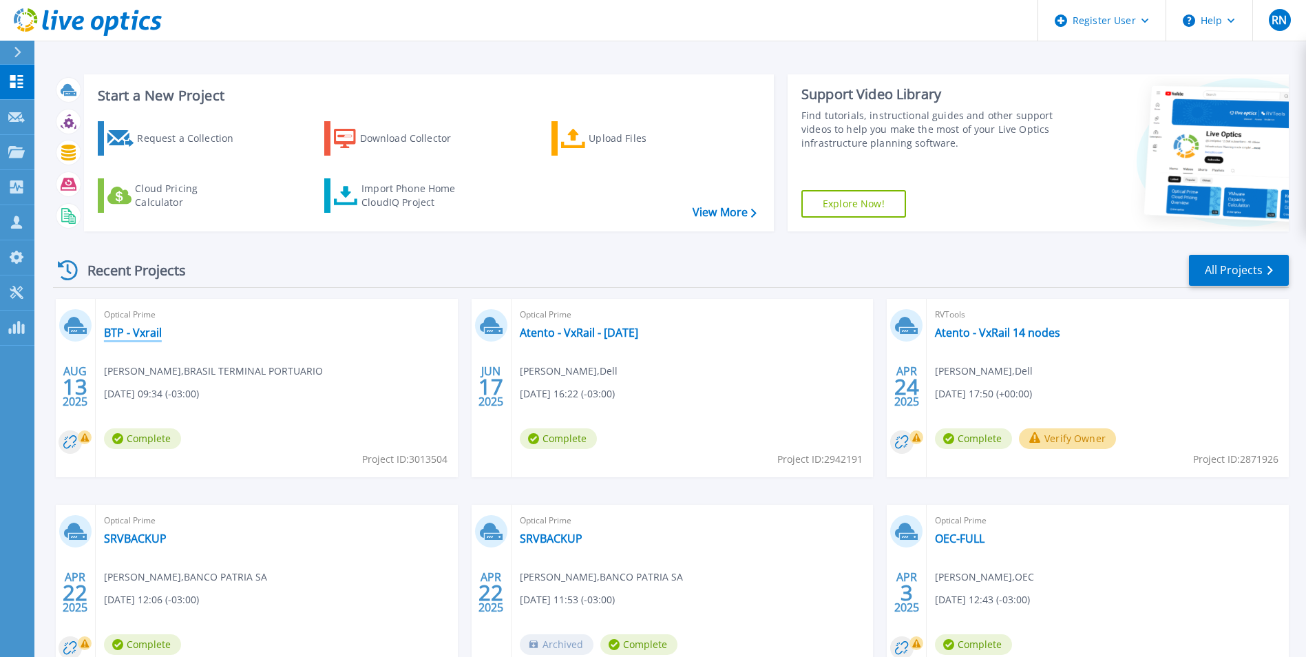
click at [139, 335] on link "BTP - Vxrail" at bounding box center [133, 333] width 58 height 14
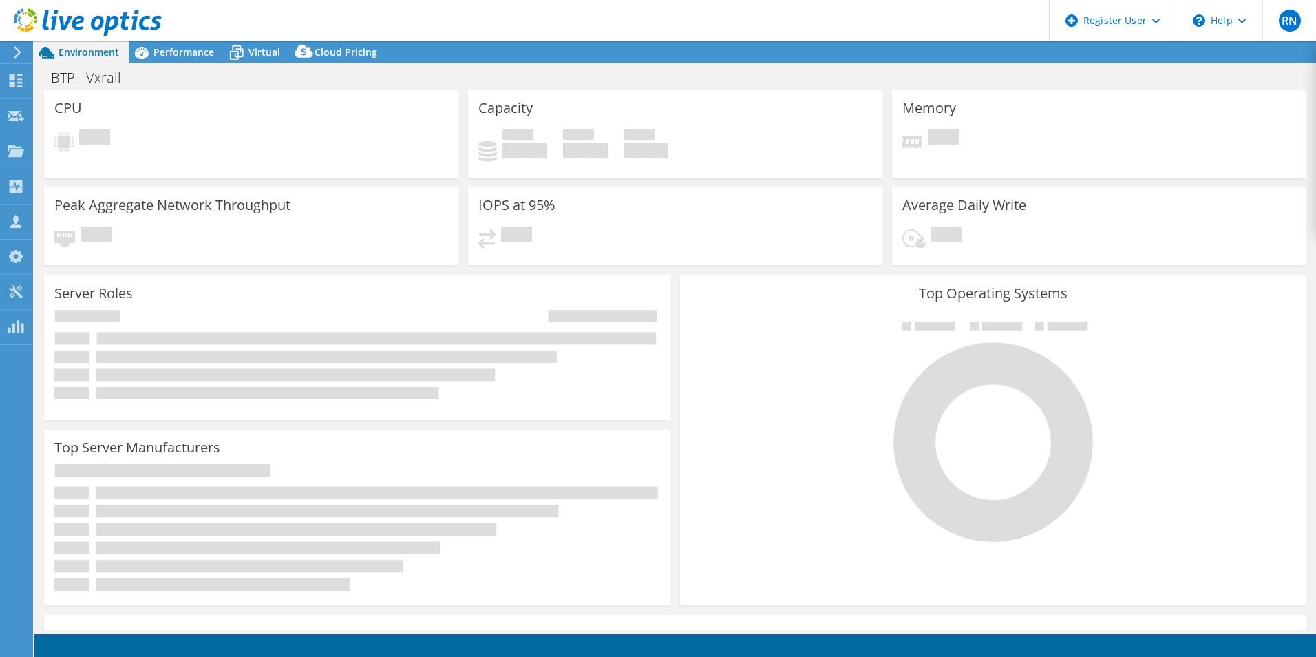
select select "USD"
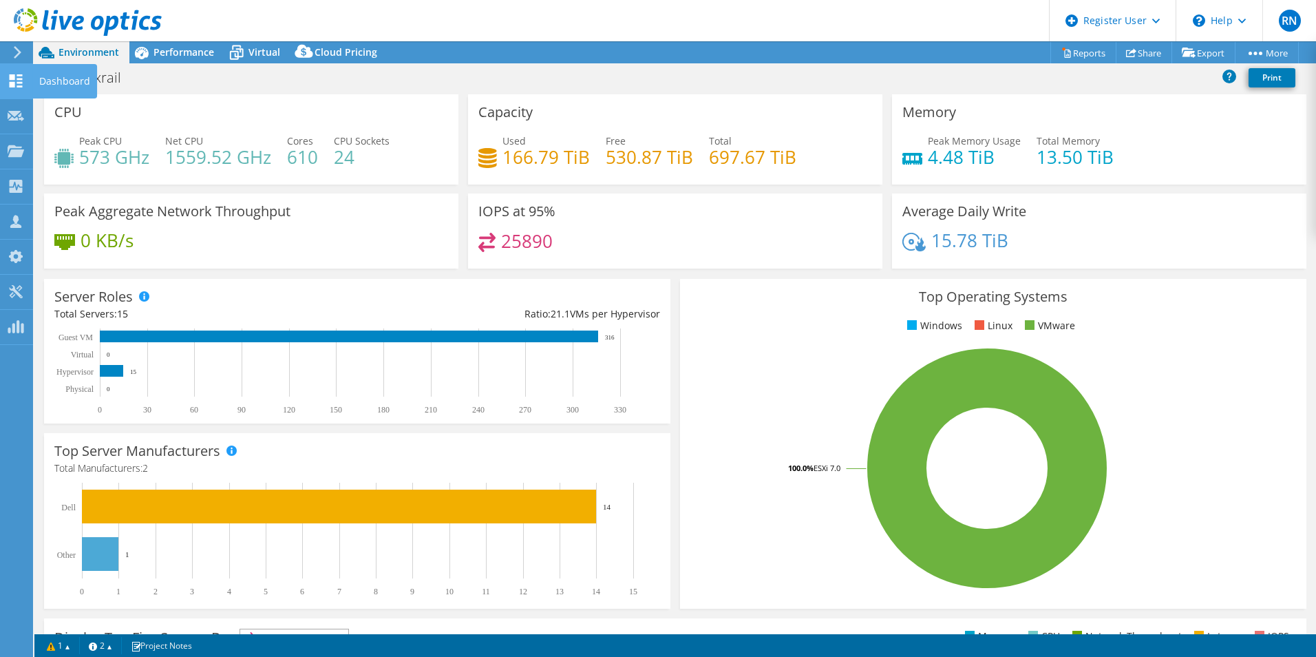
click at [21, 81] on icon at bounding box center [16, 80] width 17 height 13
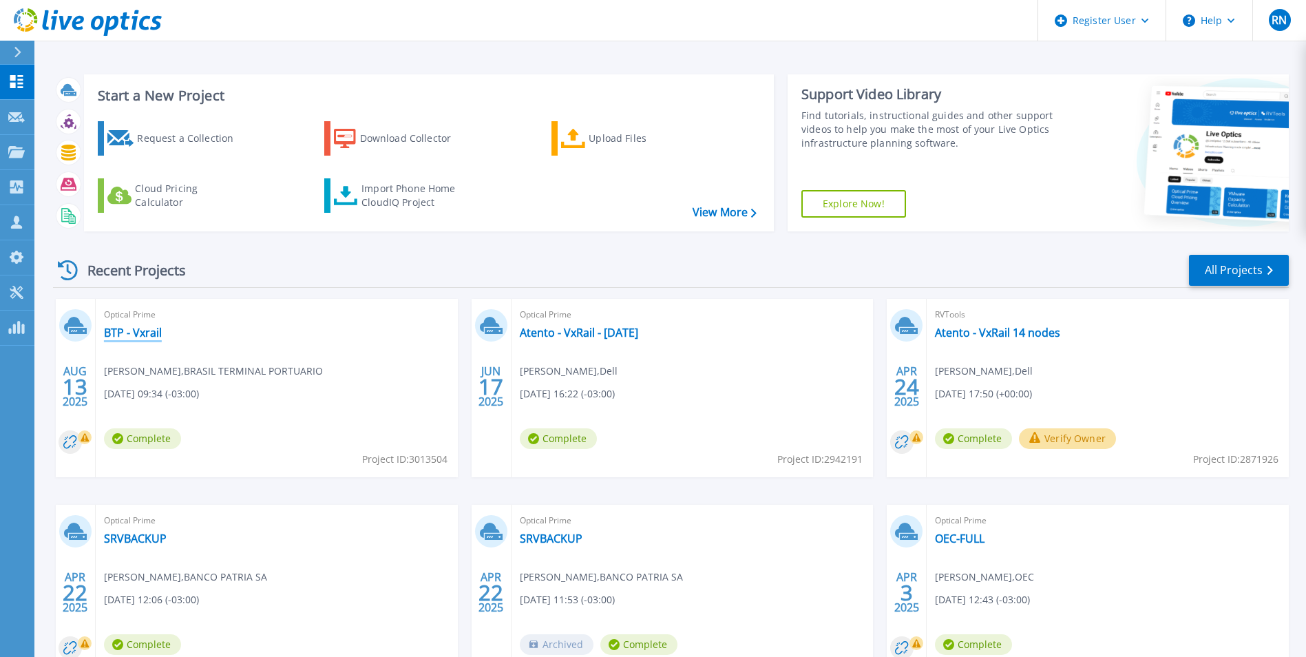
click at [147, 335] on link "BTP - Vxrail" at bounding box center [133, 333] width 58 height 14
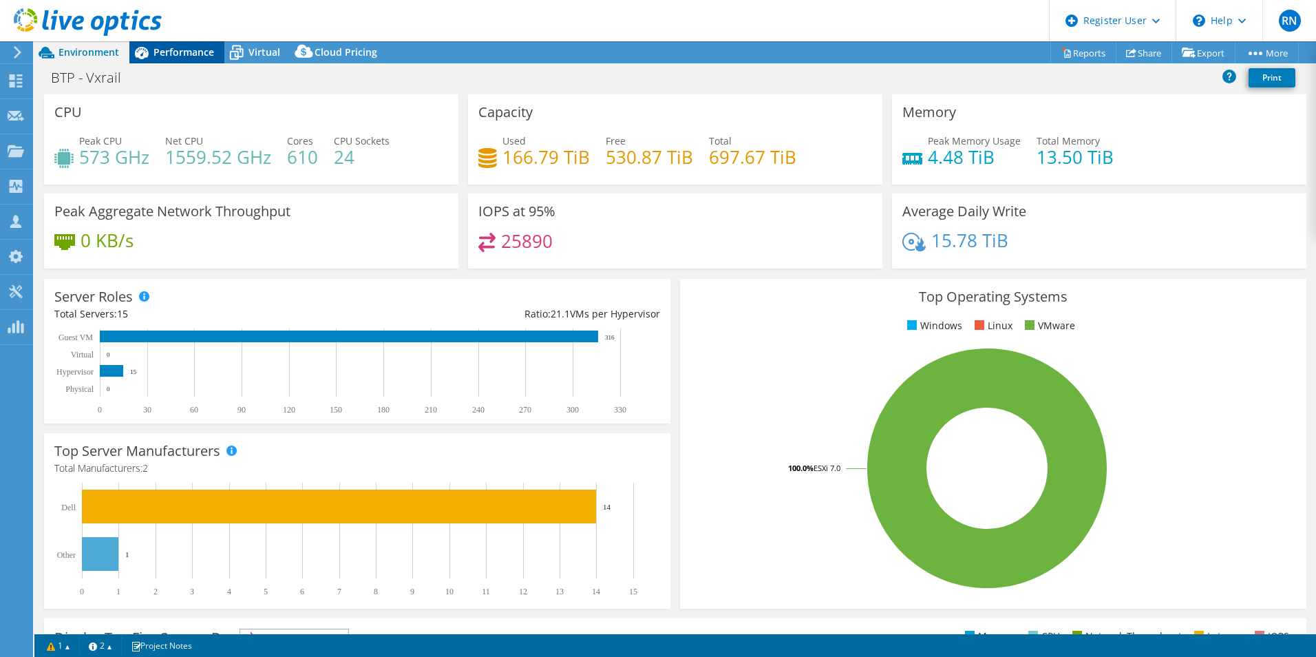
click at [193, 50] on span "Performance" at bounding box center [184, 51] width 61 height 13
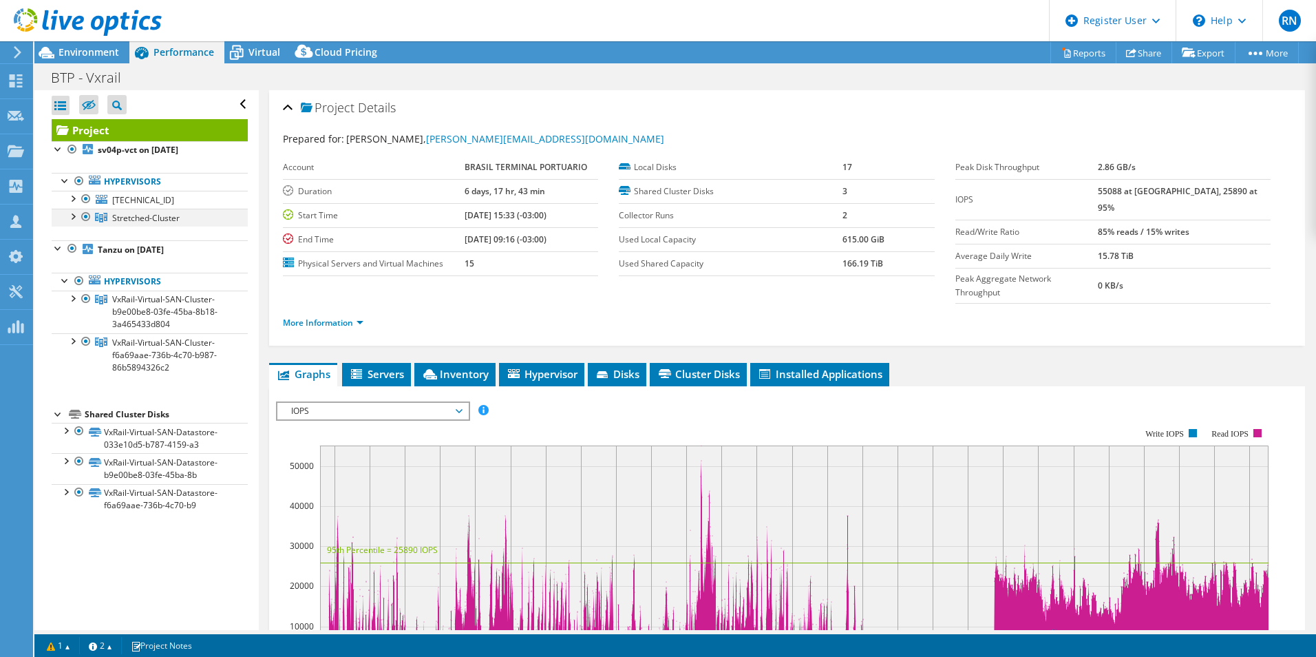
click at [76, 217] on div at bounding box center [72, 216] width 14 height 14
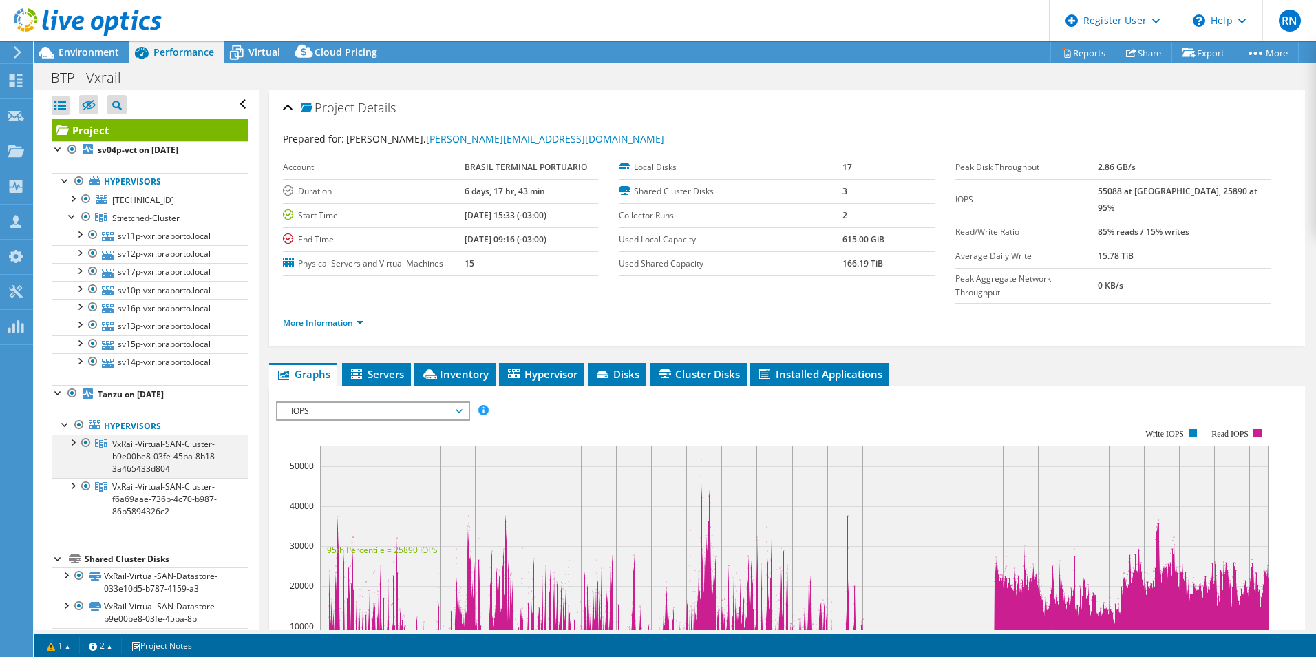
click at [71, 446] on div at bounding box center [72, 441] width 14 height 14
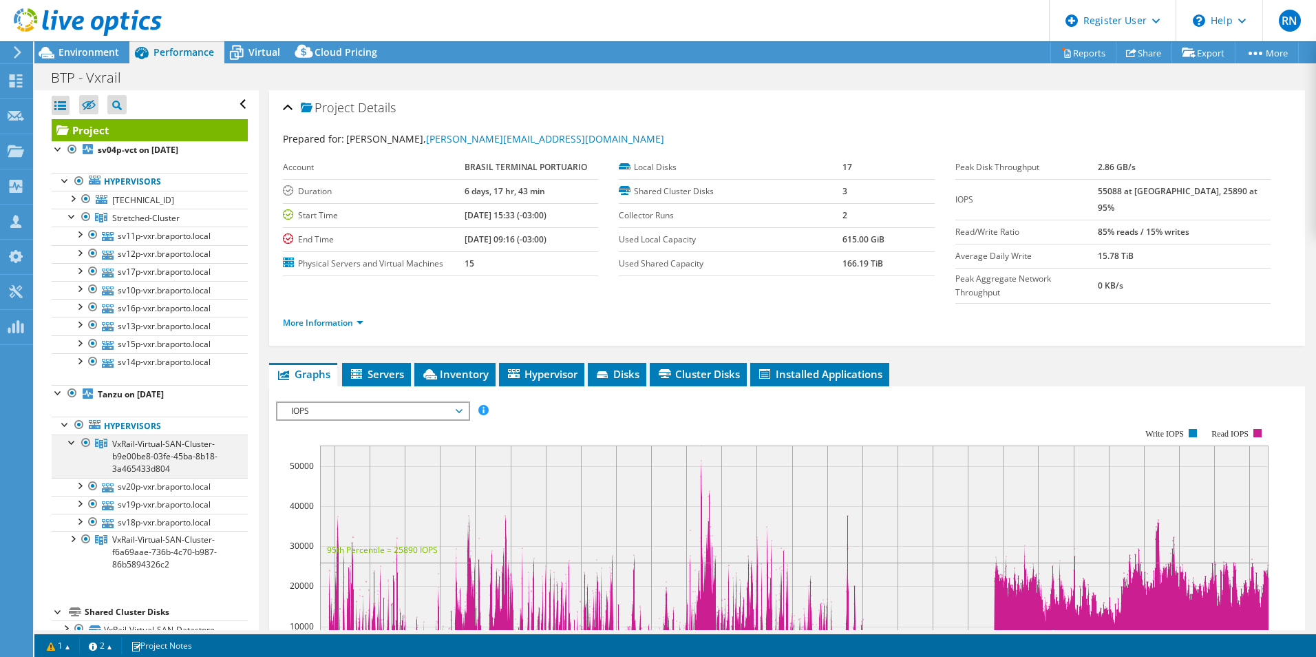
click at [71, 446] on div at bounding box center [72, 441] width 14 height 14
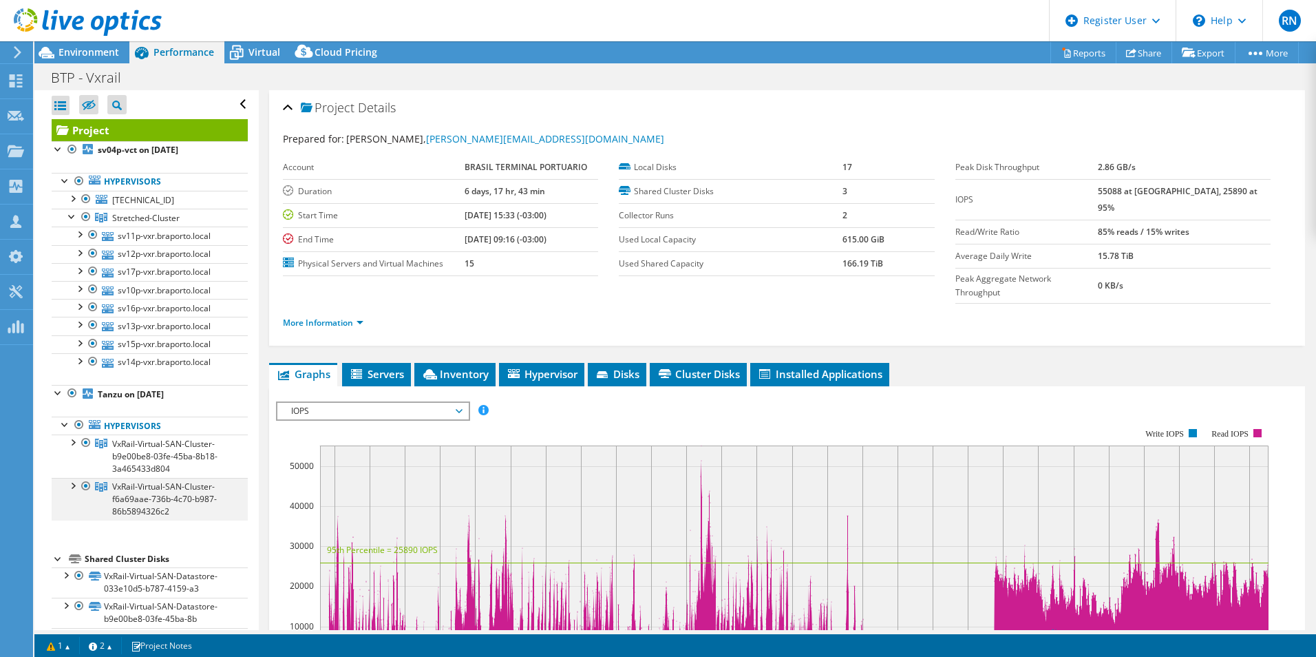
click at [70, 481] on div at bounding box center [72, 485] width 14 height 14
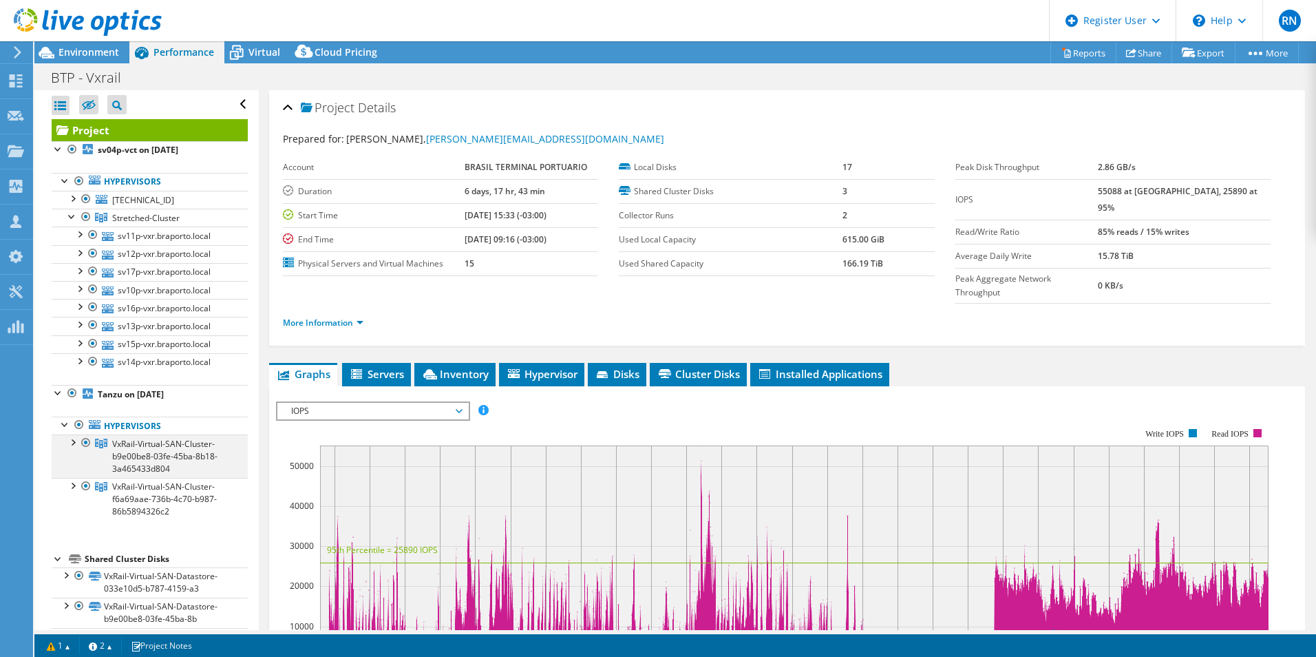
click at [73, 440] on div at bounding box center [72, 441] width 14 height 14
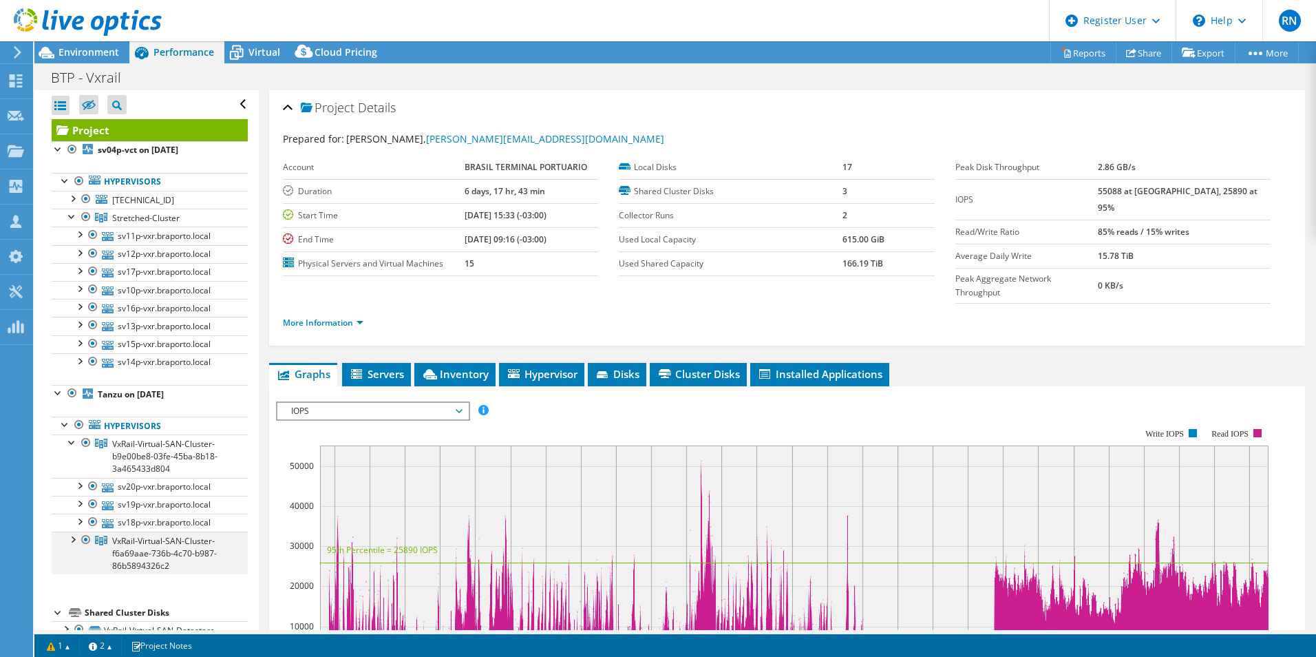
click at [67, 540] on div at bounding box center [72, 538] width 14 height 14
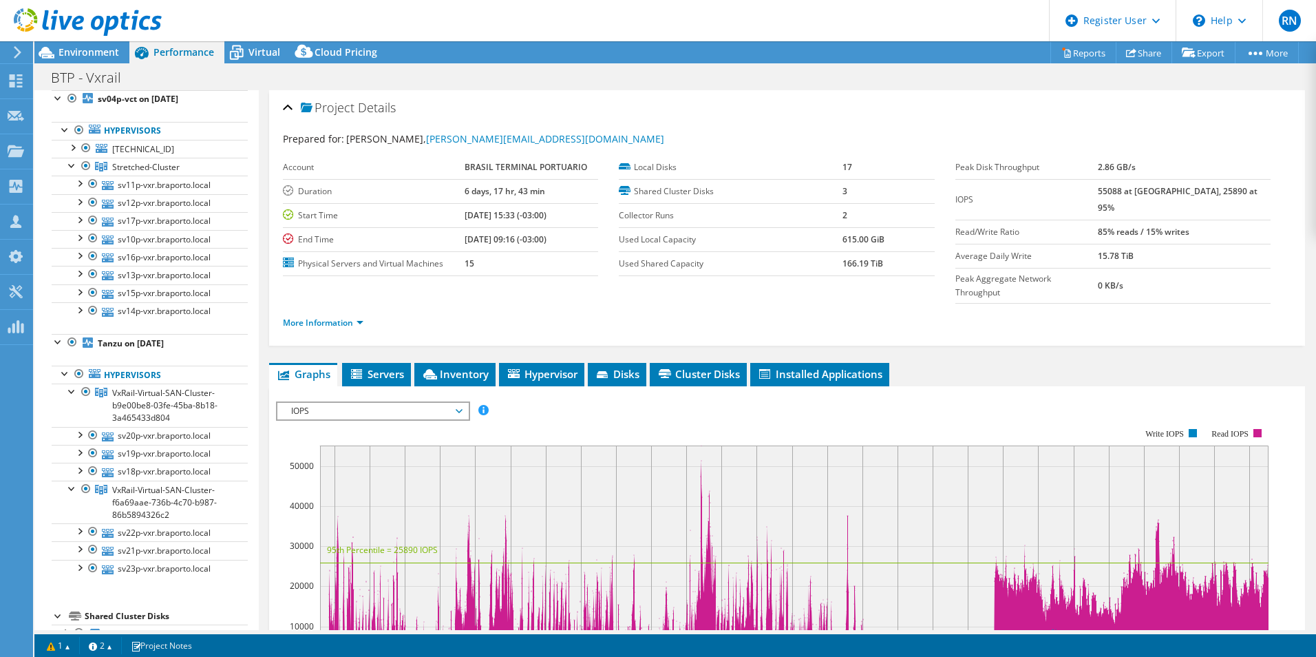
scroll to position [138, 0]
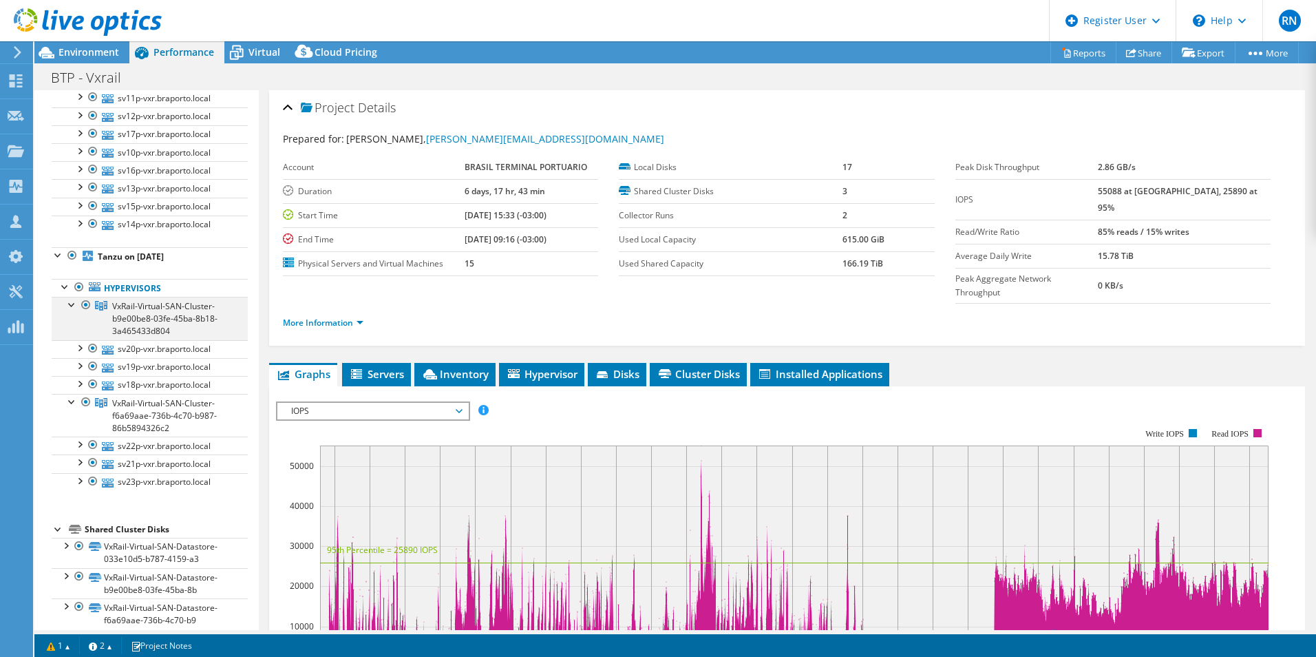
click at [72, 302] on div at bounding box center [72, 304] width 14 height 14
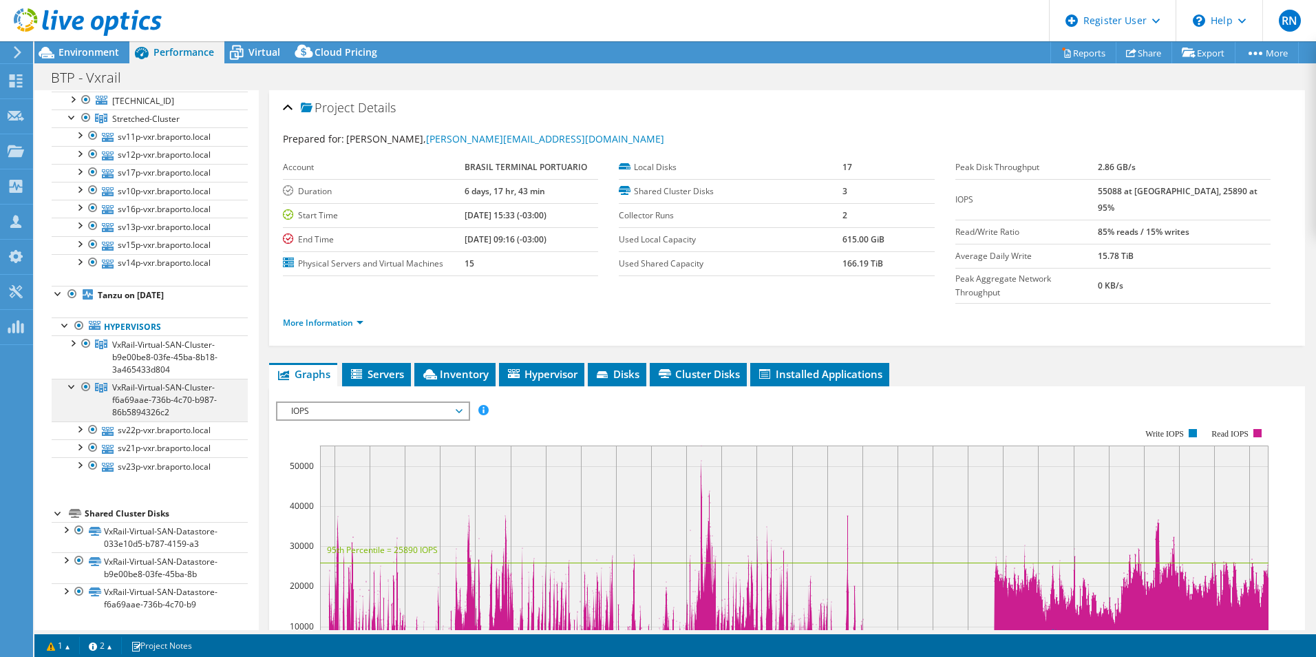
click at [72, 385] on div at bounding box center [72, 386] width 14 height 14
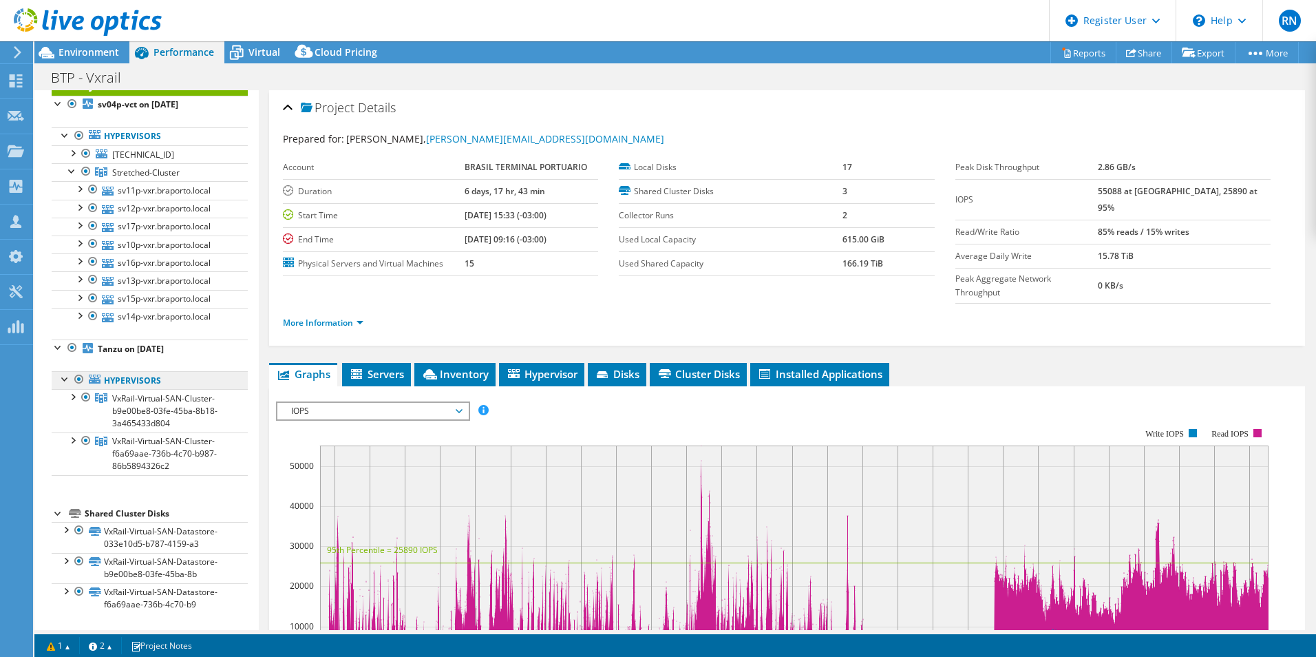
scroll to position [45, 0]
click at [74, 347] on div at bounding box center [72, 347] width 14 height 17
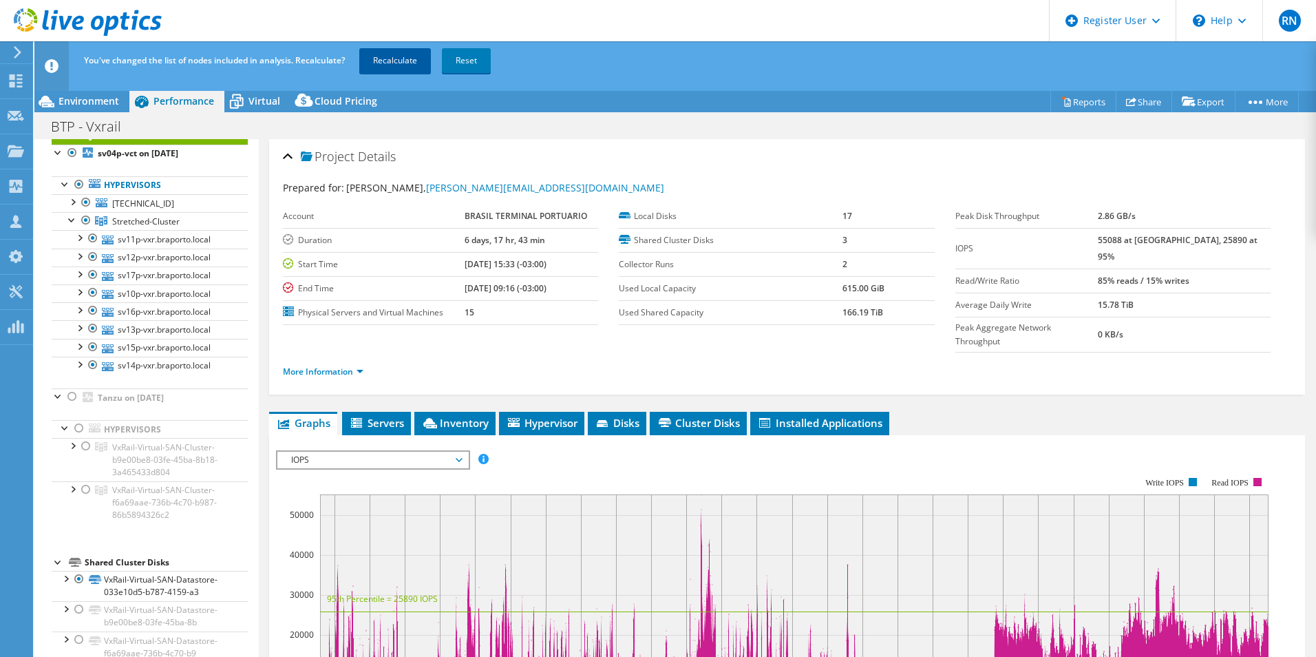
click at [401, 63] on link "Recalculate" at bounding box center [395, 60] width 72 height 25
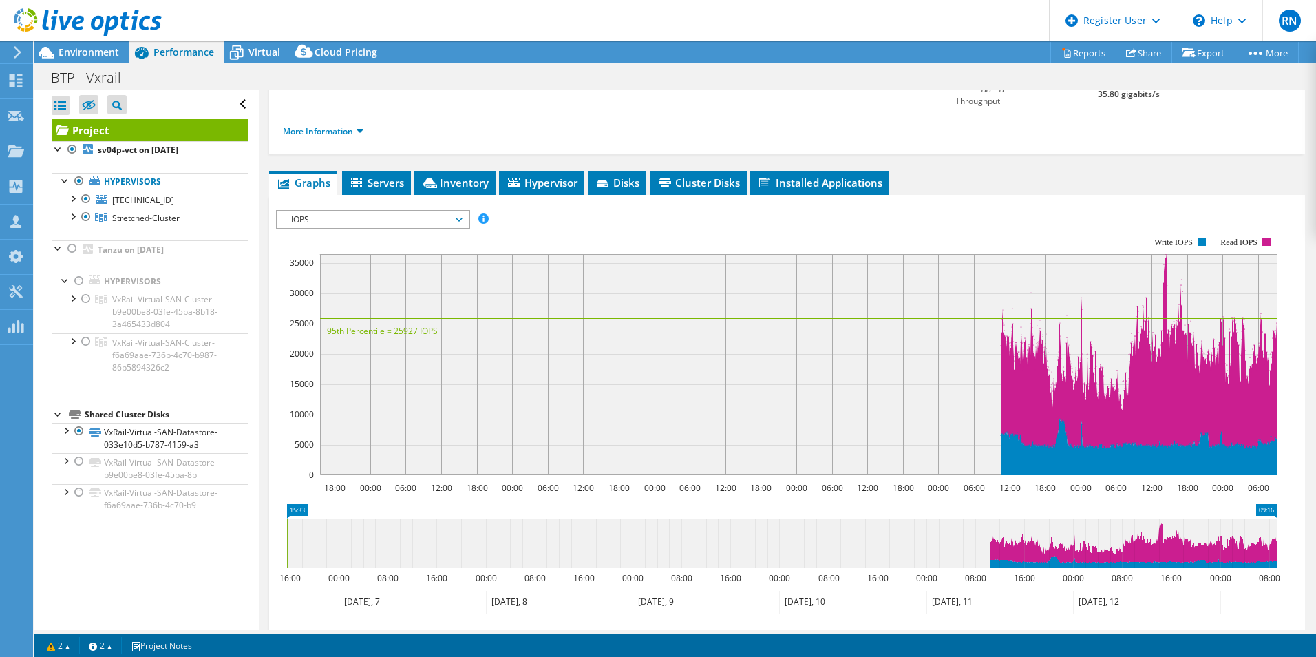
scroll to position [275, 0]
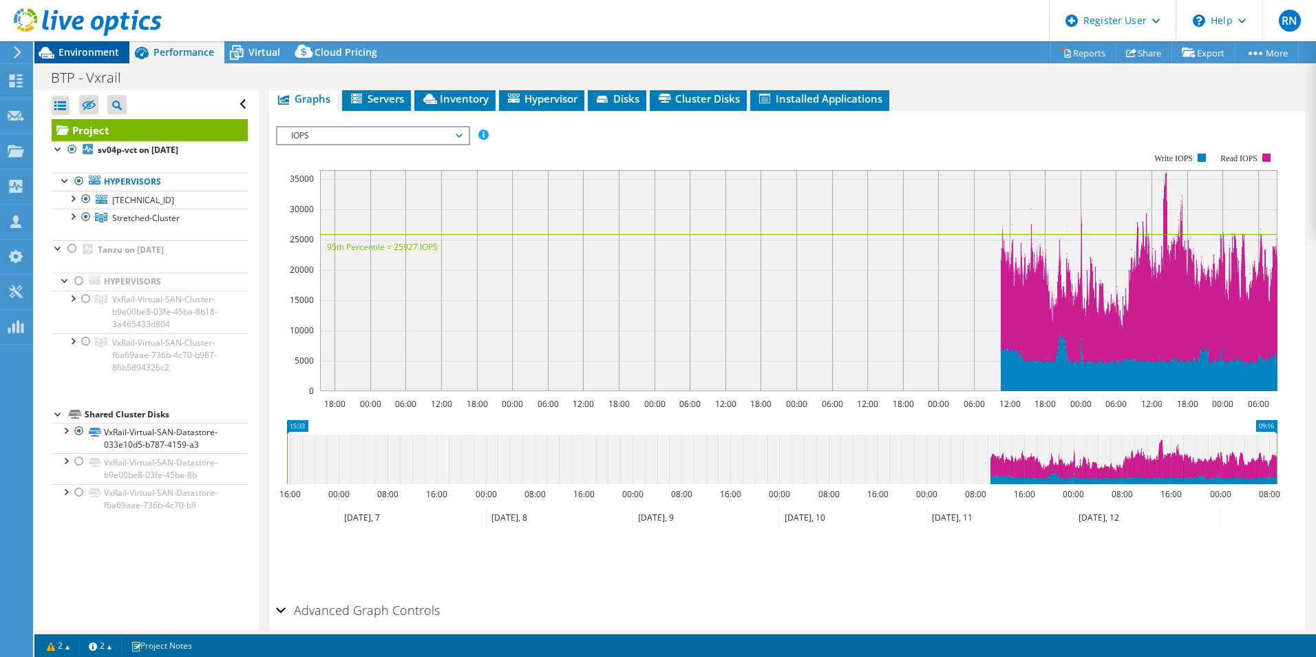
click at [81, 53] on span "Environment" at bounding box center [89, 51] width 61 height 13
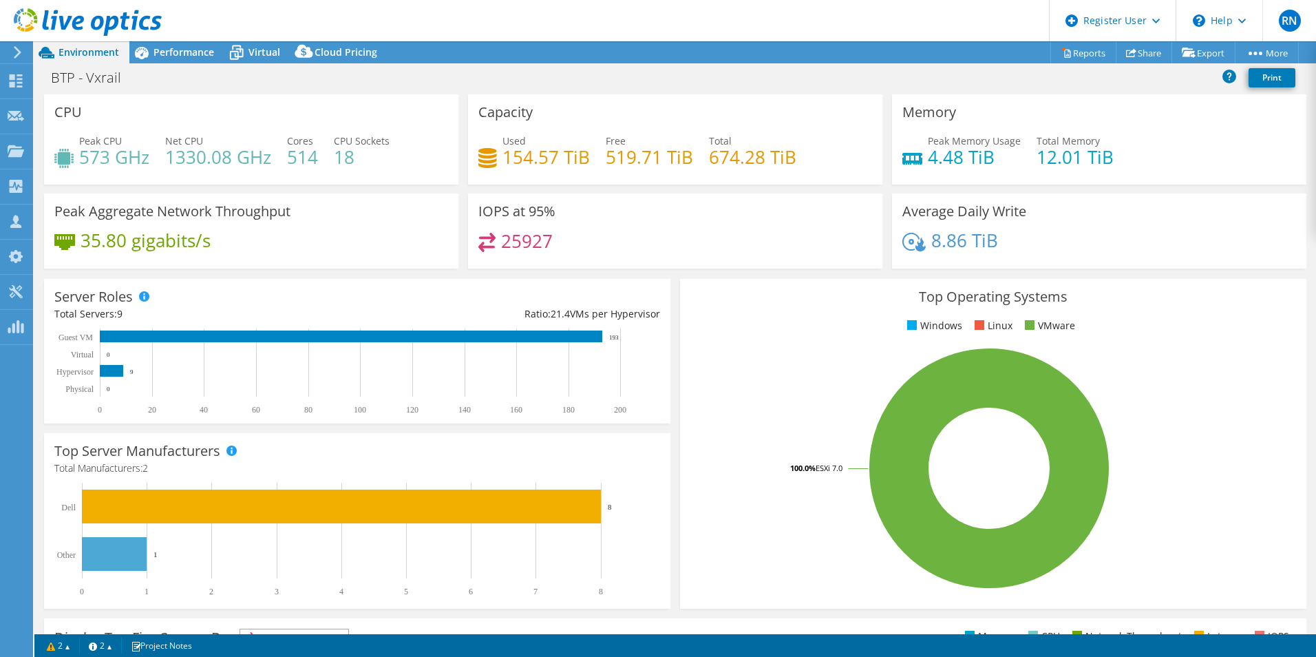
click at [741, 337] on div "Top Operating Systems Windows Linux VMware 100.0% ESXi 7.0" at bounding box center [993, 444] width 626 height 330
click at [187, 53] on span "Performance" at bounding box center [184, 51] width 61 height 13
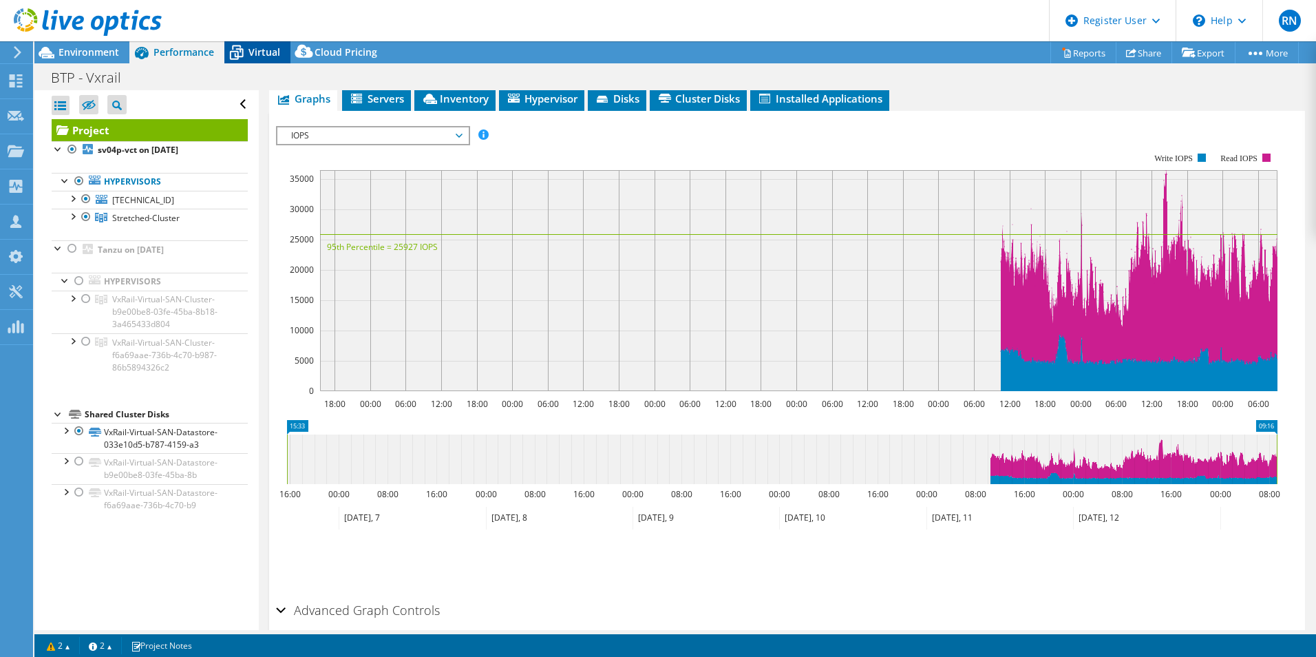
click at [250, 56] on span "Virtual" at bounding box center [265, 51] width 32 height 13
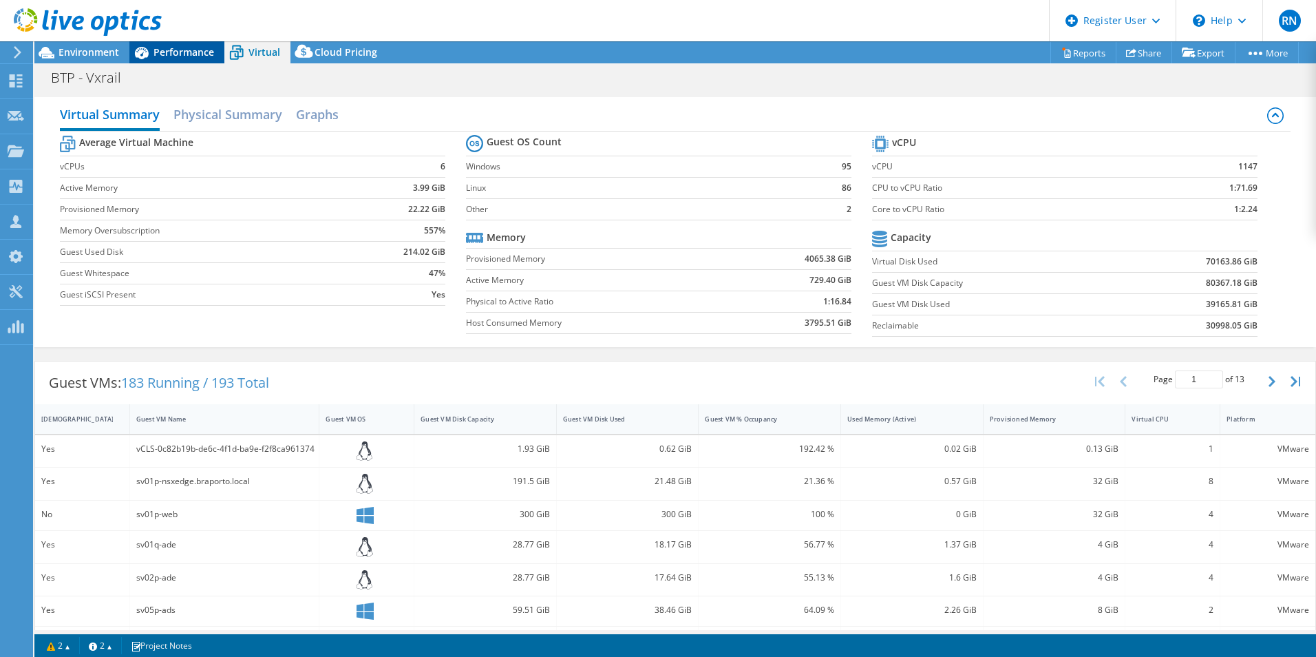
click at [176, 50] on span "Performance" at bounding box center [184, 51] width 61 height 13
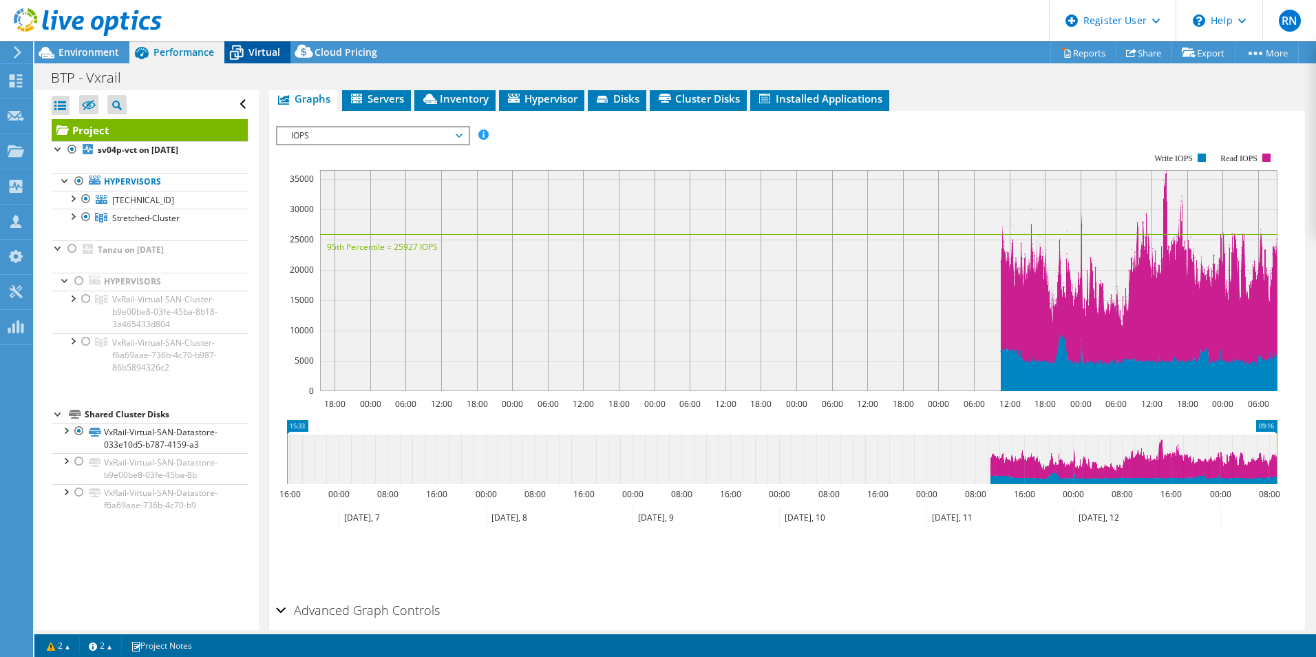
click at [266, 54] on span "Virtual" at bounding box center [265, 51] width 32 height 13
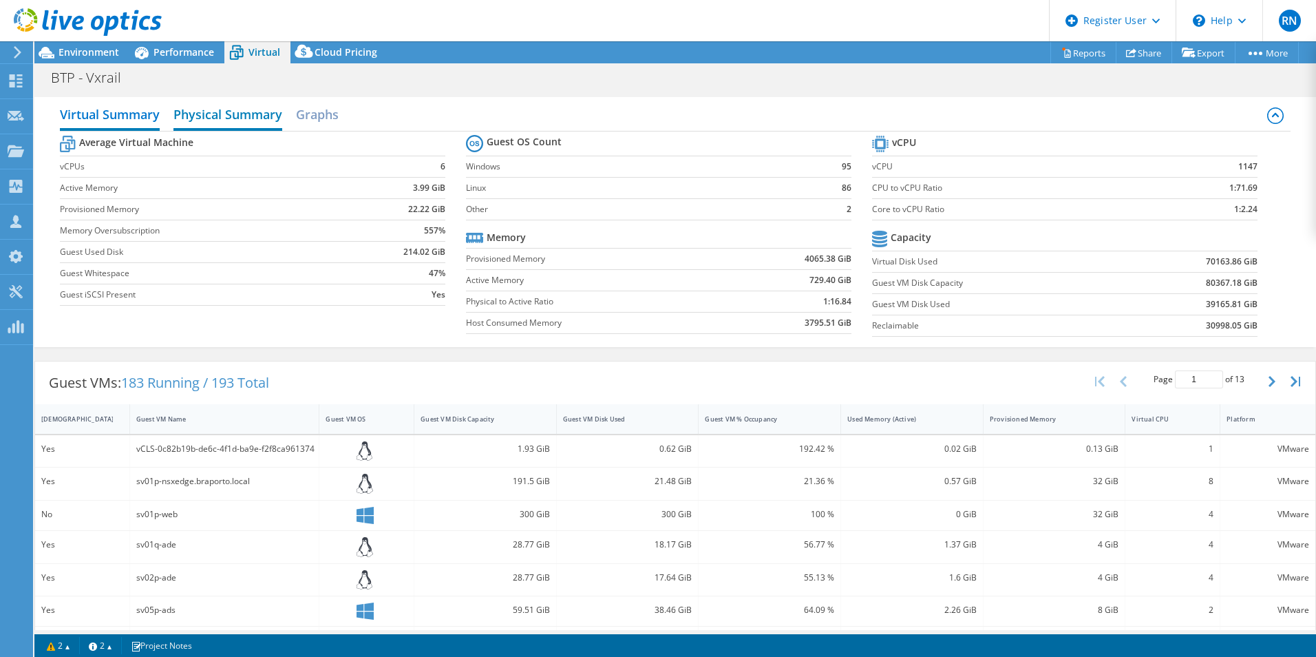
click at [253, 107] on h2 "Physical Summary" at bounding box center [227, 116] width 109 height 30
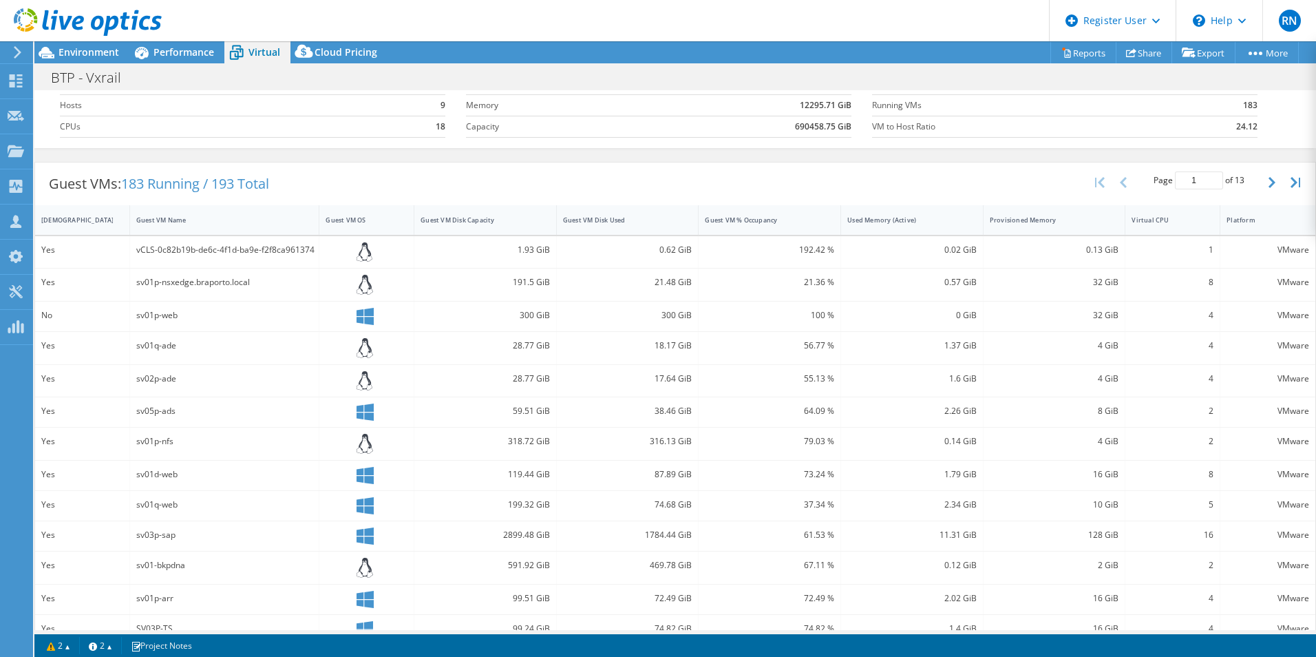
scroll to position [0, 0]
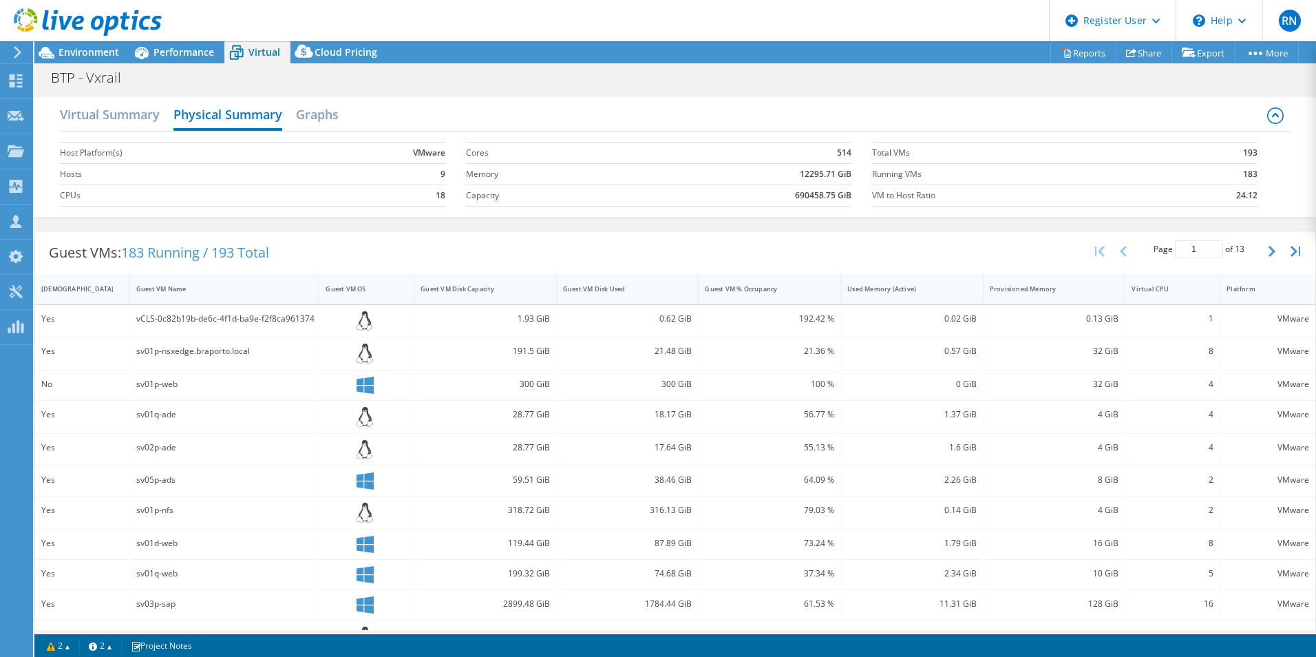
click at [421, 229] on div "Guest VMs: 183 Running / 193 Total Page 1 of 13 5 rows 10 rows 20 rows 25 rows …" at bounding box center [675, 504] width 1282 height 560
click at [191, 53] on span "Performance" at bounding box center [184, 51] width 61 height 13
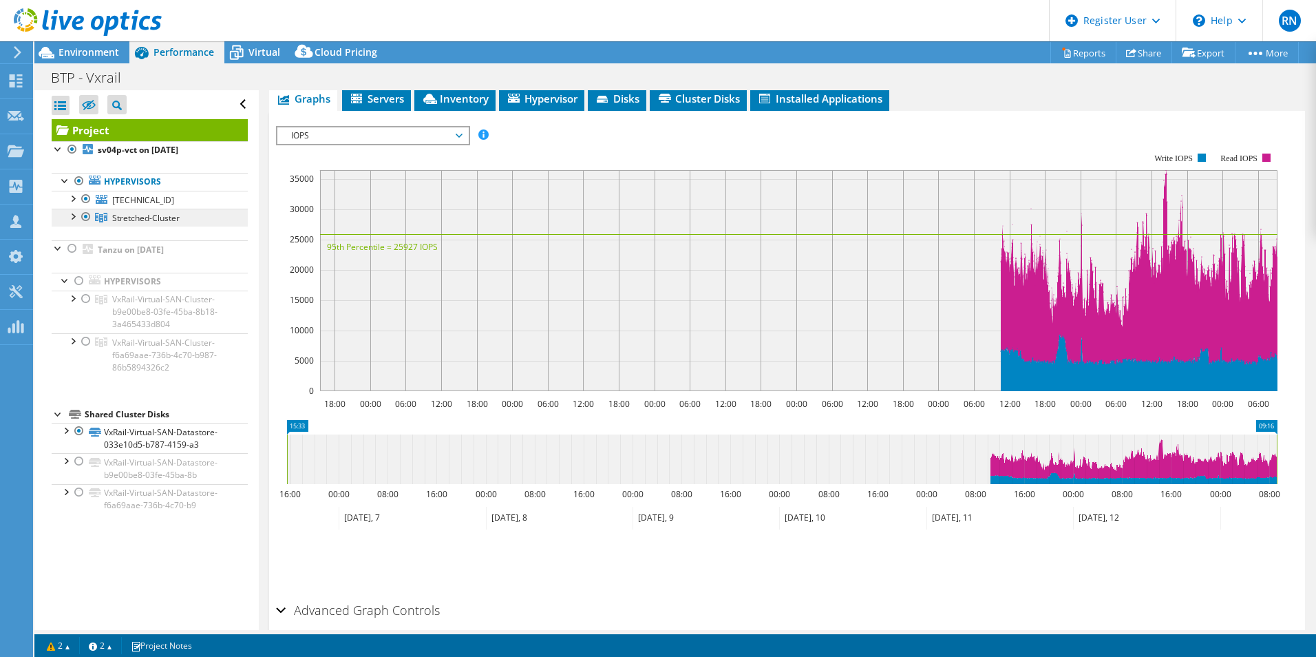
click at [141, 217] on span "Stretched-Cluster" at bounding box center [145, 218] width 67 height 12
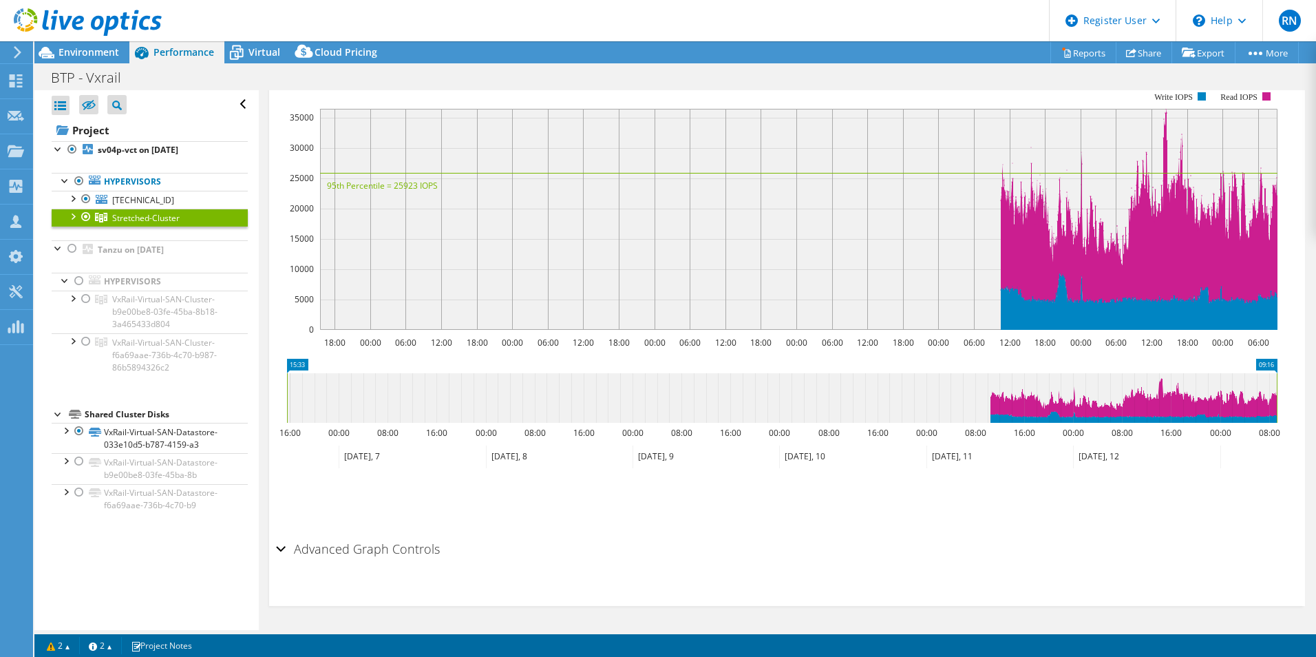
scroll to position [227, 0]
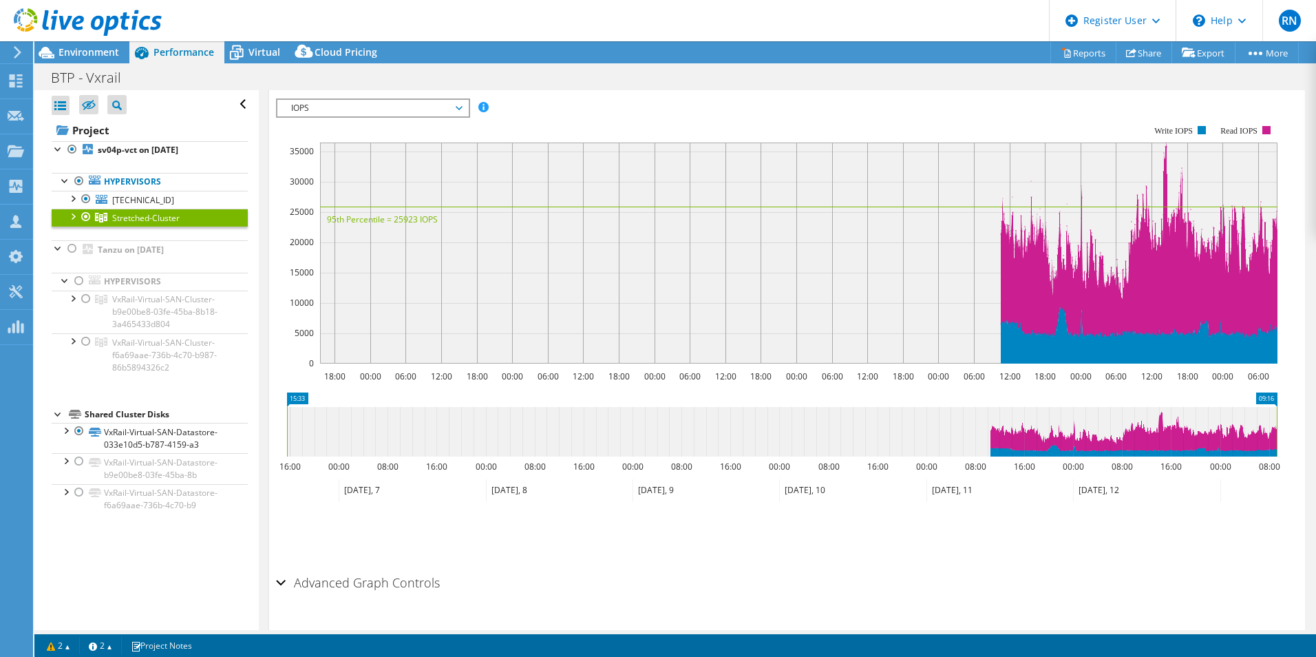
click at [74, 215] on div at bounding box center [72, 216] width 14 height 14
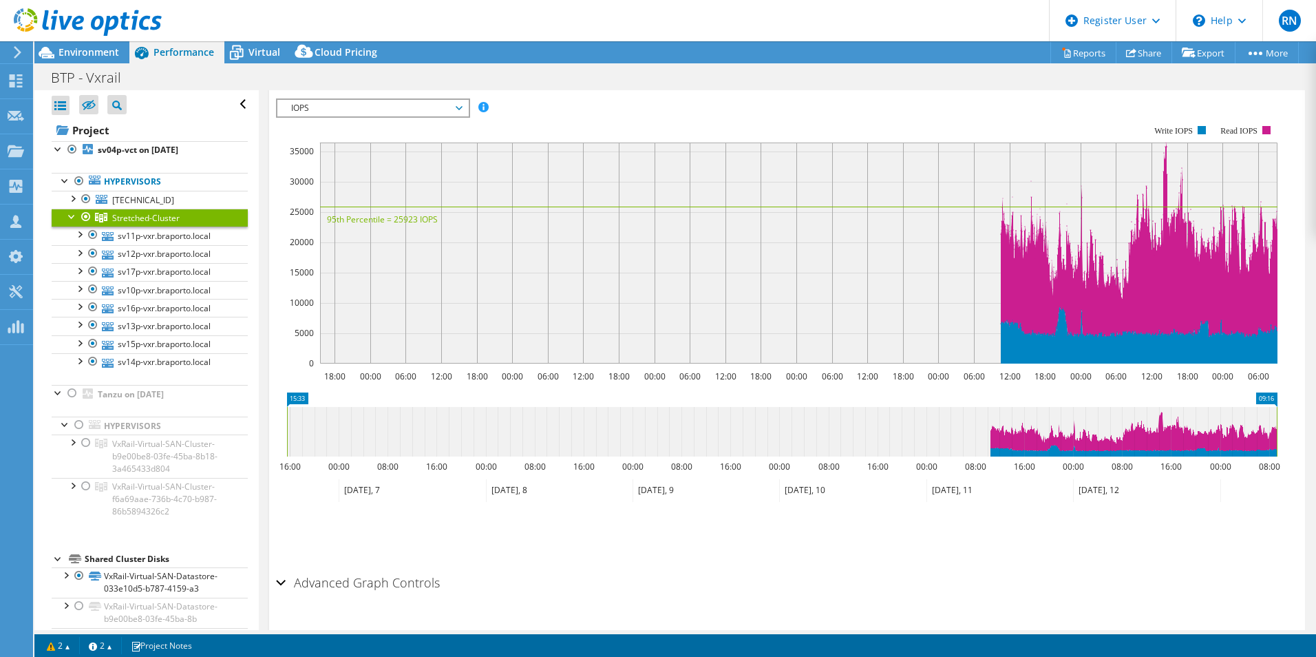
click at [161, 218] on span "Stretched-Cluster" at bounding box center [145, 218] width 67 height 12
click at [255, 53] on span "Virtual" at bounding box center [265, 51] width 32 height 13
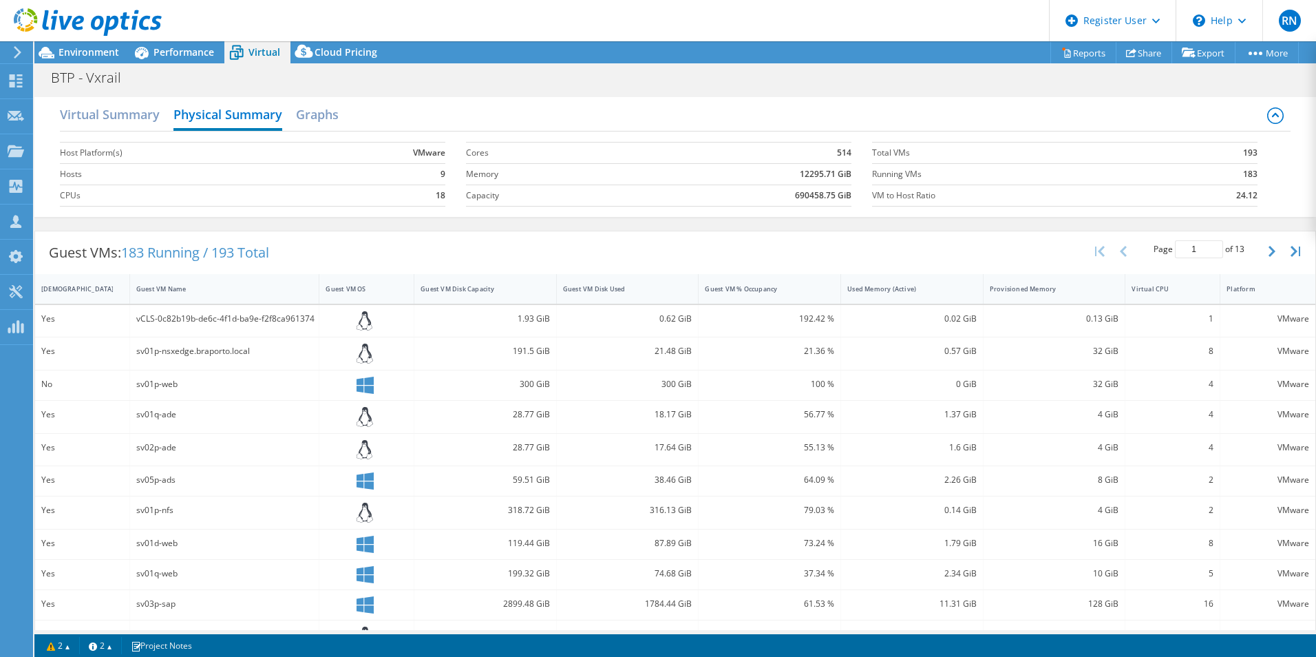
click at [341, 231] on div "Guest VMs: 183 Running / 193 Total Page 1 of 13 5 rows 10 rows 20 rows 25 rows …" at bounding box center [675, 504] width 1282 height 546
click at [127, 123] on h2 "Virtual Summary" at bounding box center [110, 116] width 100 height 30
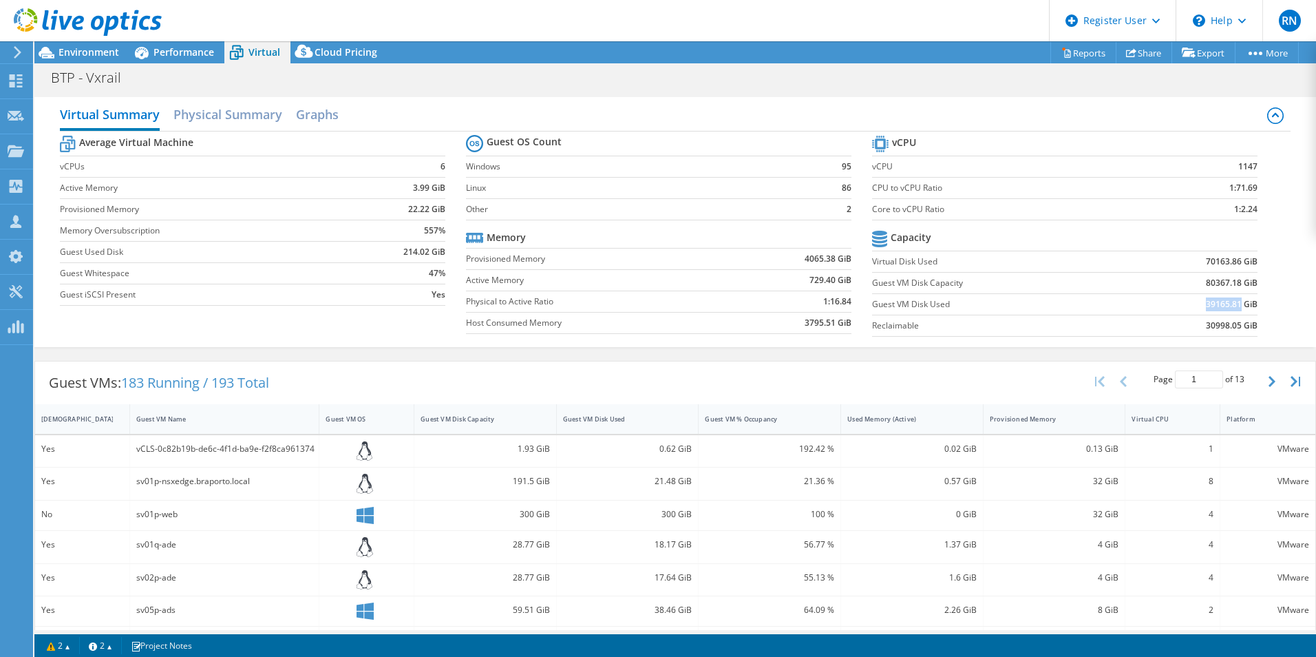
drag, startPoint x: 1197, startPoint y: 306, endPoint x: 1230, endPoint y: 305, distance: 32.4
click at [1230, 305] on b "39165.81 GiB" at bounding box center [1232, 304] width 52 height 14
drag, startPoint x: 1230, startPoint y: 305, endPoint x: 1274, endPoint y: 330, distance: 50.6
click at [1274, 330] on div "Average Virtual Machine vCPUs 6 Active Memory 3.99 GiB Provisioned Memory 22.22…" at bounding box center [675, 237] width 1231 height 212
click at [1281, 210] on div "Virtual Summary Physical Summary Graphs Average Virtual Machine vCPUs 6 Active …" at bounding box center [675, 222] width 1282 height 250
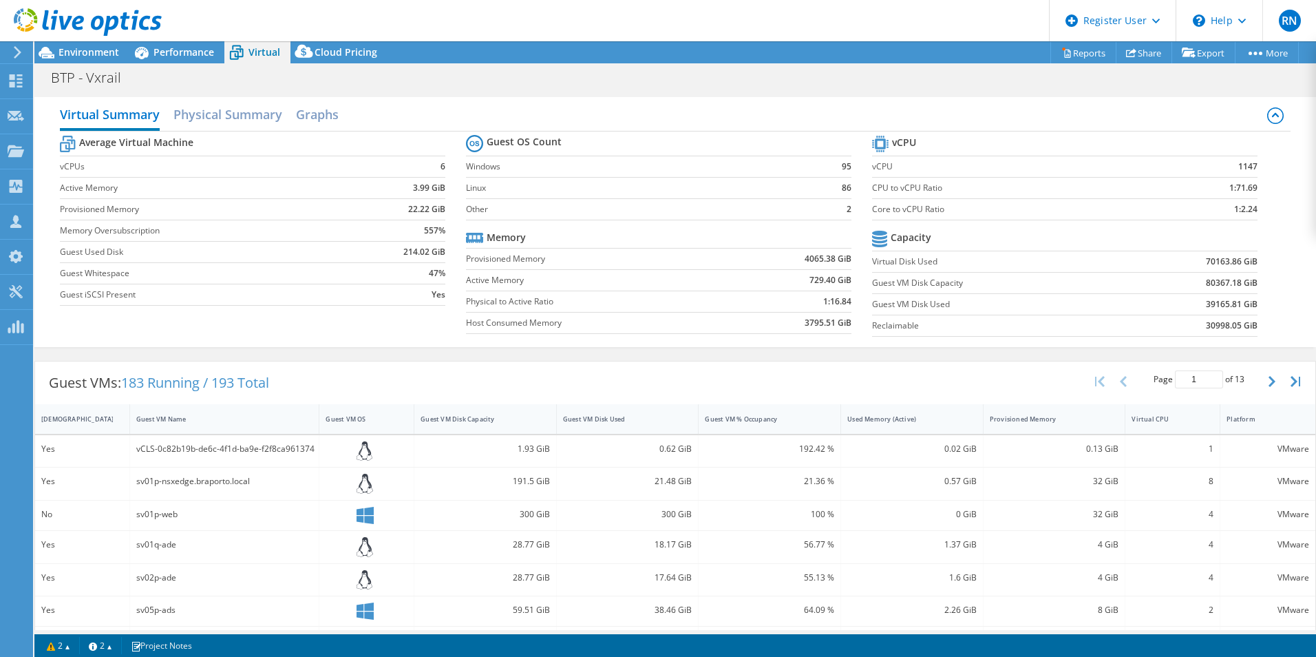
click at [1263, 221] on section "vCPU vCPU 1147 CPU to vCPU Ratio 1:71.69 Core to vCPU Ratio 1:2.24 Capacity Vir…" at bounding box center [1075, 237] width 406 height 211
click at [109, 46] on div "RN Dell User [PERSON_NAME] [PERSON_NAME][EMAIL_ADDRESS][PERSON_NAME][DOMAIN_NAM…" at bounding box center [658, 328] width 1316 height 657
click at [118, 42] on div at bounding box center [81, 23] width 162 height 46
click at [90, 50] on span "Environment" at bounding box center [89, 51] width 61 height 13
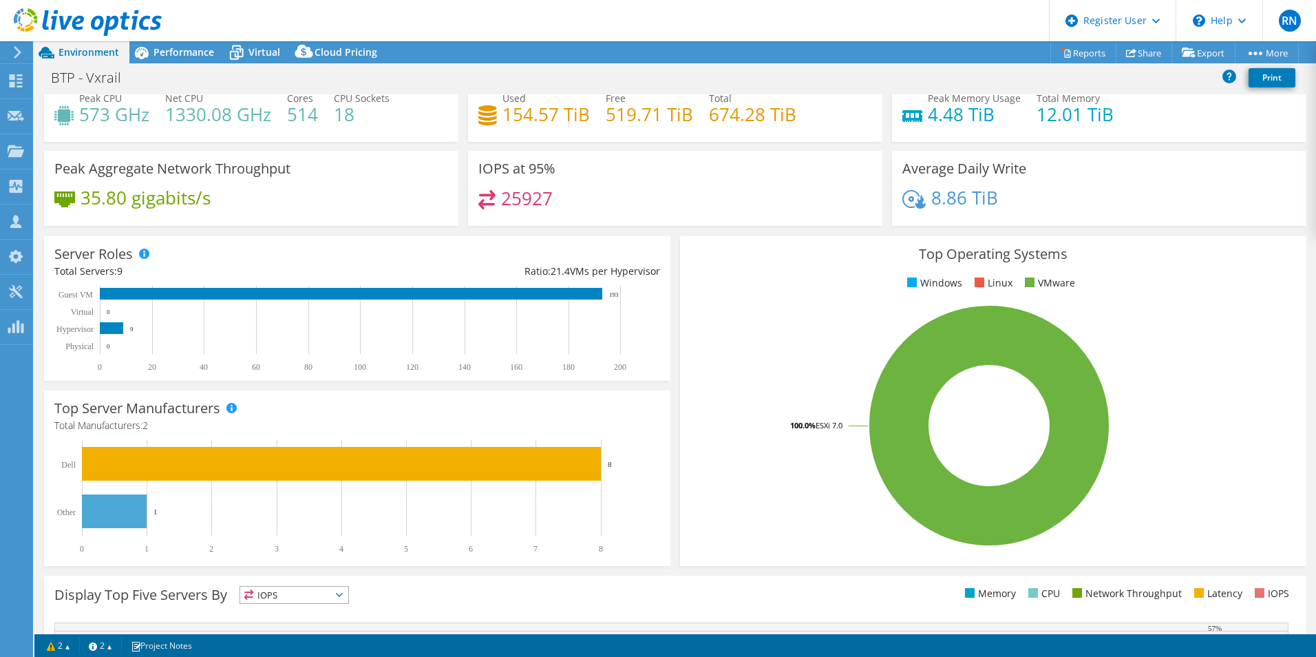
scroll to position [0, 0]
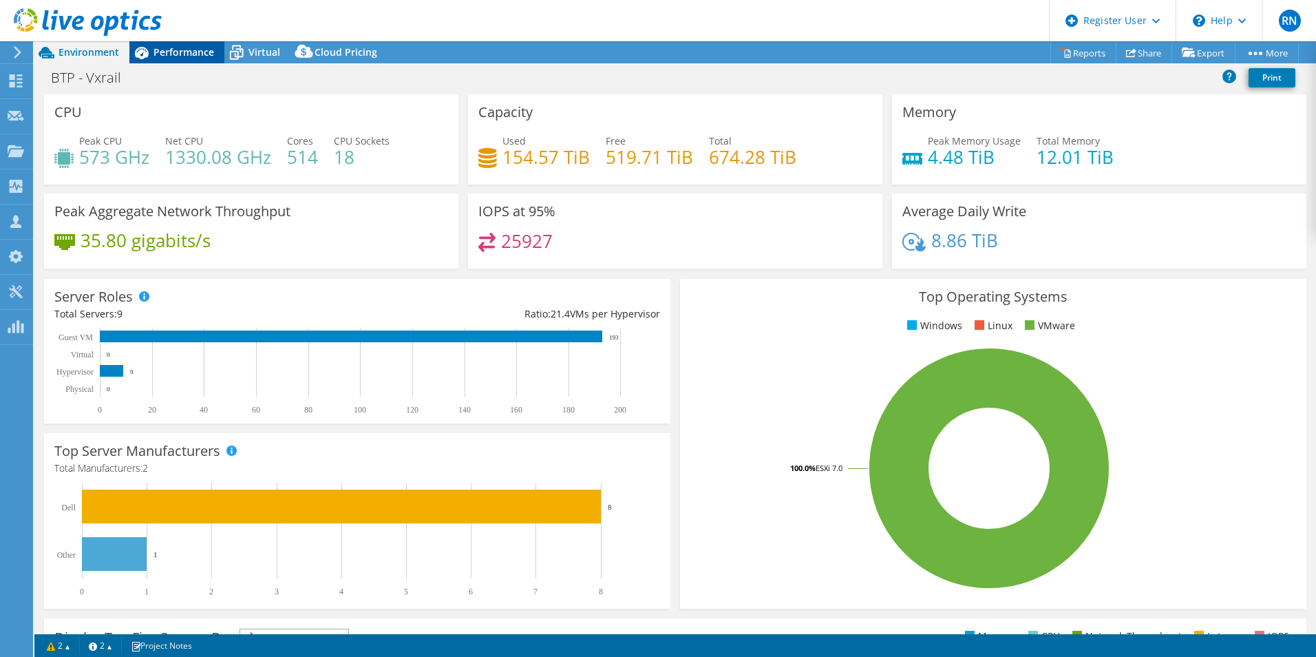
click at [196, 49] on span "Performance" at bounding box center [184, 51] width 61 height 13
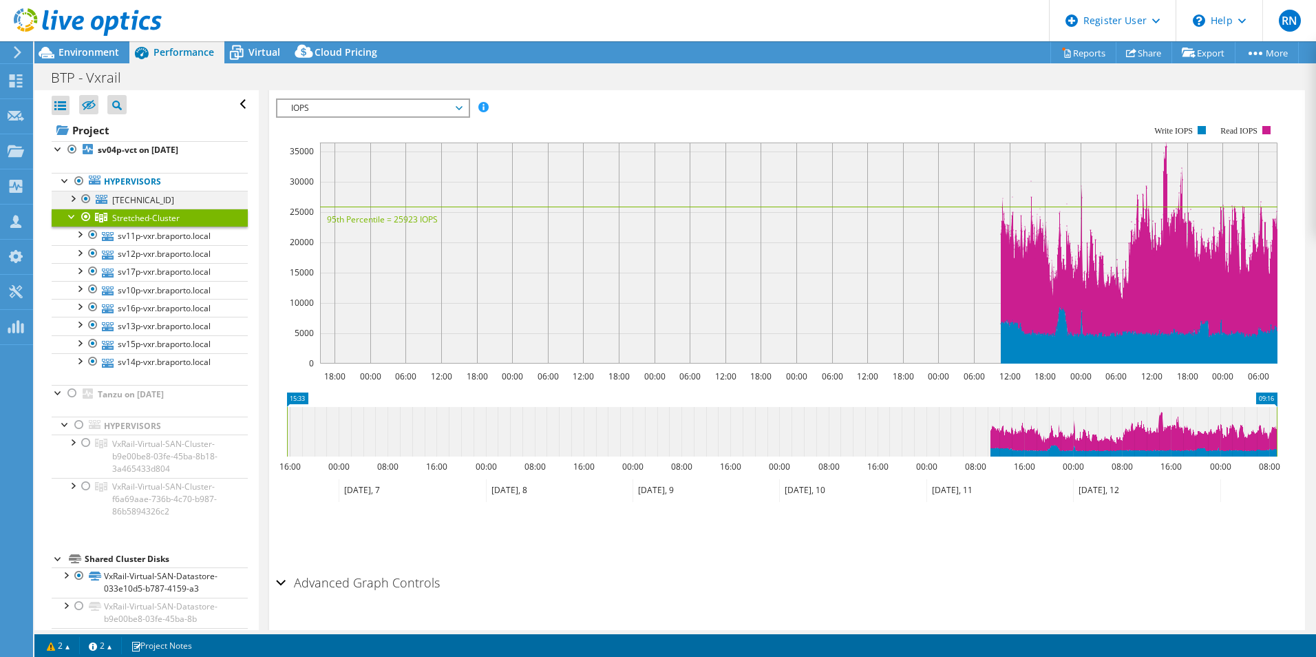
click at [87, 198] on div at bounding box center [86, 199] width 14 height 17
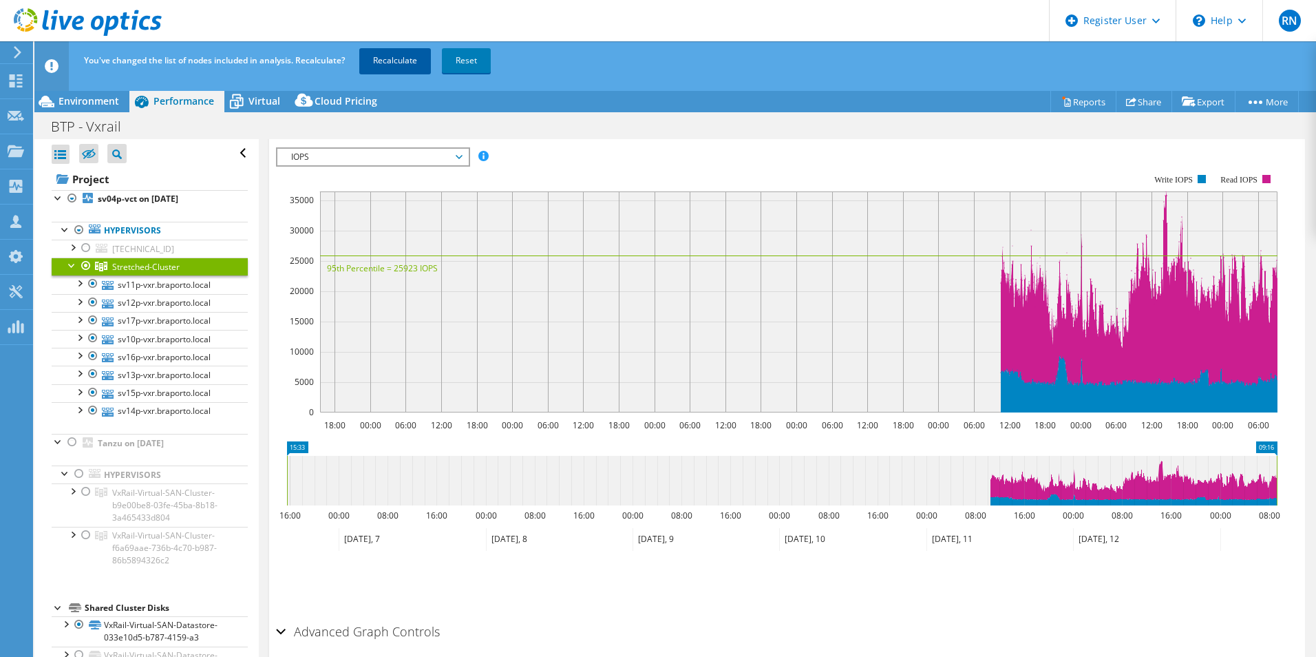
click at [390, 56] on link "Recalculate" at bounding box center [395, 60] width 72 height 25
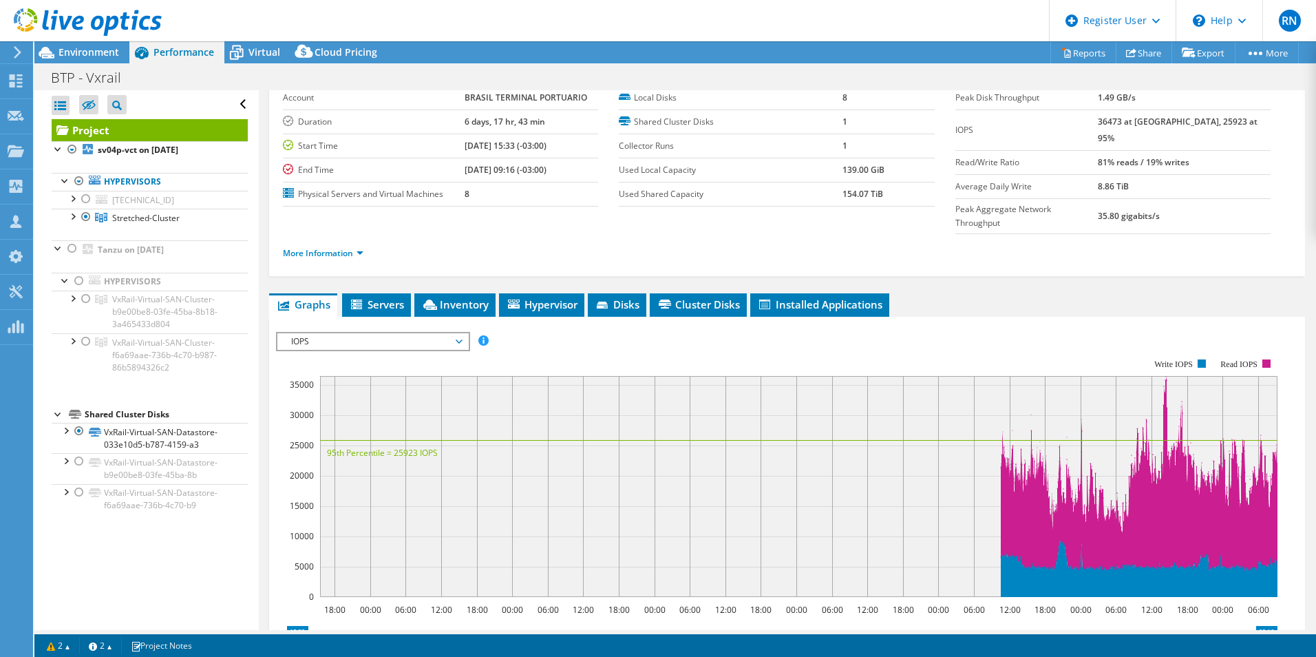
scroll to position [69, 0]
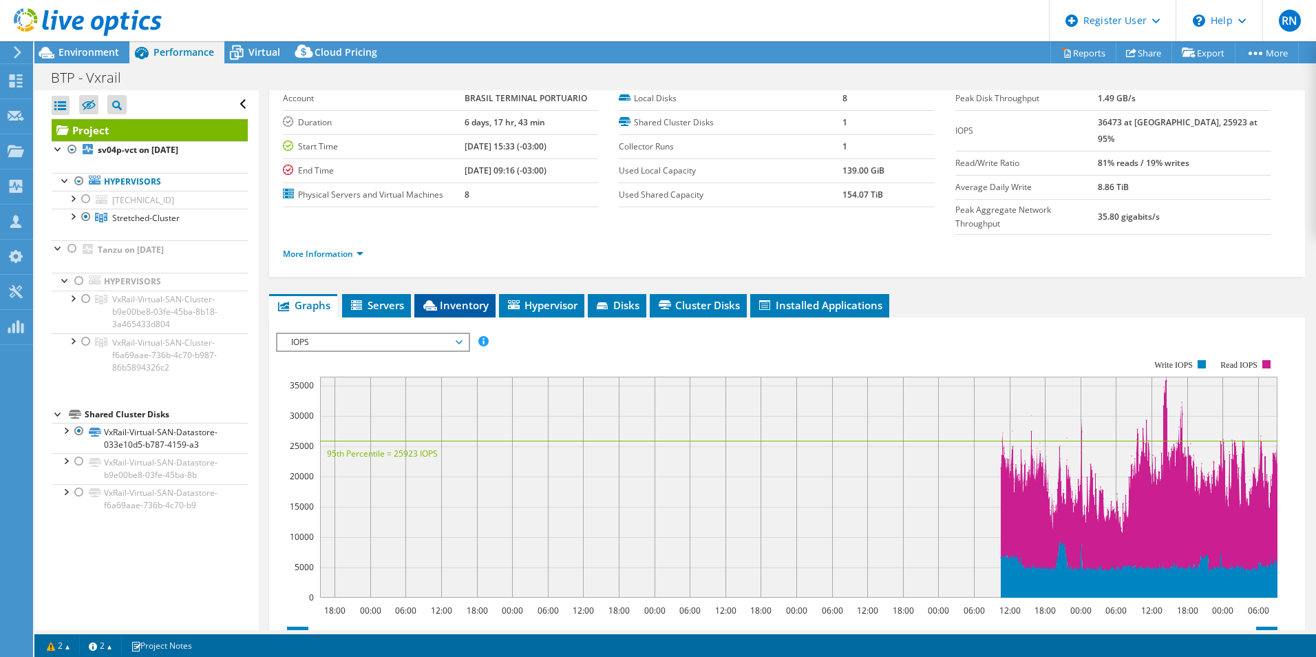
click at [465, 298] on span "Inventory" at bounding box center [454, 305] width 67 height 14
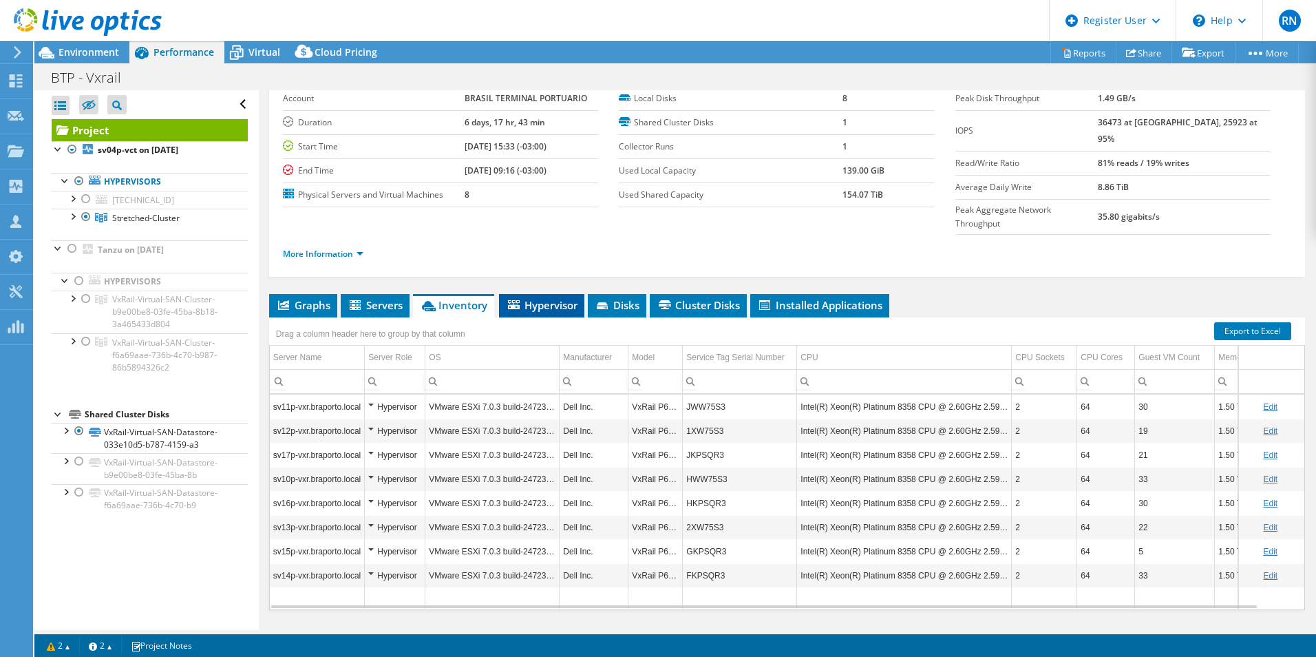
click at [542, 298] on span "Hypervisor" at bounding box center [542, 305] width 72 height 14
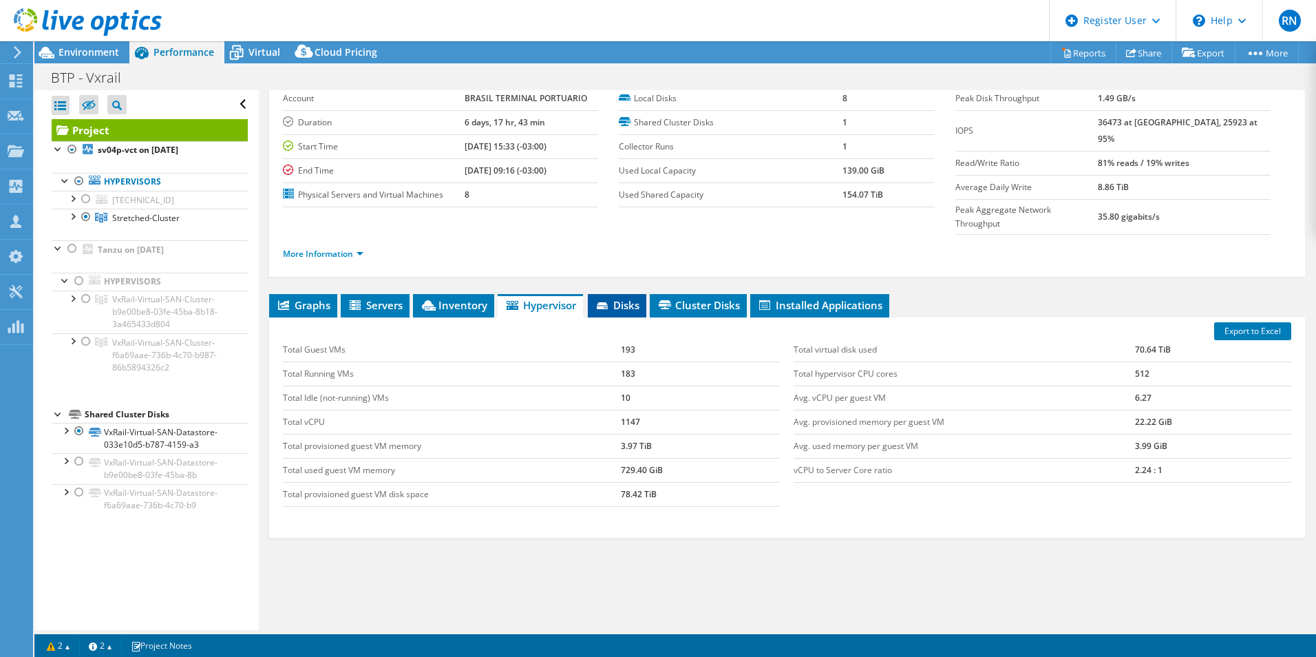
click at [622, 298] on span "Disks" at bounding box center [617, 305] width 45 height 14
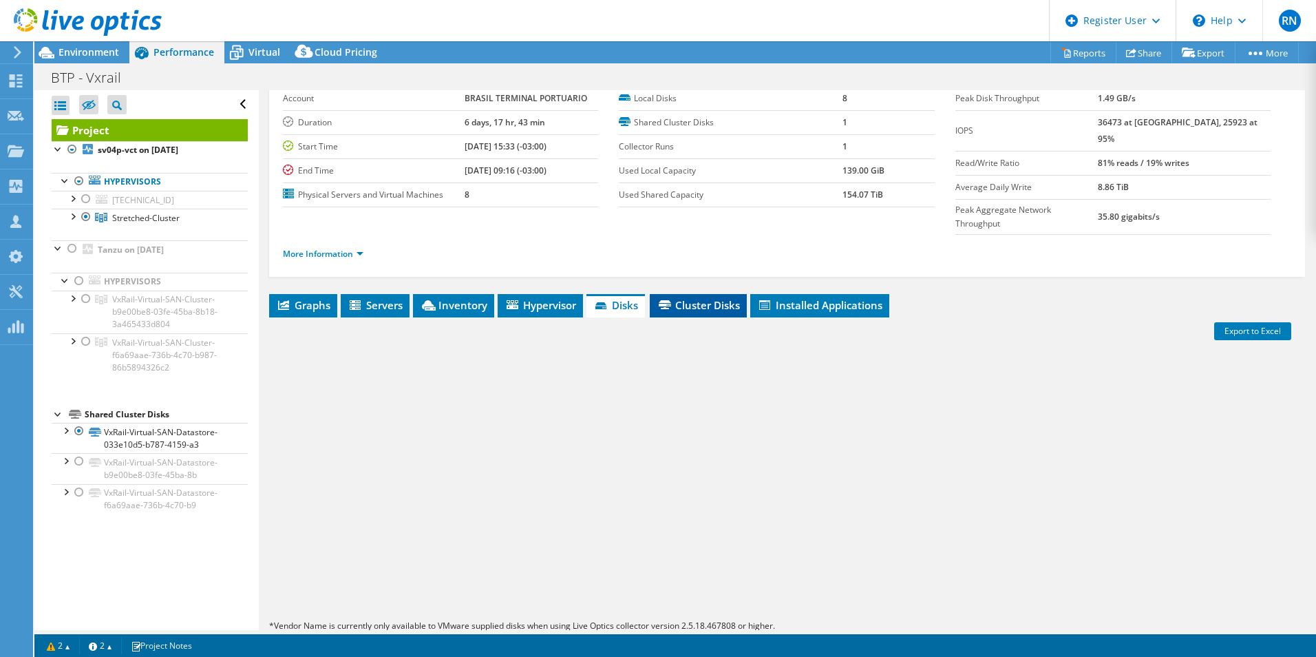
click at [688, 298] on span "Cluster Disks" at bounding box center [698, 305] width 83 height 14
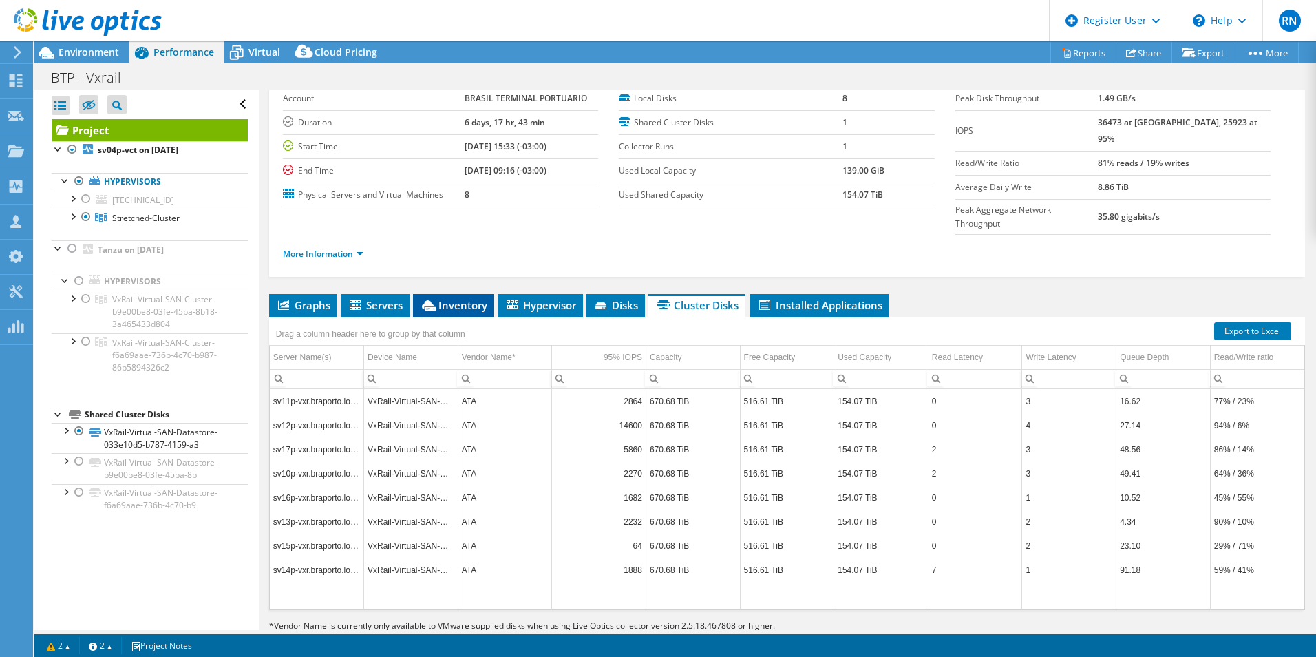
click at [452, 298] on span "Inventory" at bounding box center [453, 305] width 67 height 14
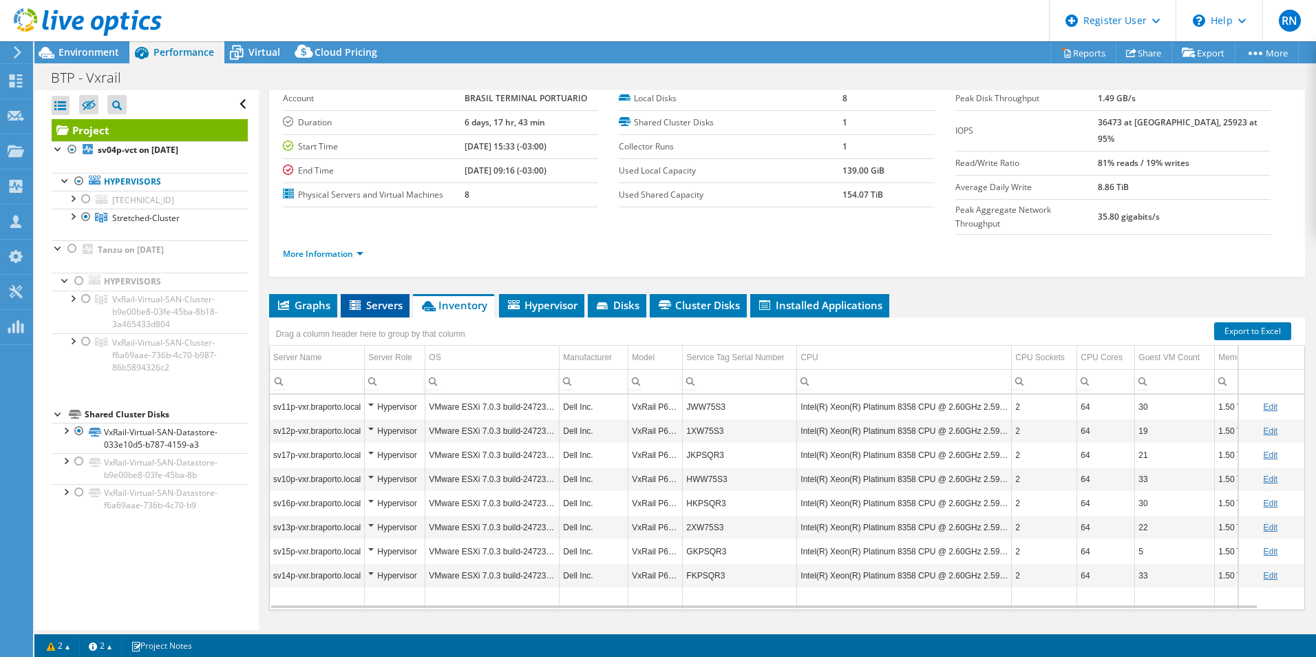
click at [366, 298] on span "Servers" at bounding box center [375, 305] width 55 height 14
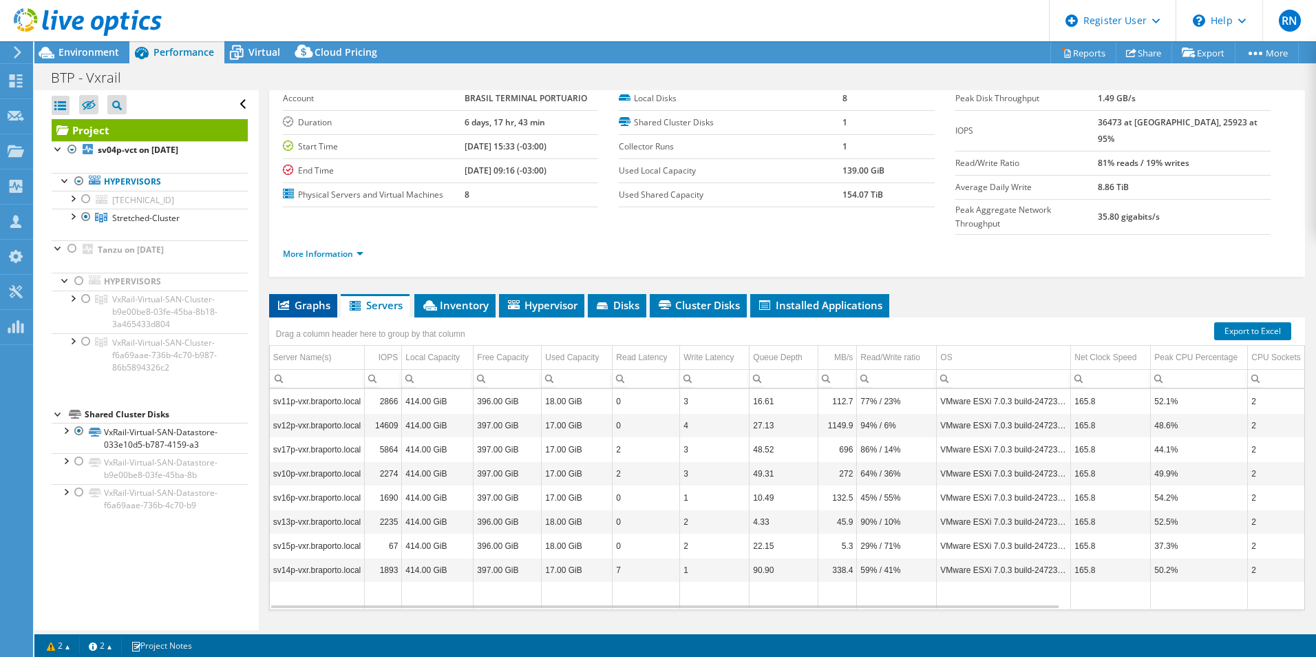
click at [317, 298] on span "Graphs" at bounding box center [303, 305] width 54 height 14
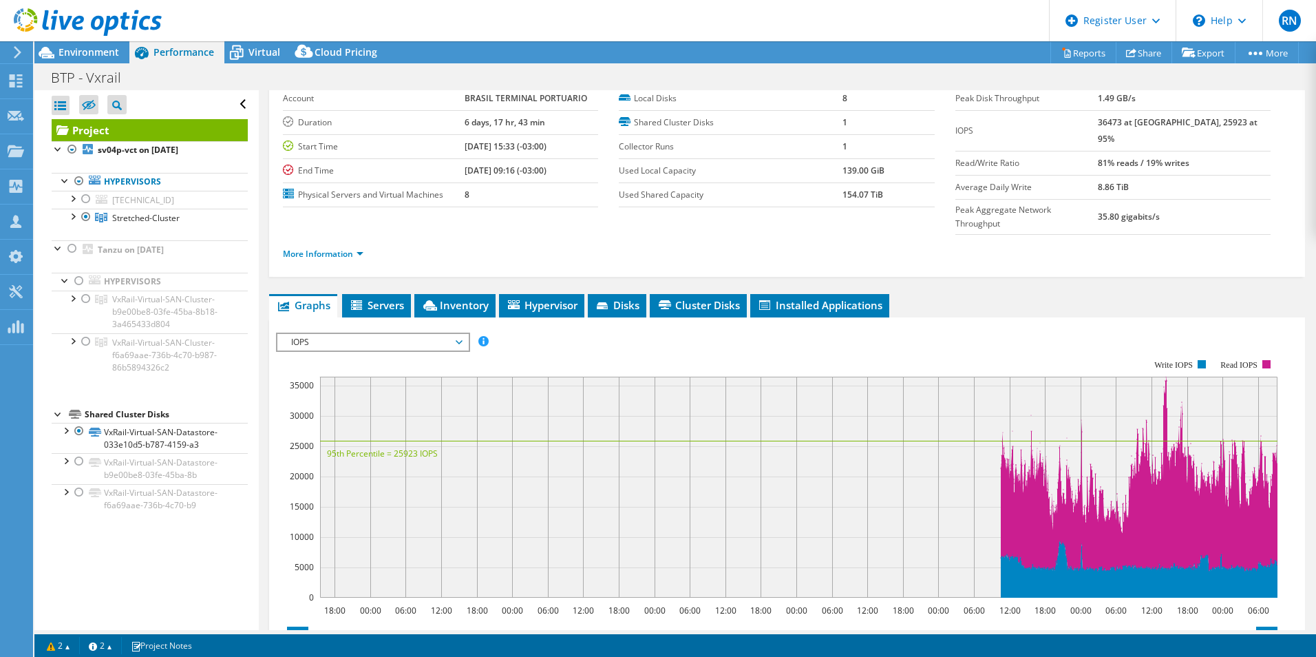
click at [413, 334] on span "IOPS" at bounding box center [372, 342] width 177 height 17
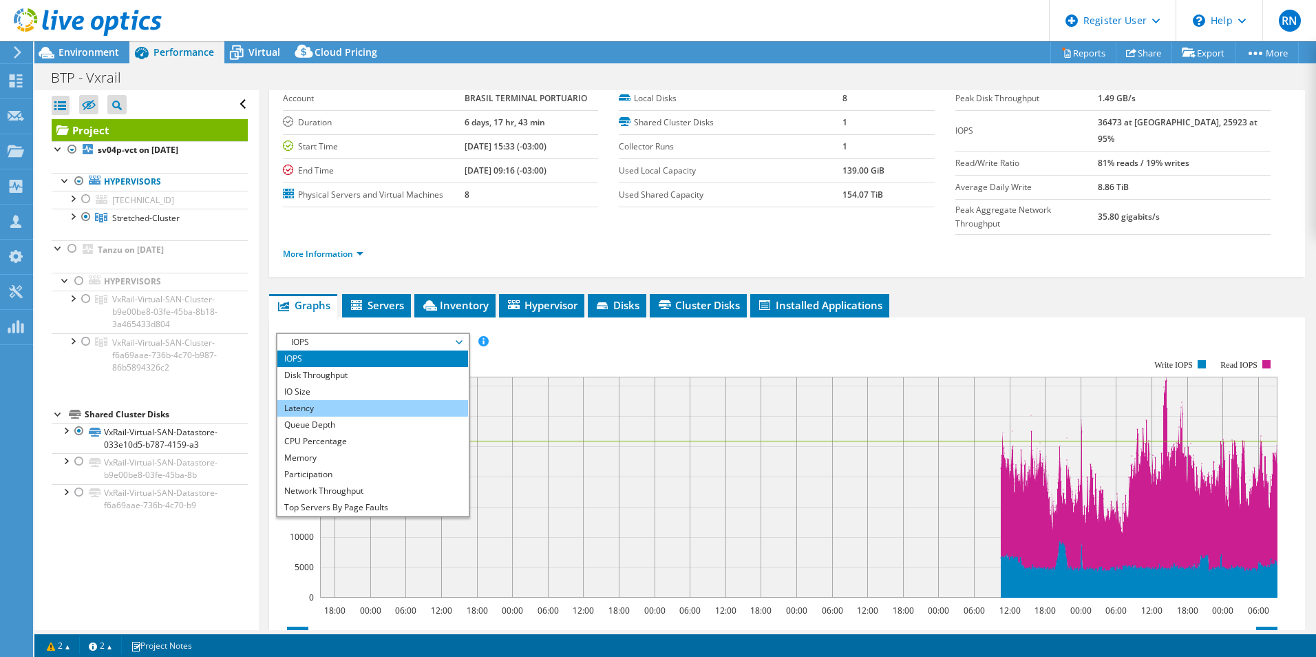
click at [400, 400] on li "Latency" at bounding box center [372, 408] width 191 height 17
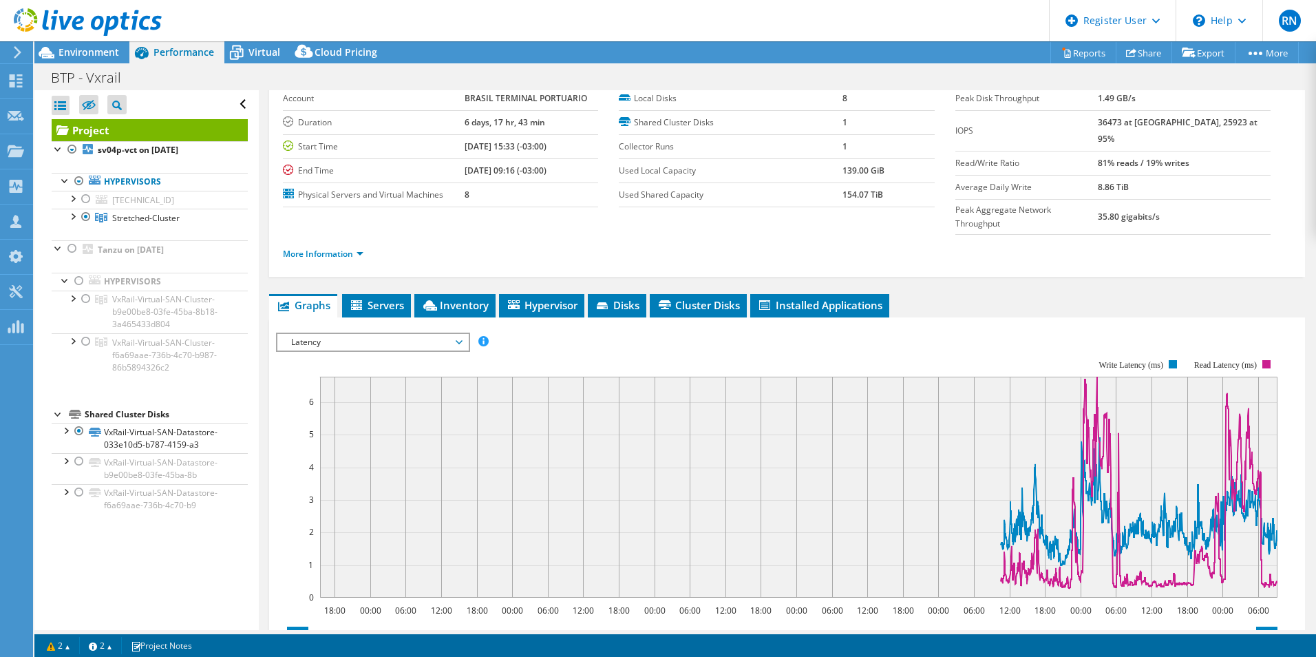
click at [441, 334] on span "Latency" at bounding box center [372, 342] width 177 height 17
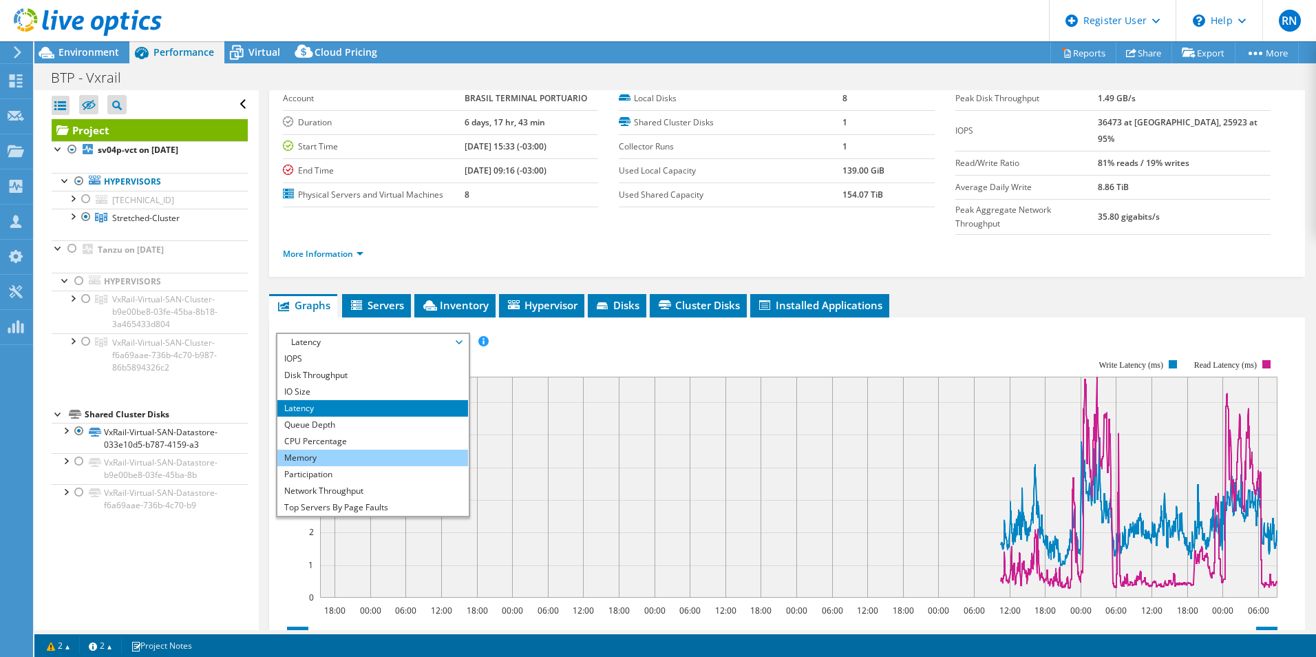
click at [417, 450] on li "Memory" at bounding box center [372, 458] width 191 height 17
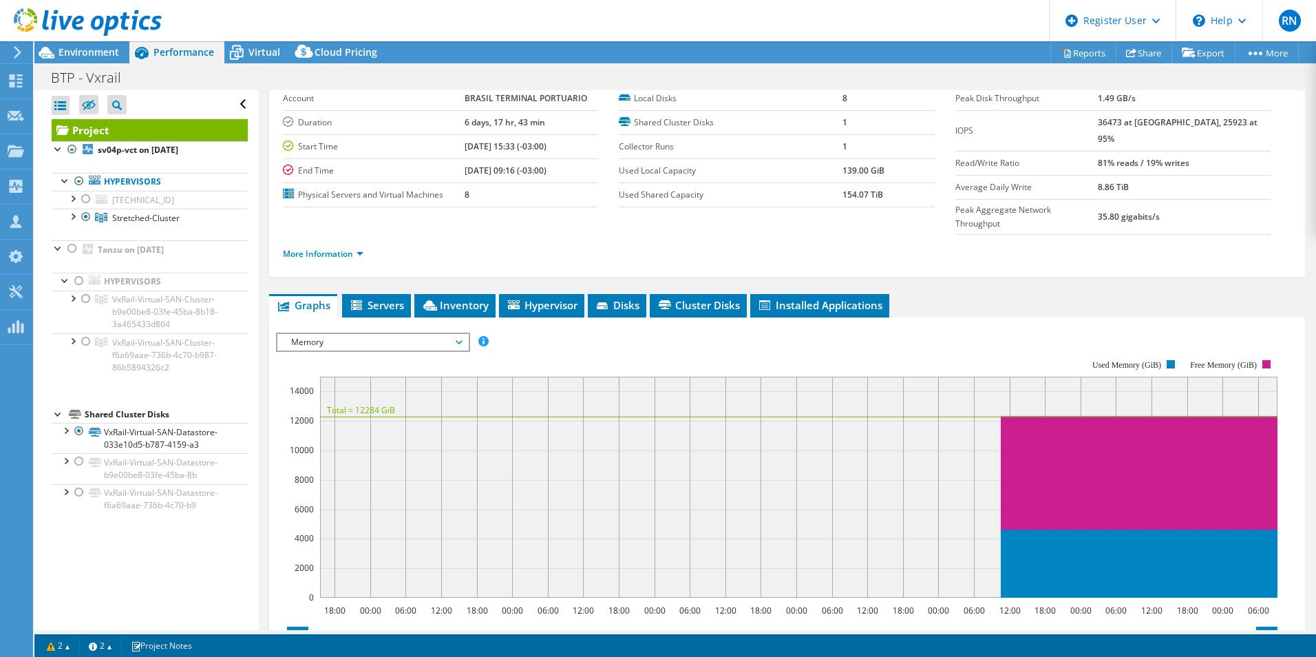
click at [341, 334] on span "Memory" at bounding box center [372, 342] width 177 height 17
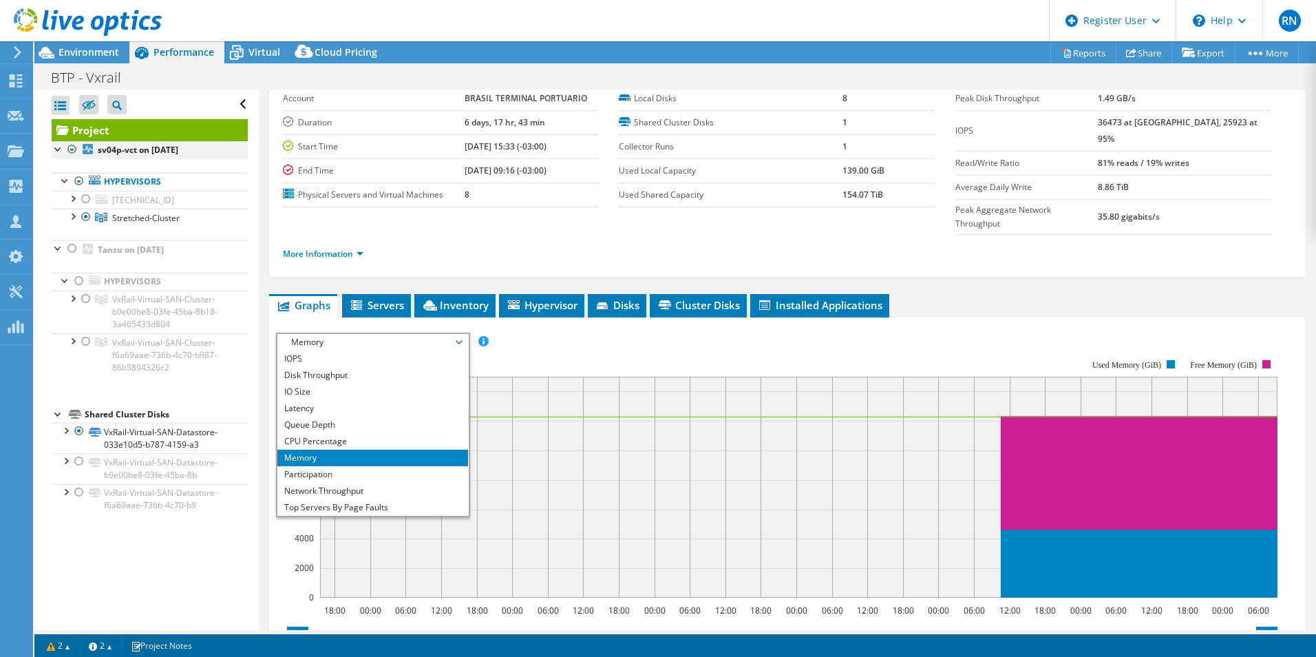
click at [73, 151] on div at bounding box center [72, 149] width 14 height 17
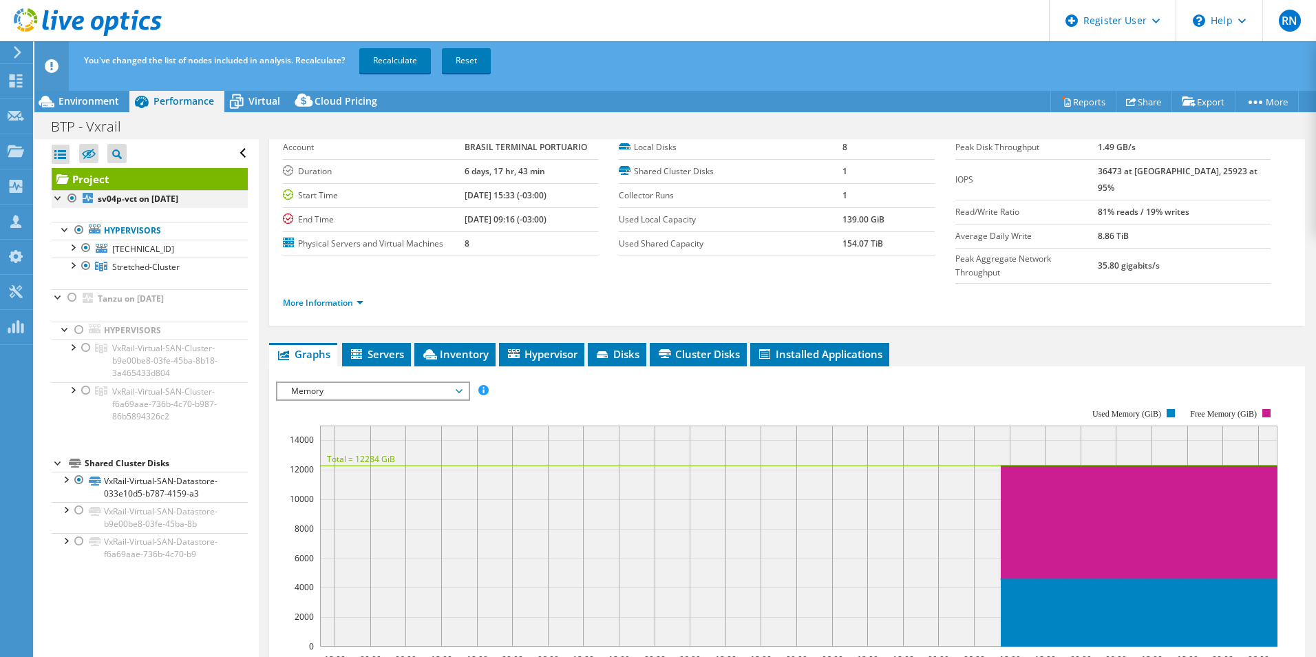
click at [72, 197] on div at bounding box center [72, 198] width 14 height 17
click at [74, 297] on div at bounding box center [72, 297] width 14 height 17
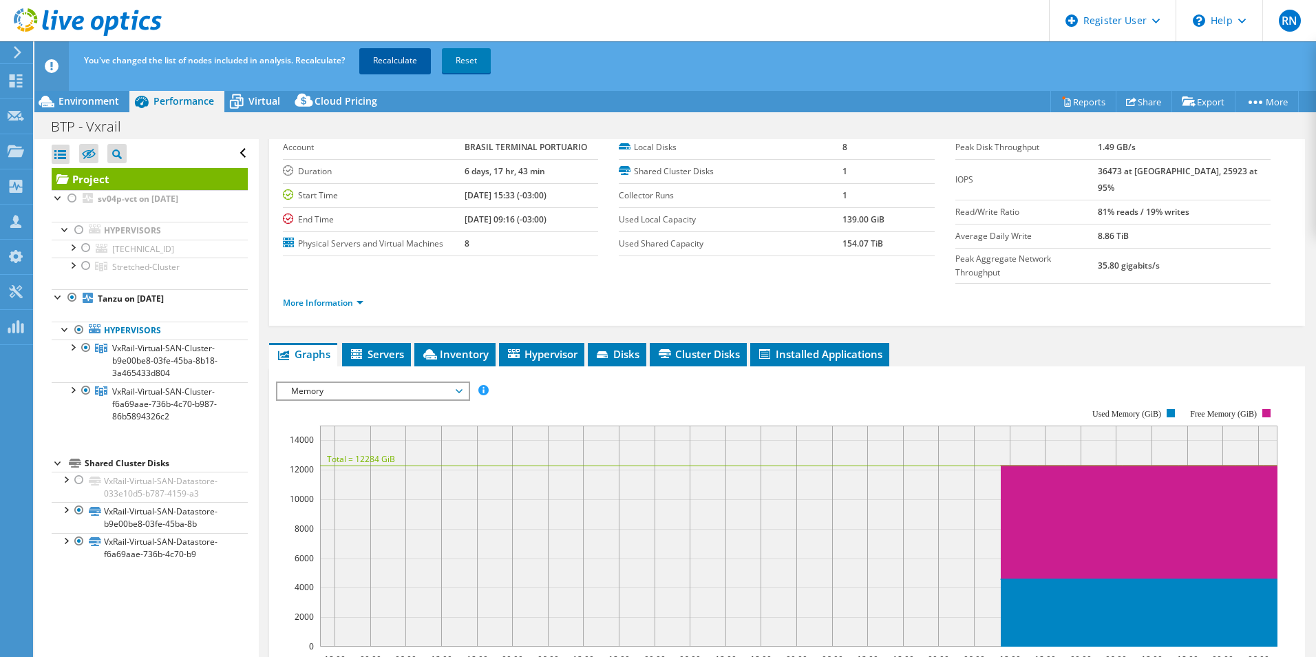
click at [413, 54] on link "Recalculate" at bounding box center [395, 60] width 72 height 25
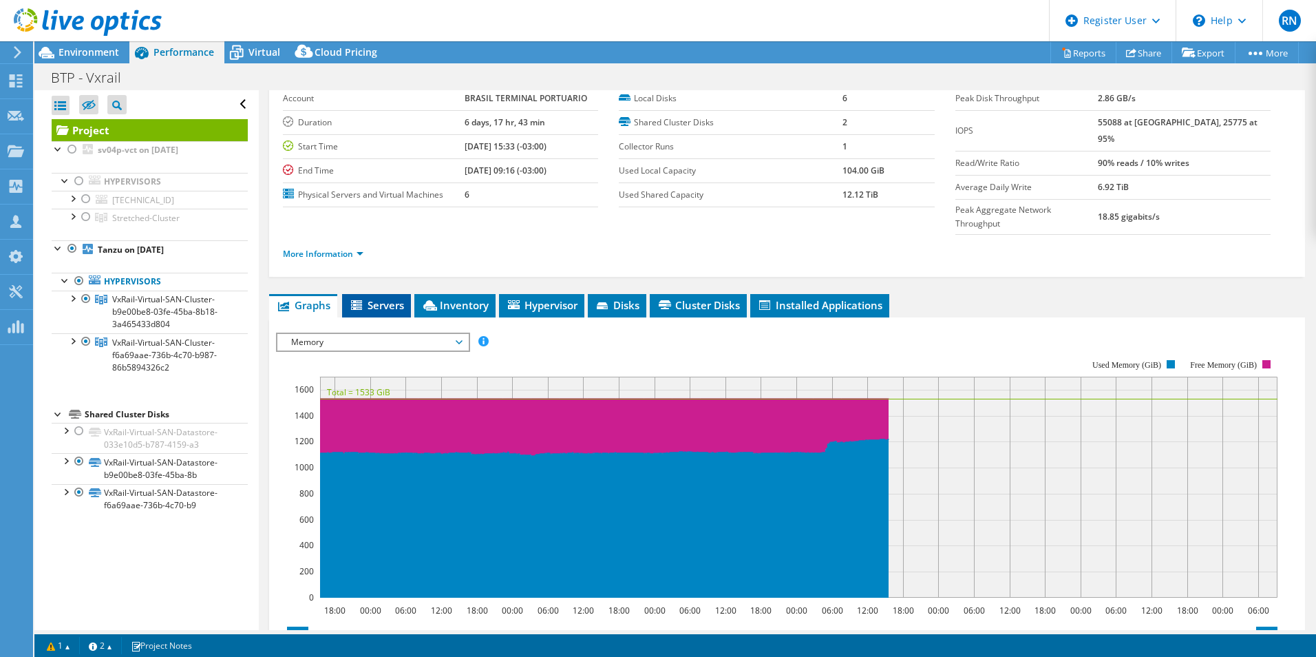
click at [383, 298] on span "Servers" at bounding box center [376, 305] width 55 height 14
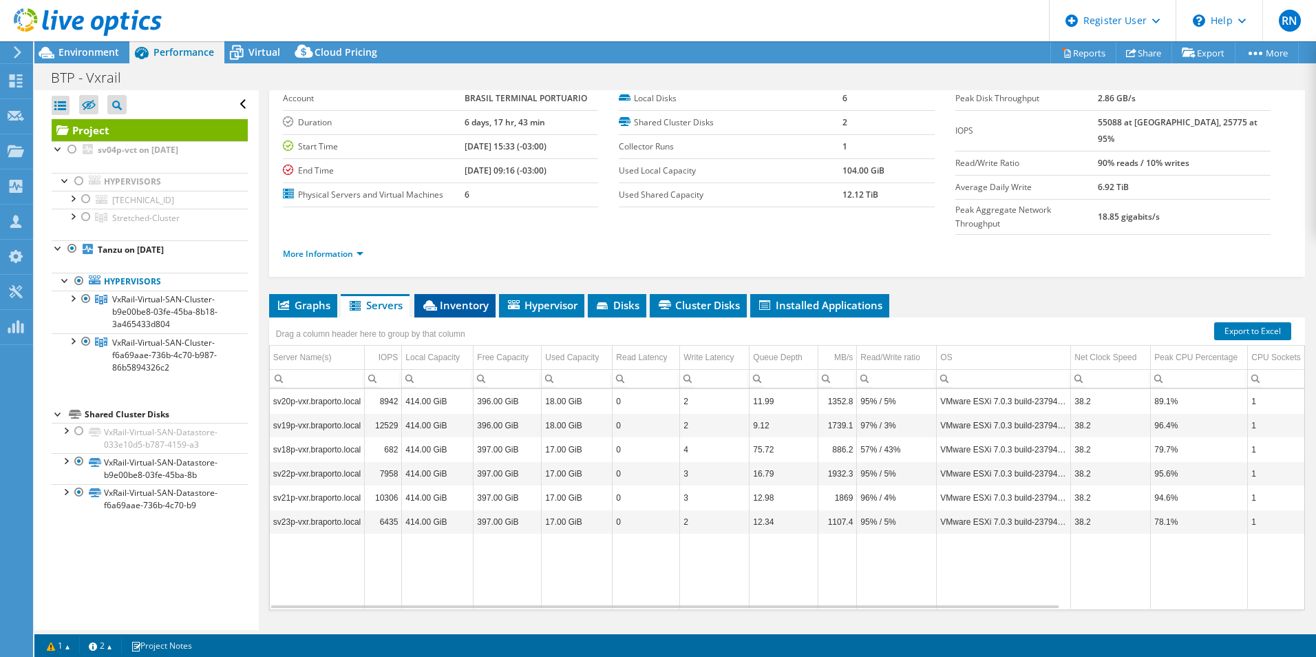
click at [443, 298] on span "Inventory" at bounding box center [454, 305] width 67 height 14
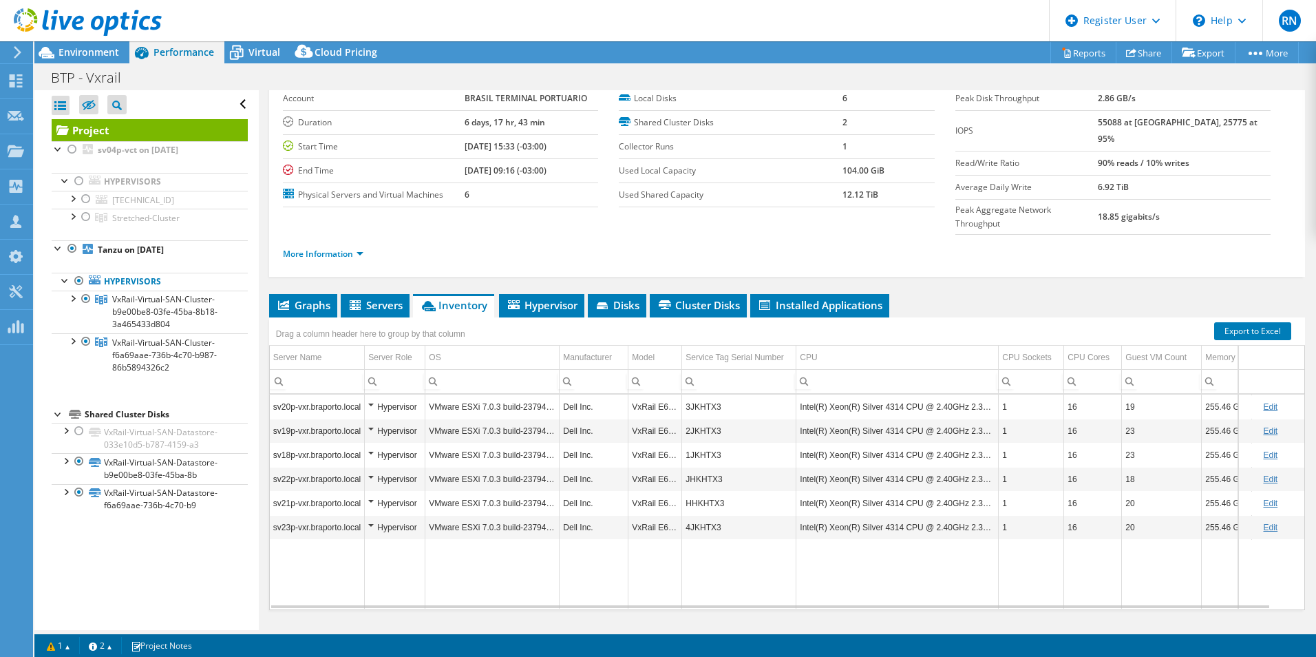
click at [366, 618] on div "Project Details Prepared for: [PERSON_NAME], [PERSON_NAME][EMAIL_ADDRESS][DOMAI…" at bounding box center [787, 341] width 1057 height 641
click at [680, 607] on div "Graphs Servers Inventory Hypervisor Disks Cluster Disks Installed Applications …" at bounding box center [787, 466] width 1036 height 344
click at [77, 179] on div at bounding box center [79, 181] width 14 height 17
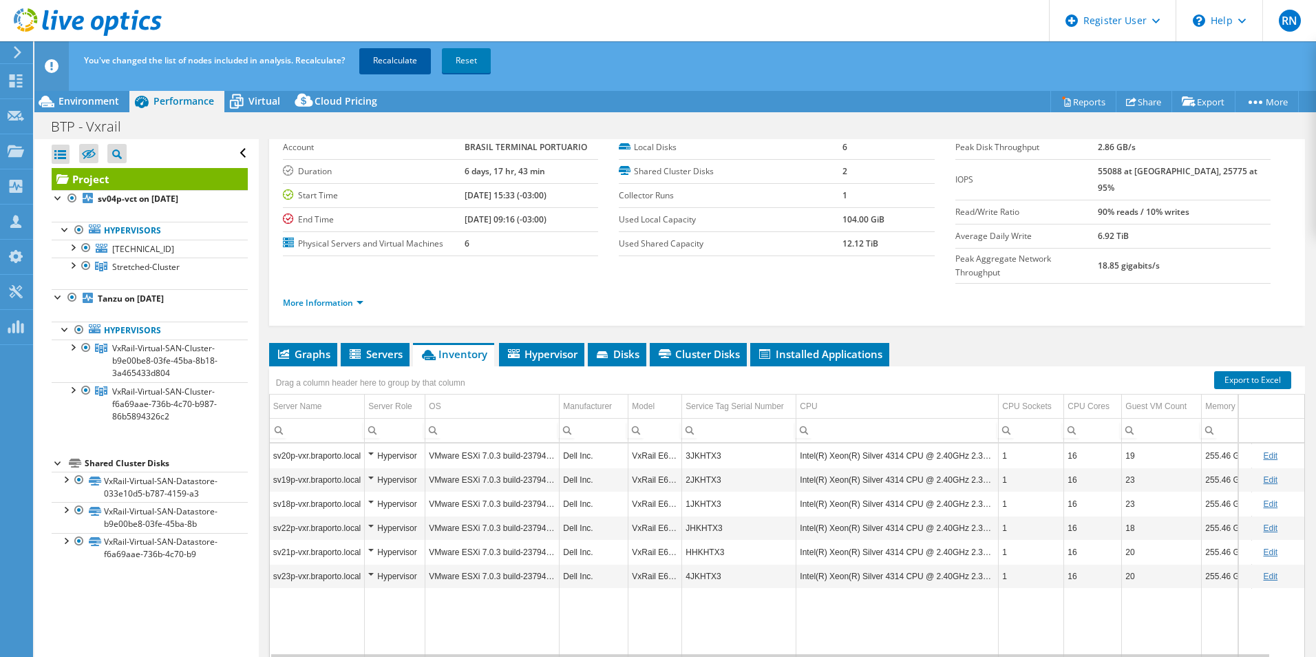
click at [397, 67] on link "Recalculate" at bounding box center [395, 60] width 72 height 25
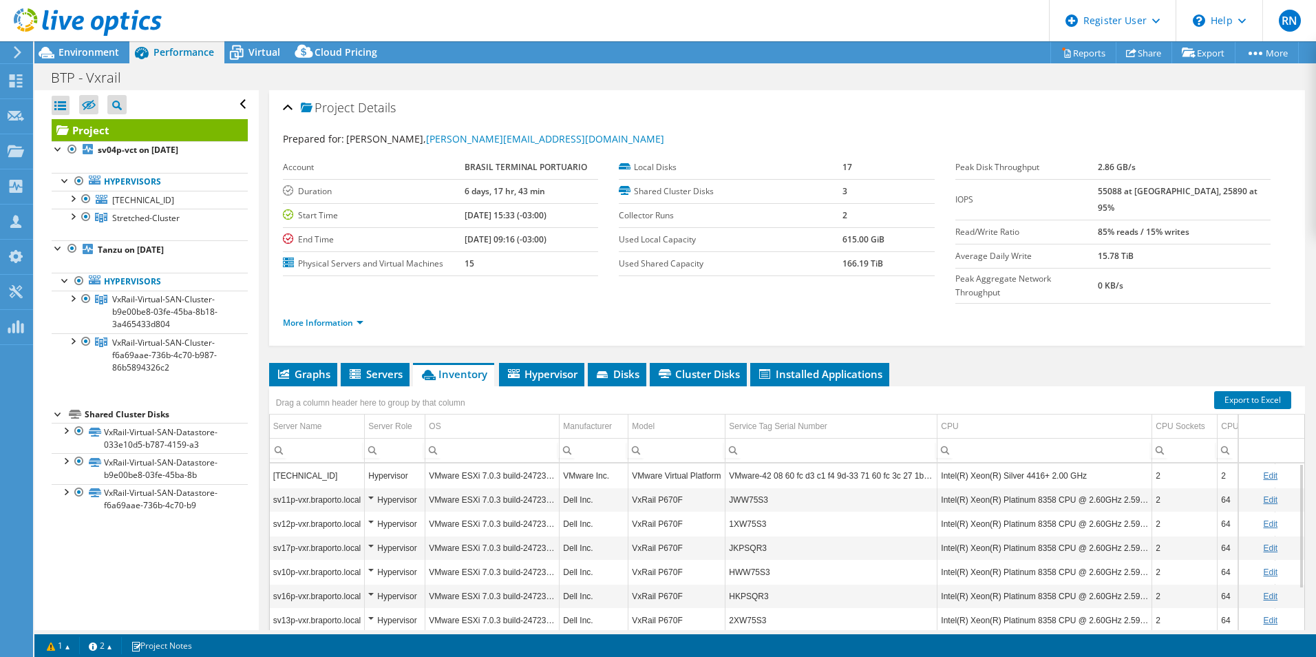
select select "USD"
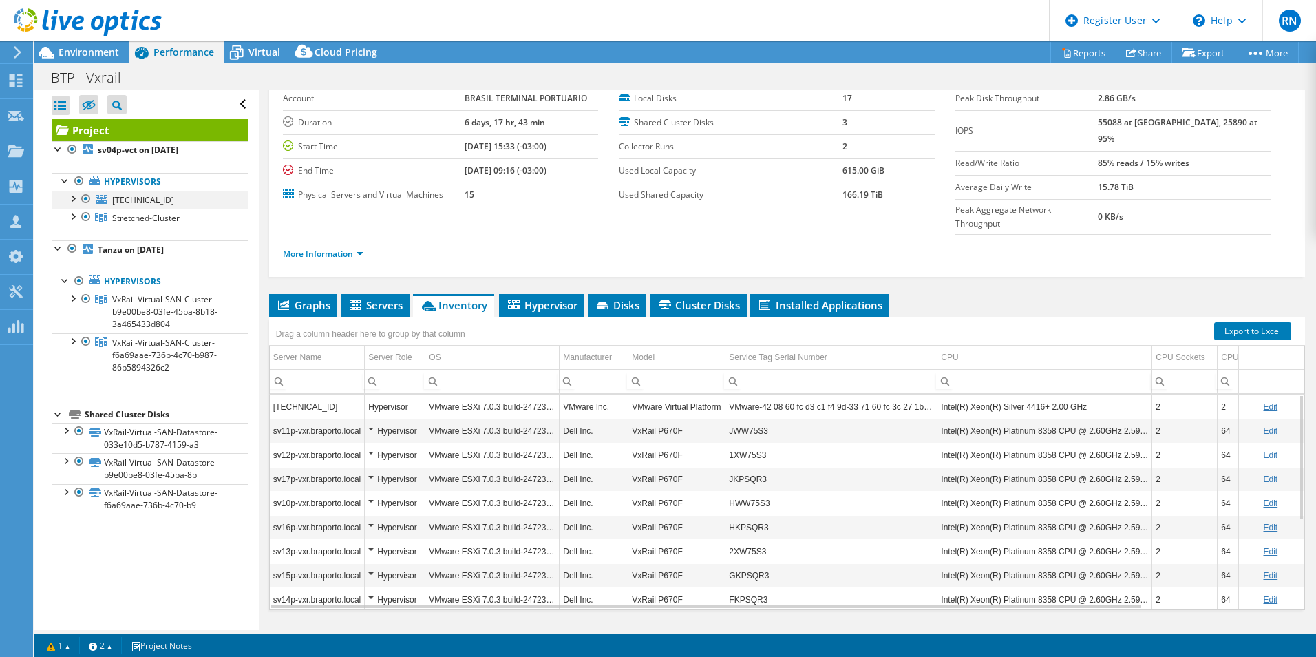
click at [84, 197] on div at bounding box center [86, 199] width 14 height 17
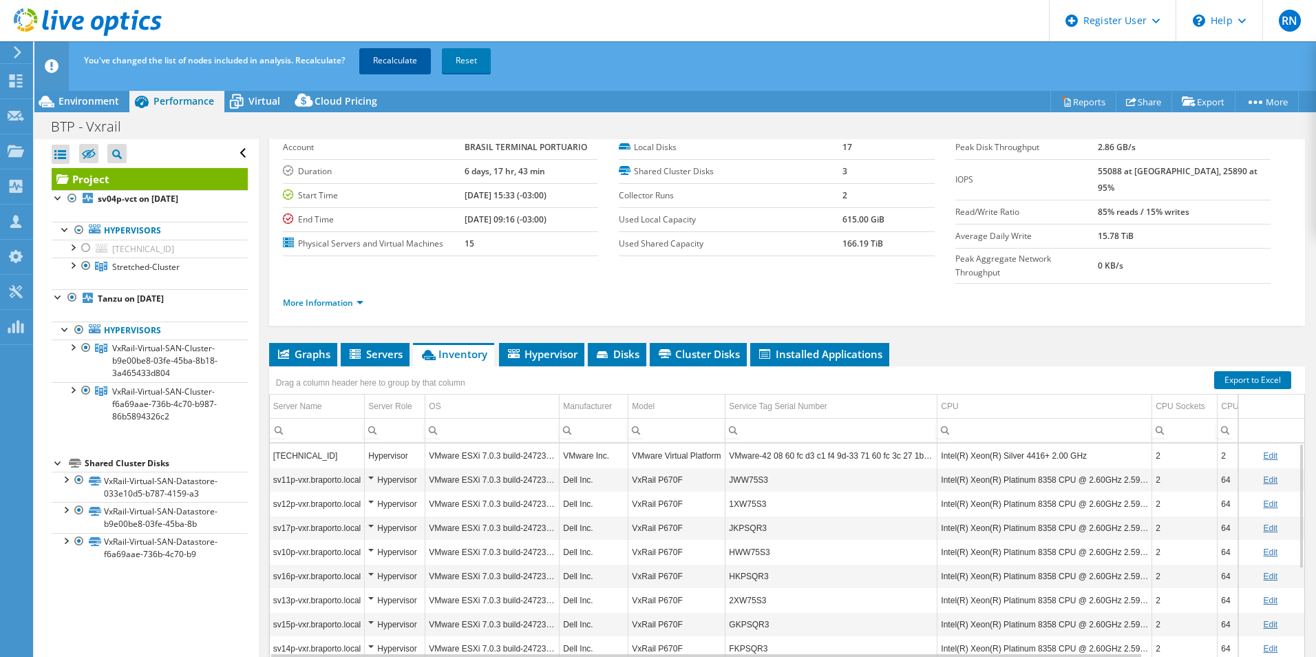
click at [399, 57] on link "Recalculate" at bounding box center [395, 60] width 72 height 25
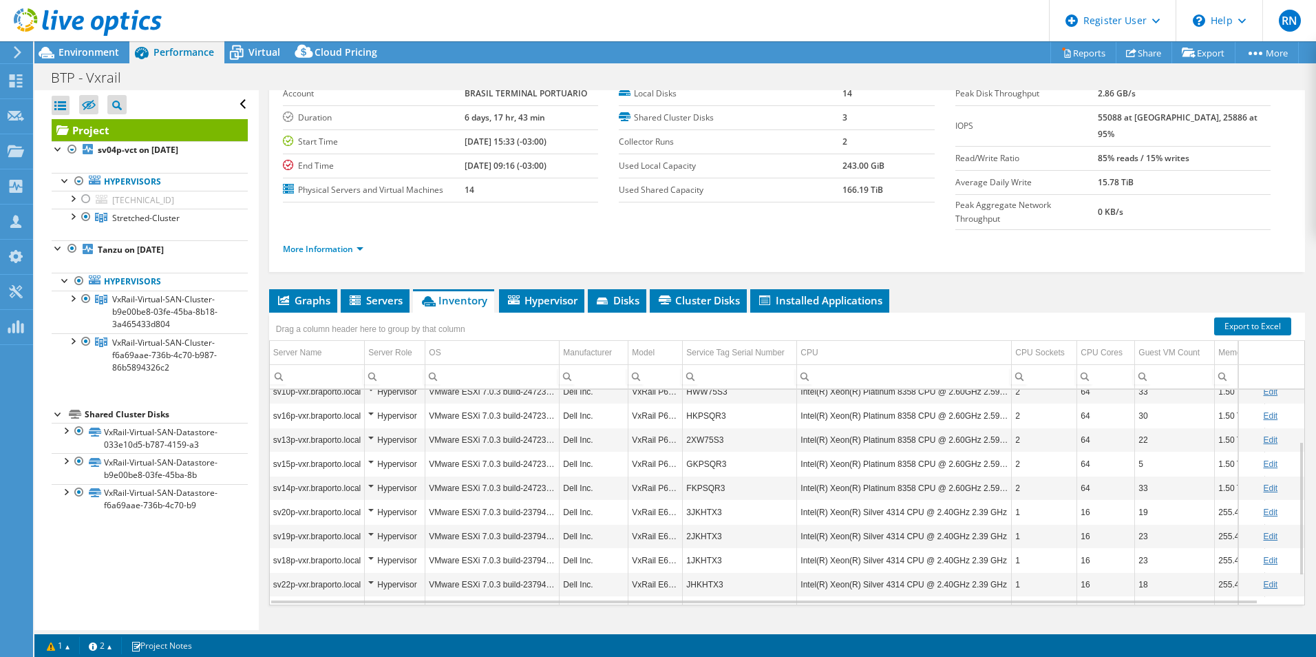
scroll to position [129, 0]
click at [306, 289] on li "Graphs" at bounding box center [303, 300] width 68 height 23
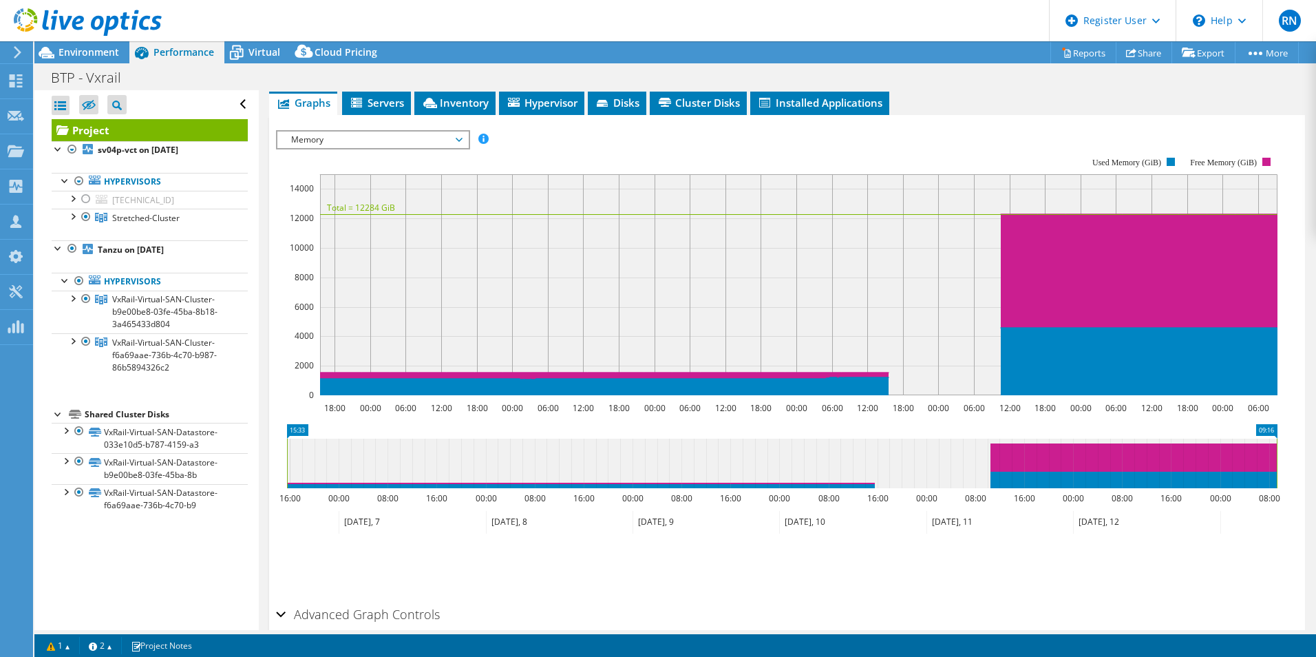
scroll to position [309, 0]
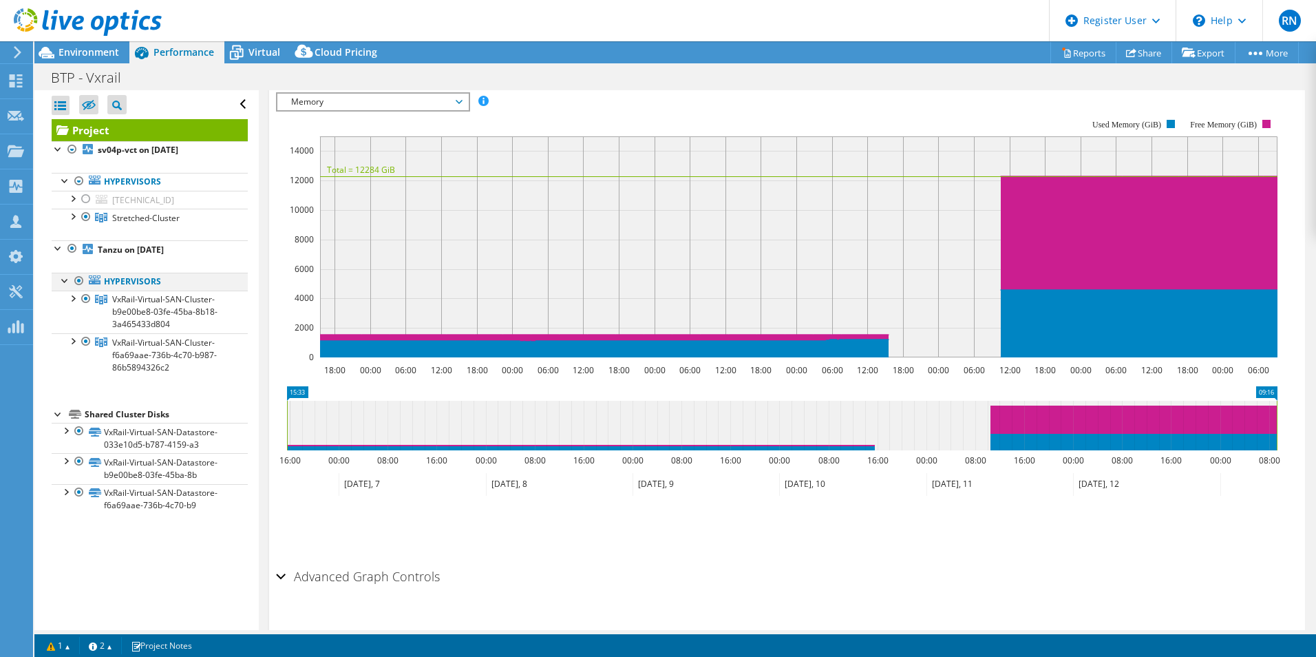
click at [61, 277] on div at bounding box center [66, 280] width 14 height 14
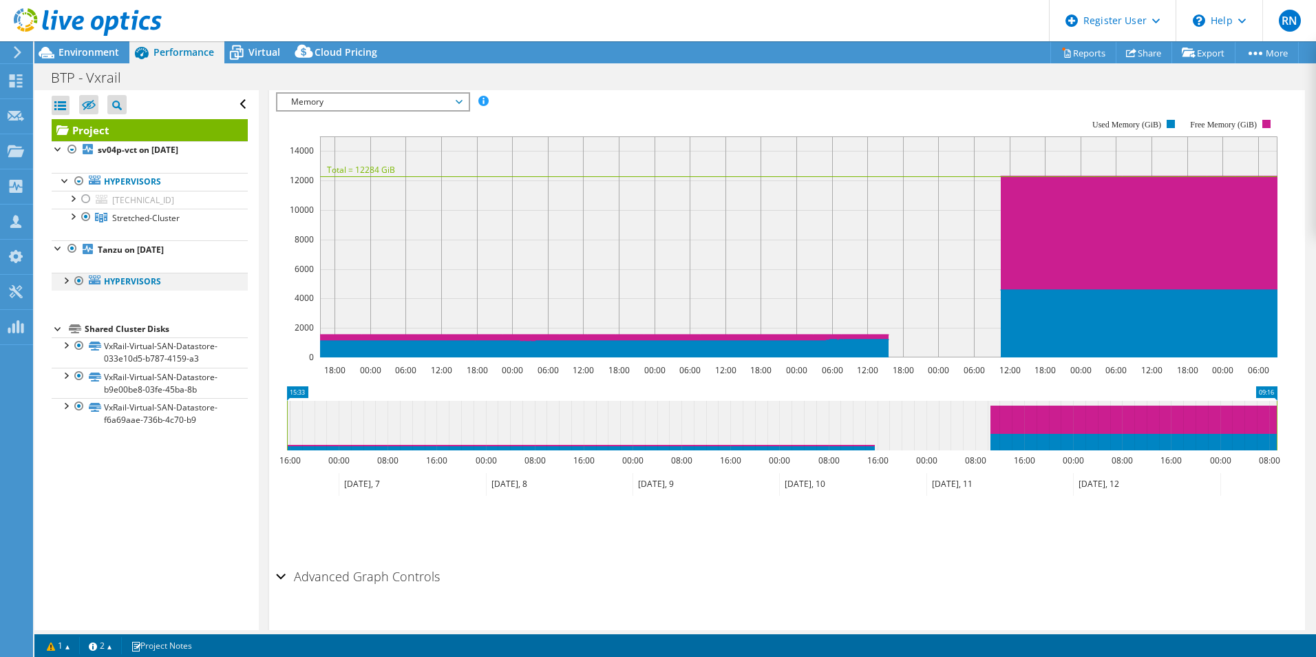
click at [61, 277] on div at bounding box center [66, 280] width 14 height 14
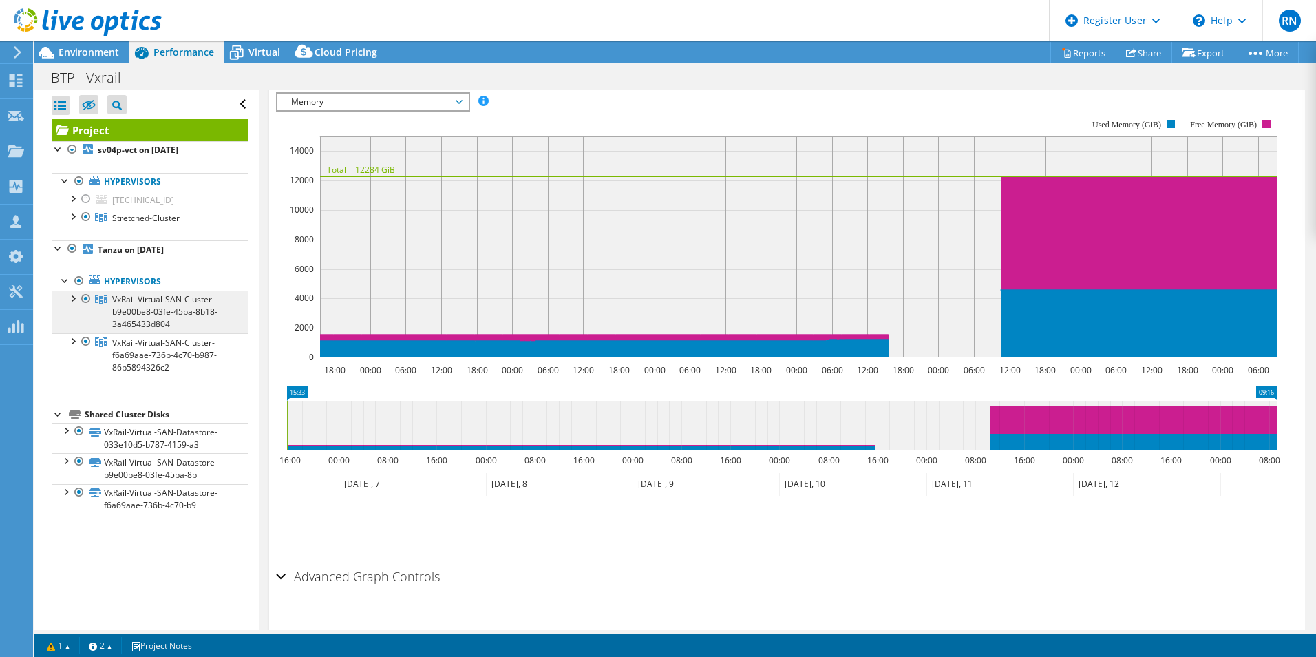
click at [169, 224] on span "VxRail-Virtual-SAN-Cluster-b9e00be8-03fe-45ba-8b18-3a465433d804" at bounding box center [145, 218] width 67 height 12
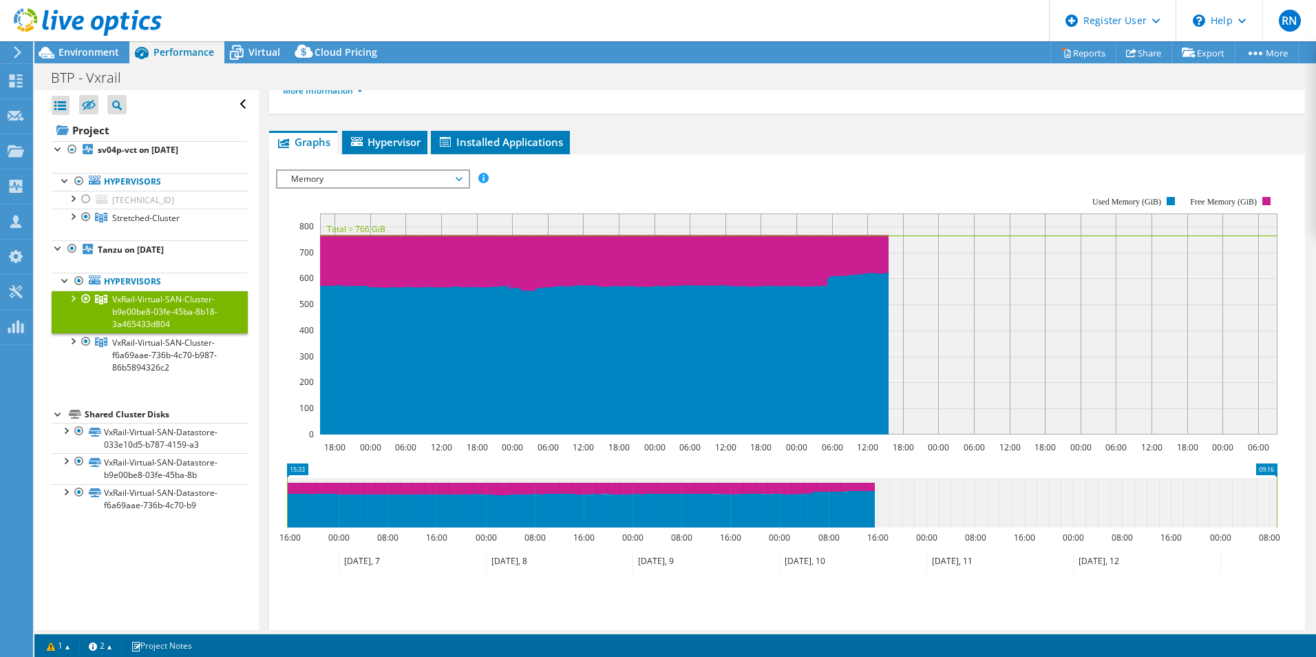
scroll to position [0, 0]
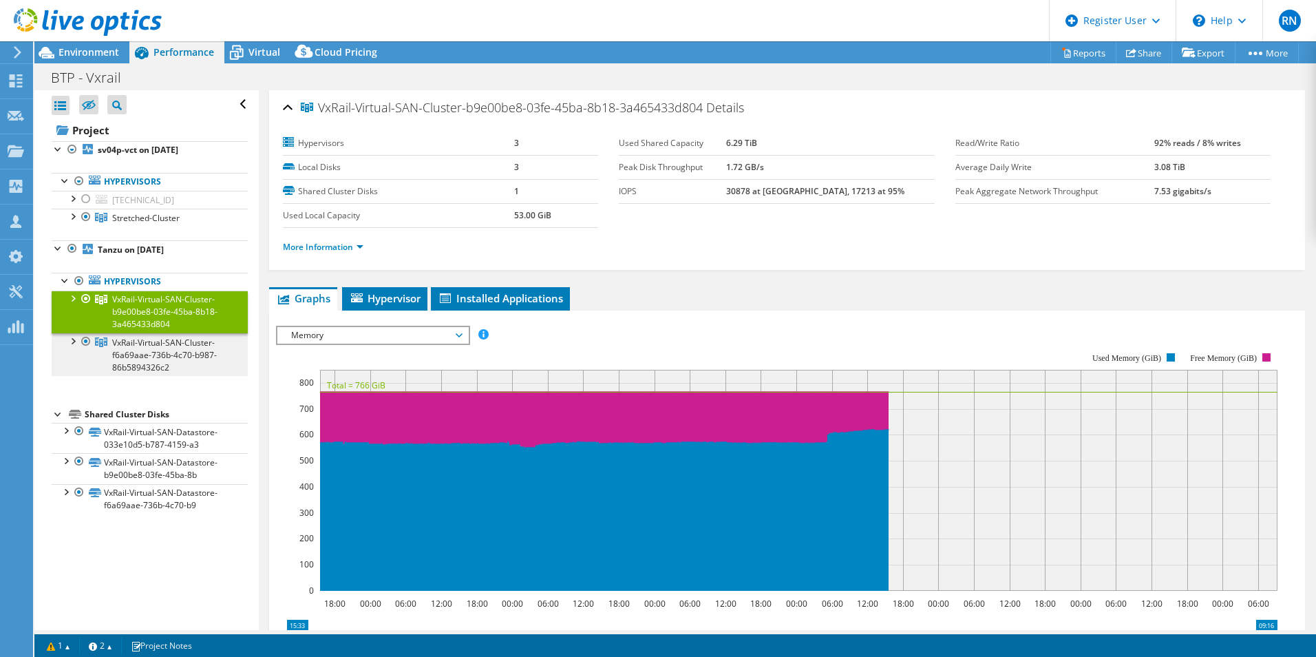
click at [180, 224] on span "VxRail-Virtual-SAN-Cluster-f6a69aae-736b-4c70-b987-86b5894326c2" at bounding box center [145, 218] width 67 height 12
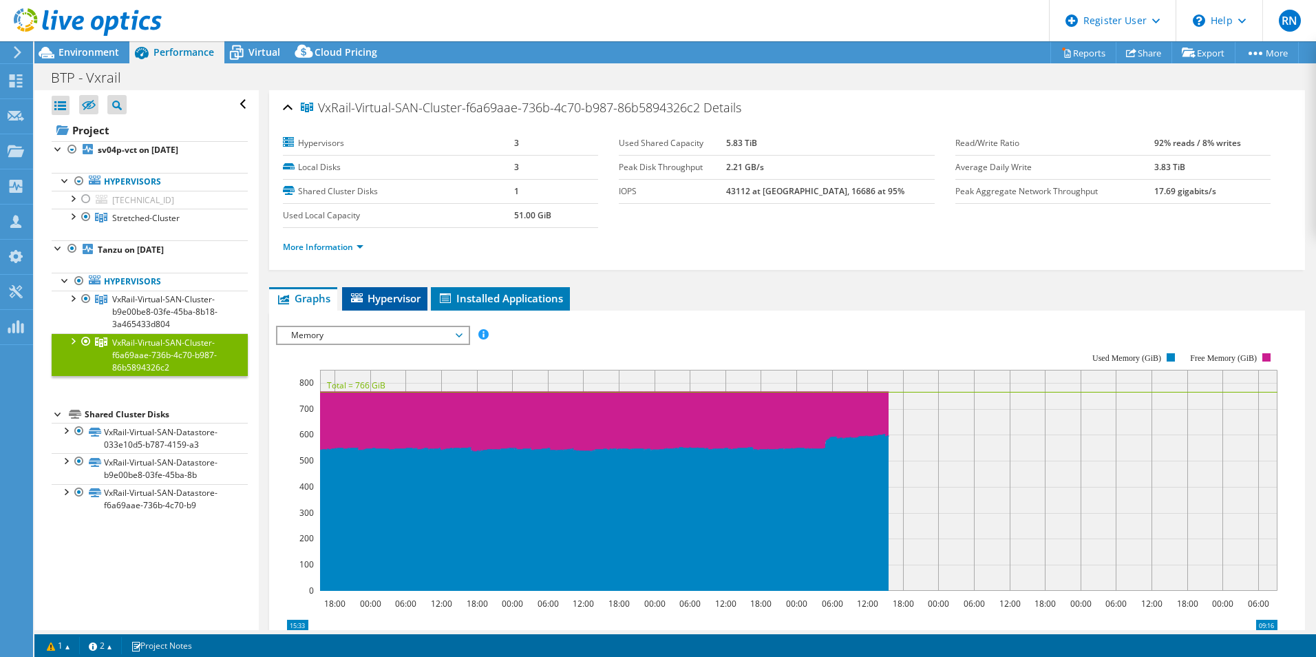
click at [398, 298] on span "Hypervisor" at bounding box center [385, 298] width 72 height 14
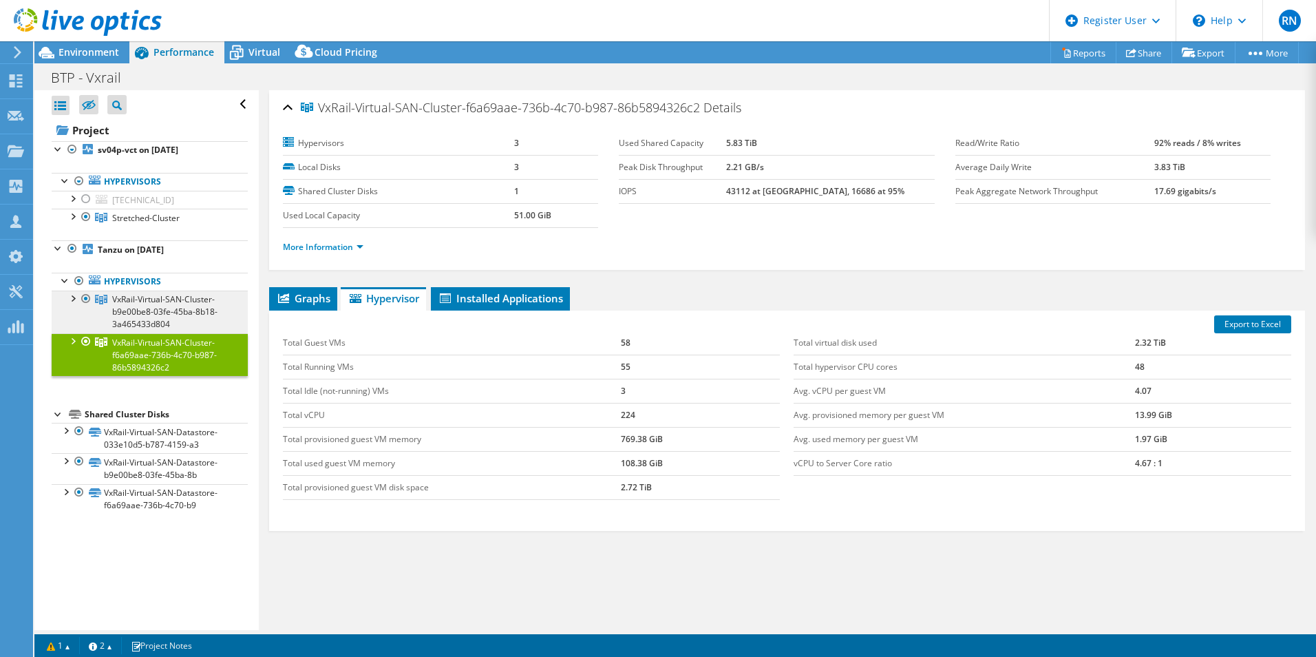
click at [180, 224] on span "VxRail-Virtual-SAN-Cluster-b9e00be8-03fe-45ba-8b18-3a465433d804" at bounding box center [145, 218] width 67 height 12
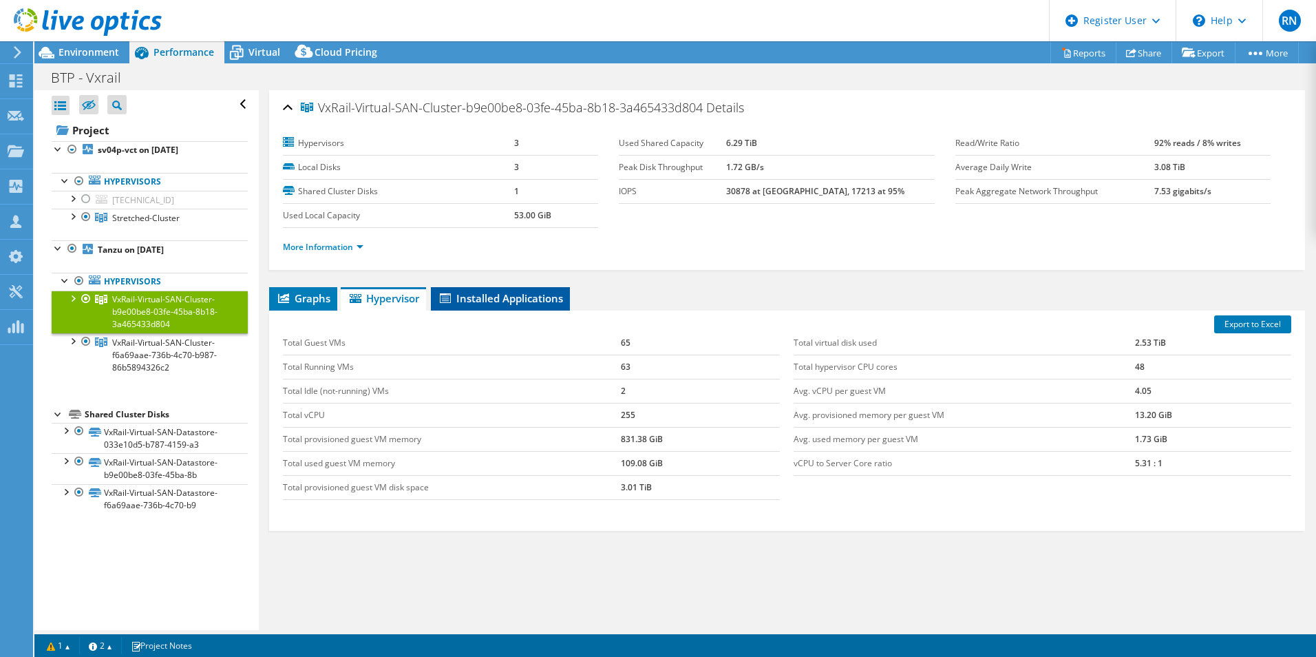
click at [512, 304] on span "Installed Applications" at bounding box center [500, 298] width 125 height 14
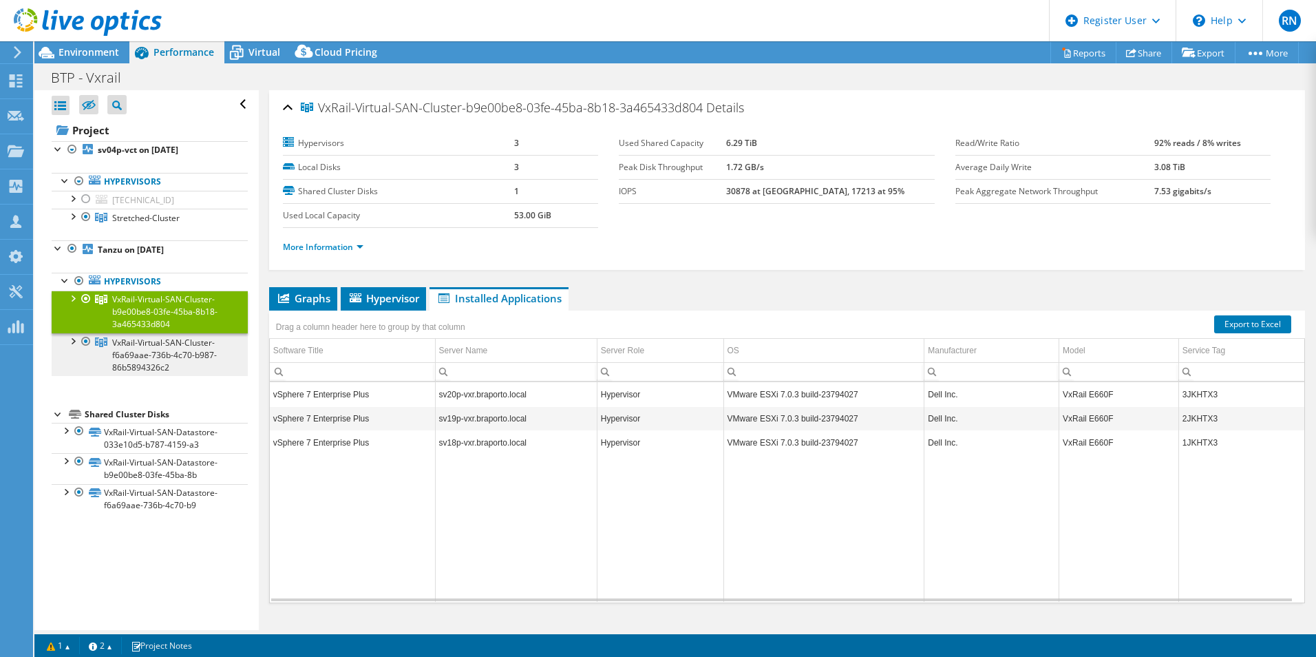
click at [167, 224] on span "VxRail-Virtual-SAN-Cluster-f6a69aae-736b-4c70-b987-86b5894326c2" at bounding box center [145, 218] width 67 height 12
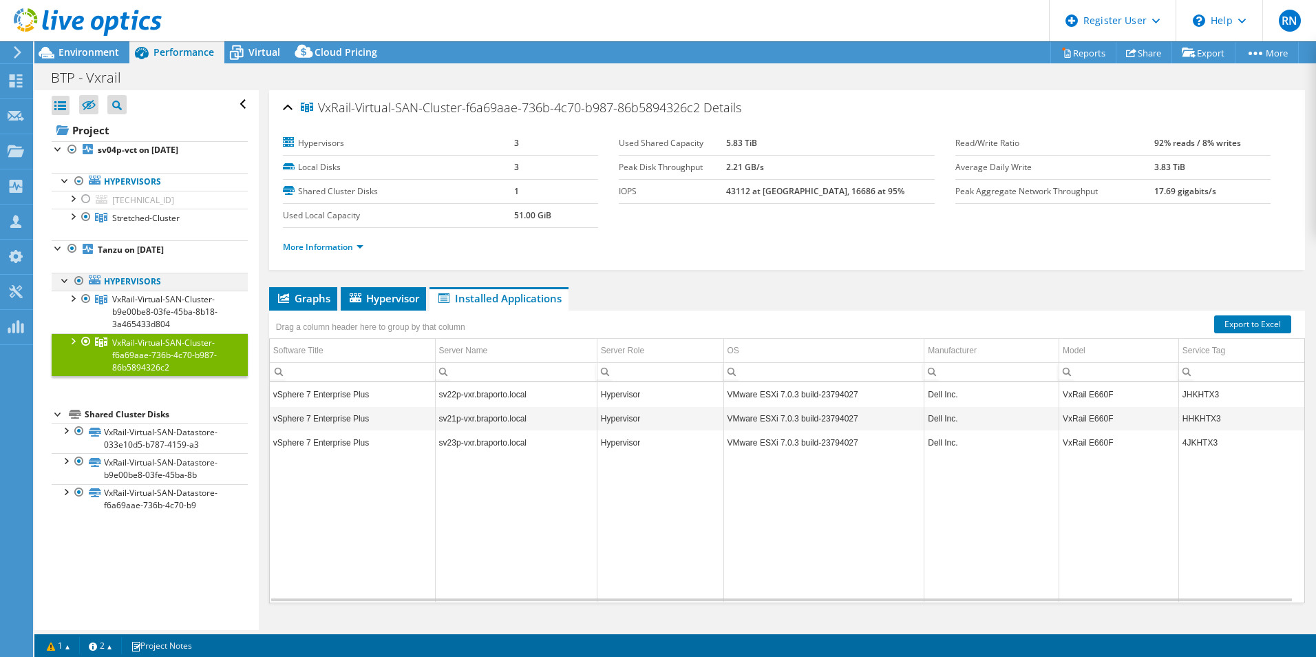
click at [61, 280] on div at bounding box center [66, 280] width 14 height 14
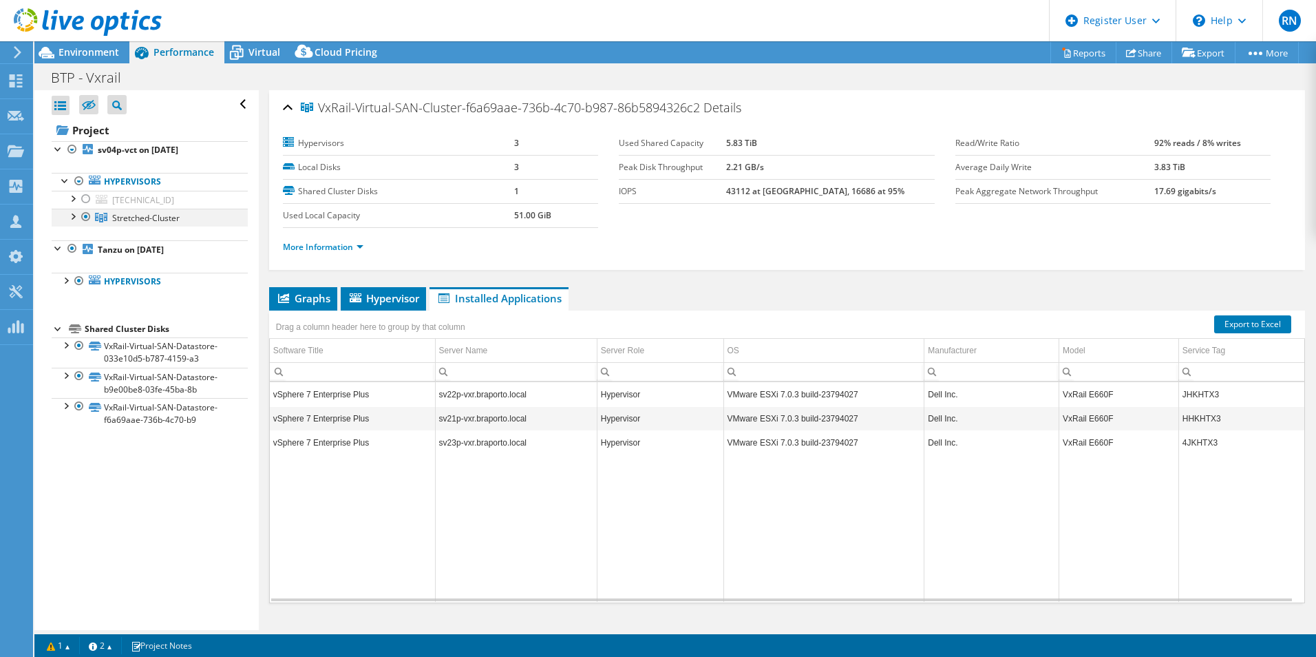
click at [73, 220] on div at bounding box center [72, 216] width 14 height 14
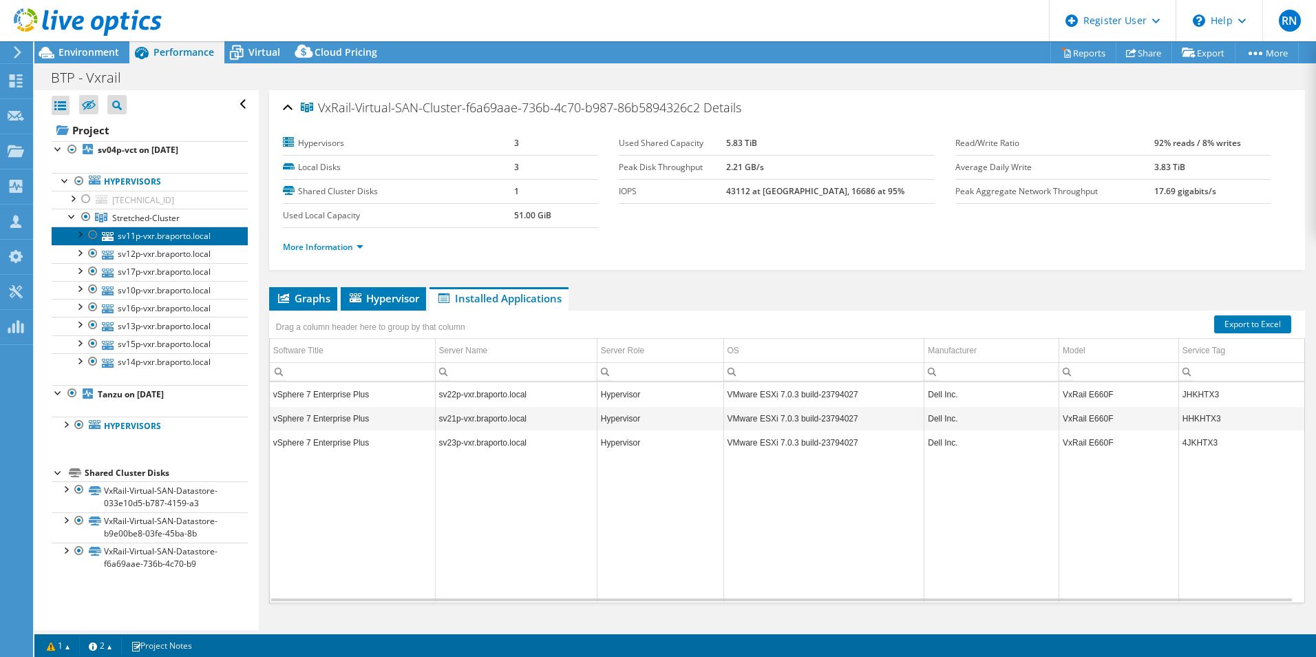
click at [156, 238] on link "sv11p-vxr.braporto.local" at bounding box center [150, 236] width 196 height 18
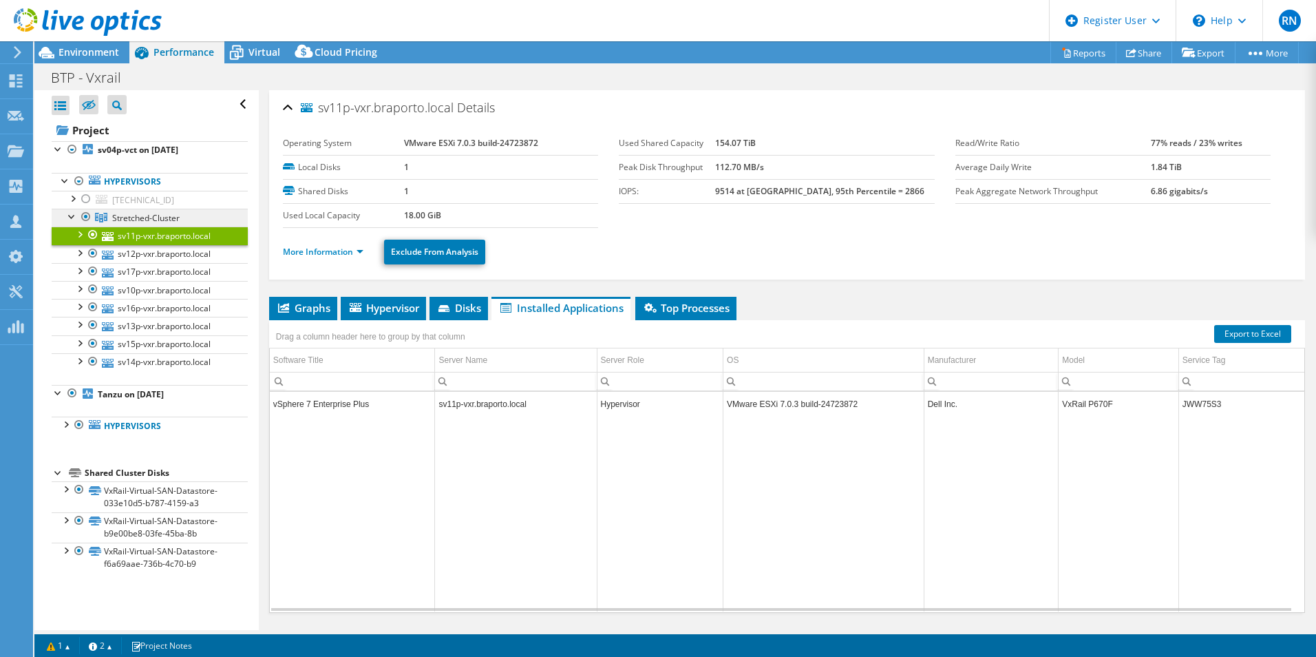
click at [153, 221] on span "Stretched-Cluster" at bounding box center [145, 218] width 67 height 12
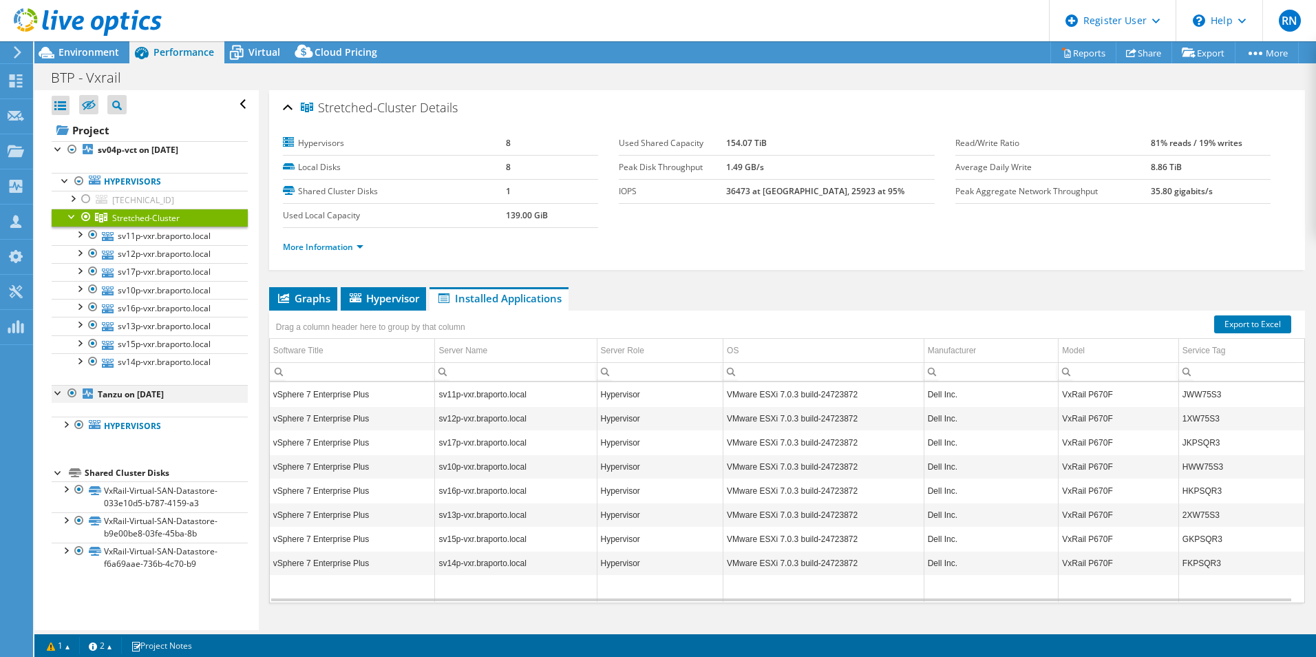
click at [71, 393] on div at bounding box center [72, 393] width 14 height 17
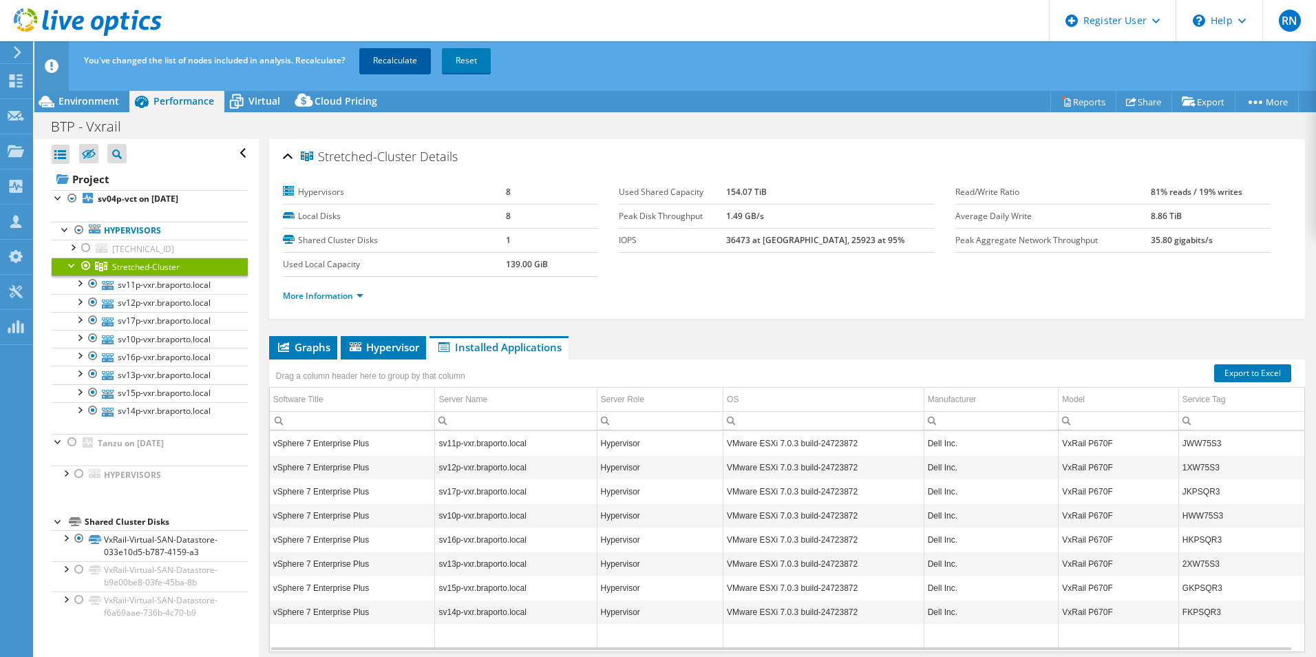
click at [381, 65] on link "Recalculate" at bounding box center [395, 60] width 72 height 25
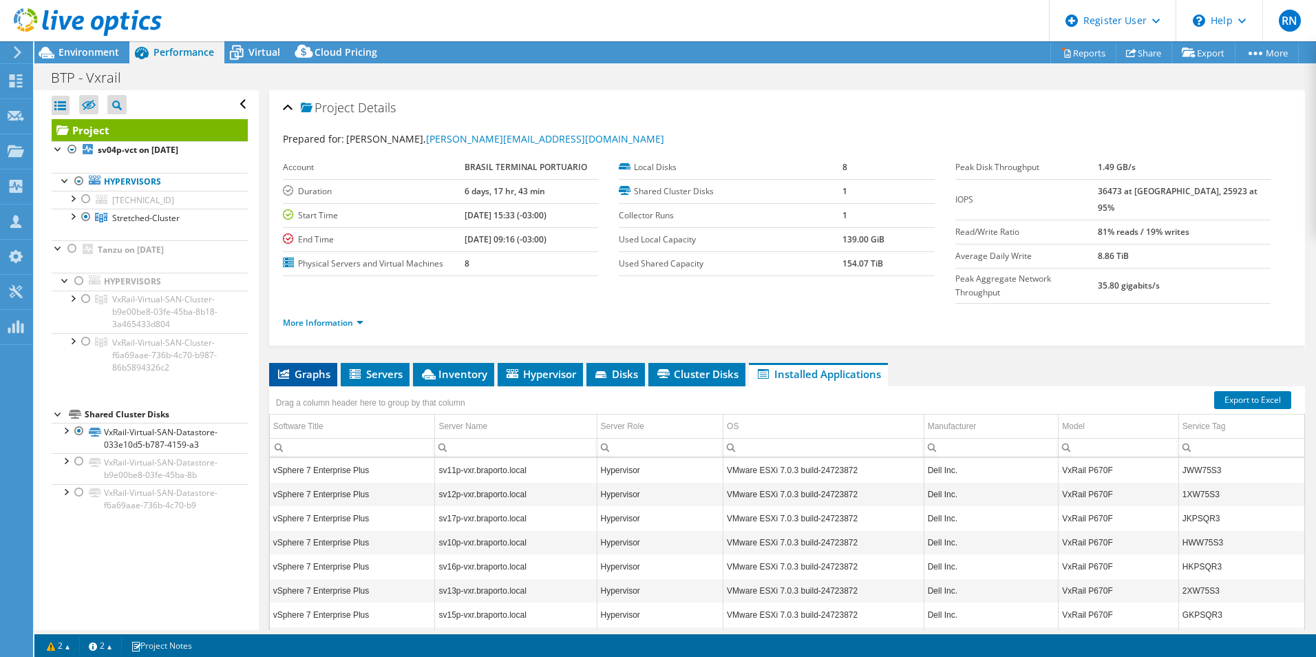
click at [304, 367] on span "Graphs" at bounding box center [303, 374] width 54 height 14
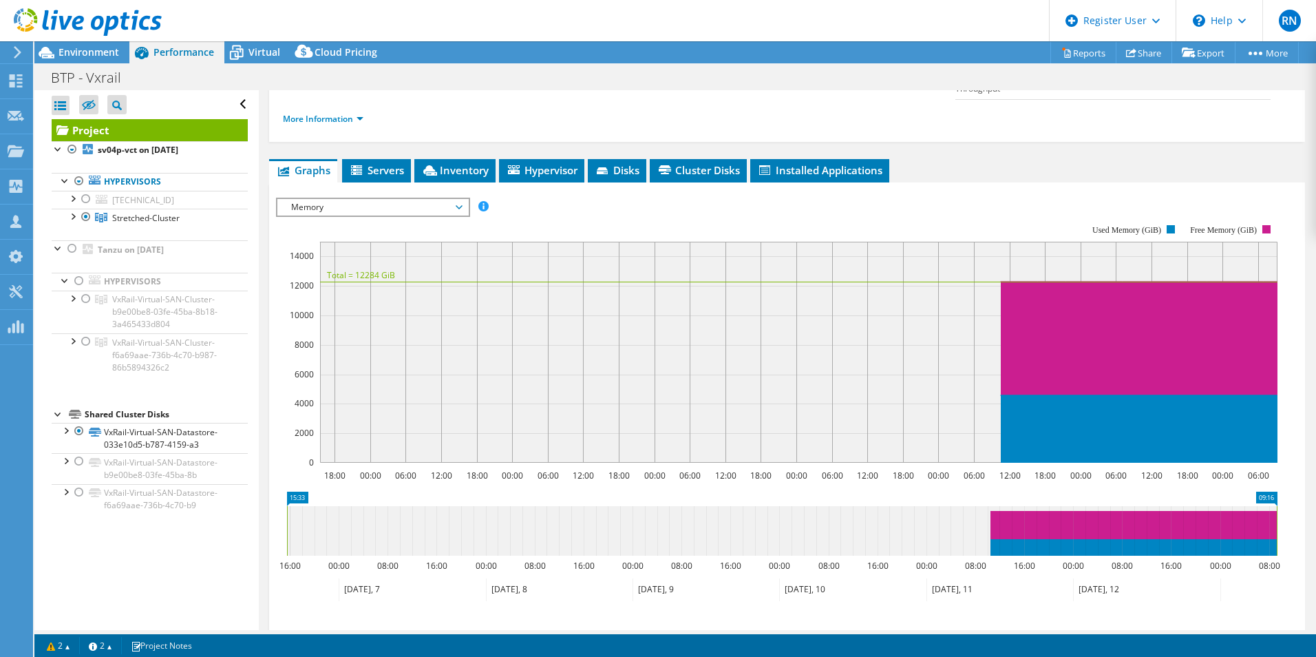
scroll to position [207, 0]
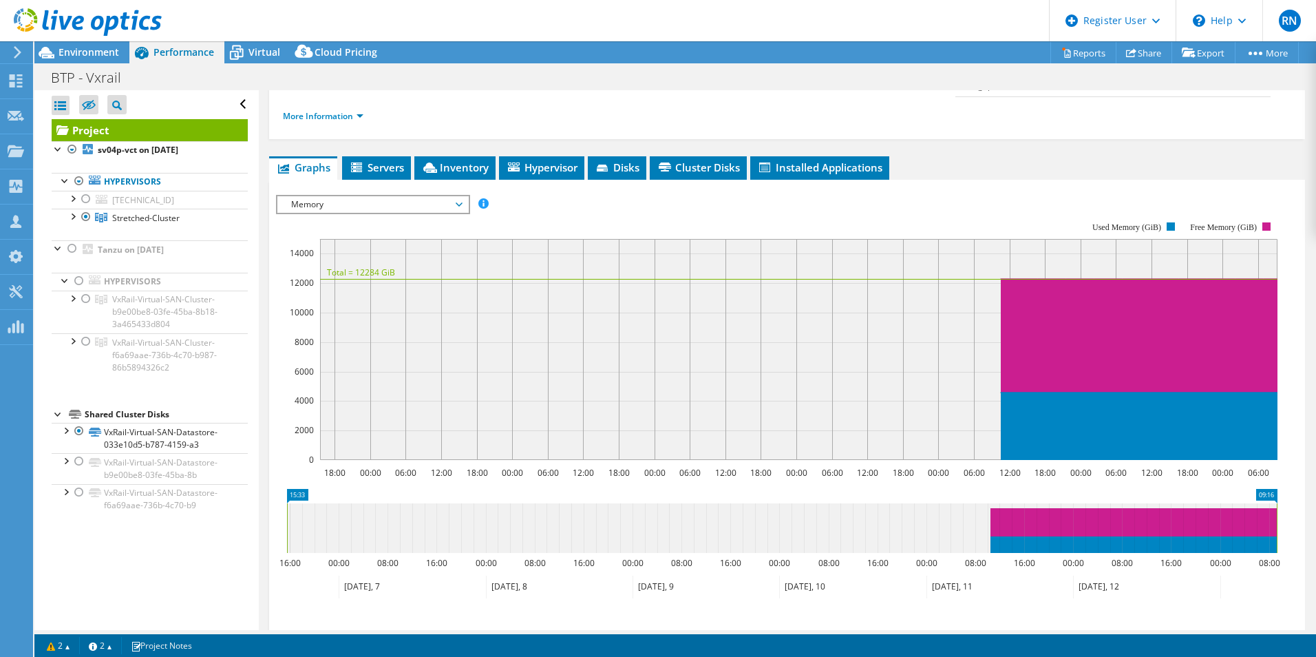
click at [447, 196] on span "Memory" at bounding box center [372, 204] width 177 height 17
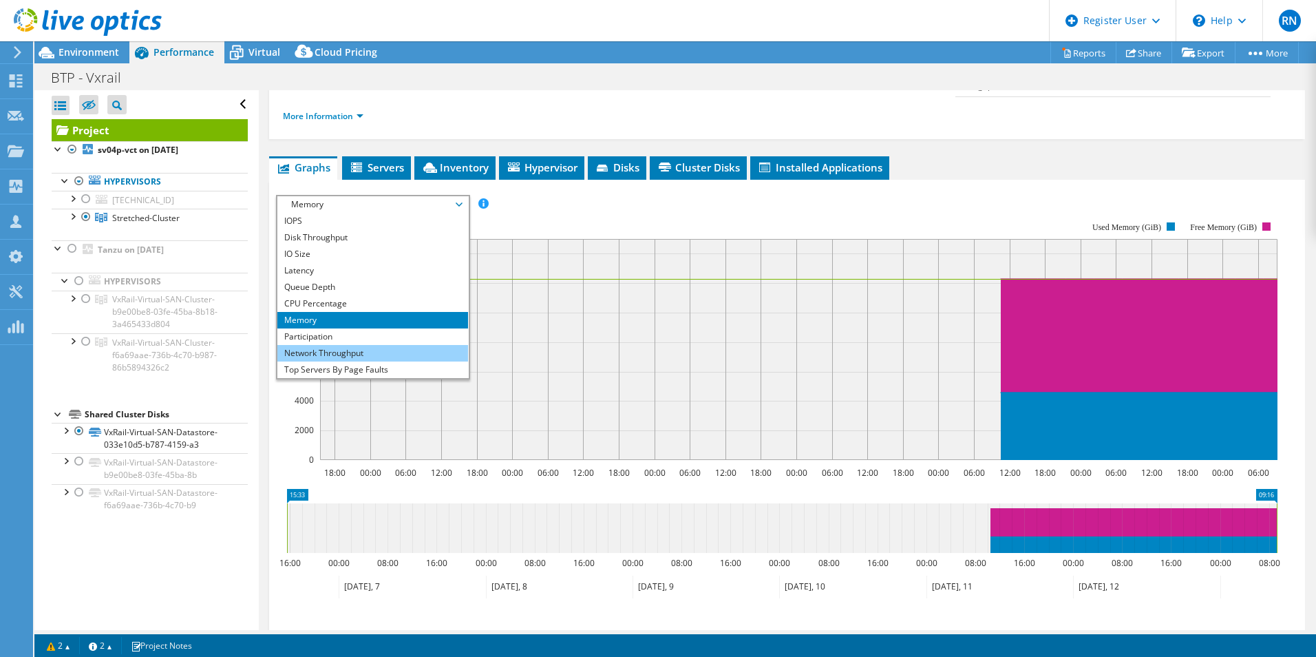
click at [351, 345] on li "Network Throughput" at bounding box center [372, 353] width 191 height 17
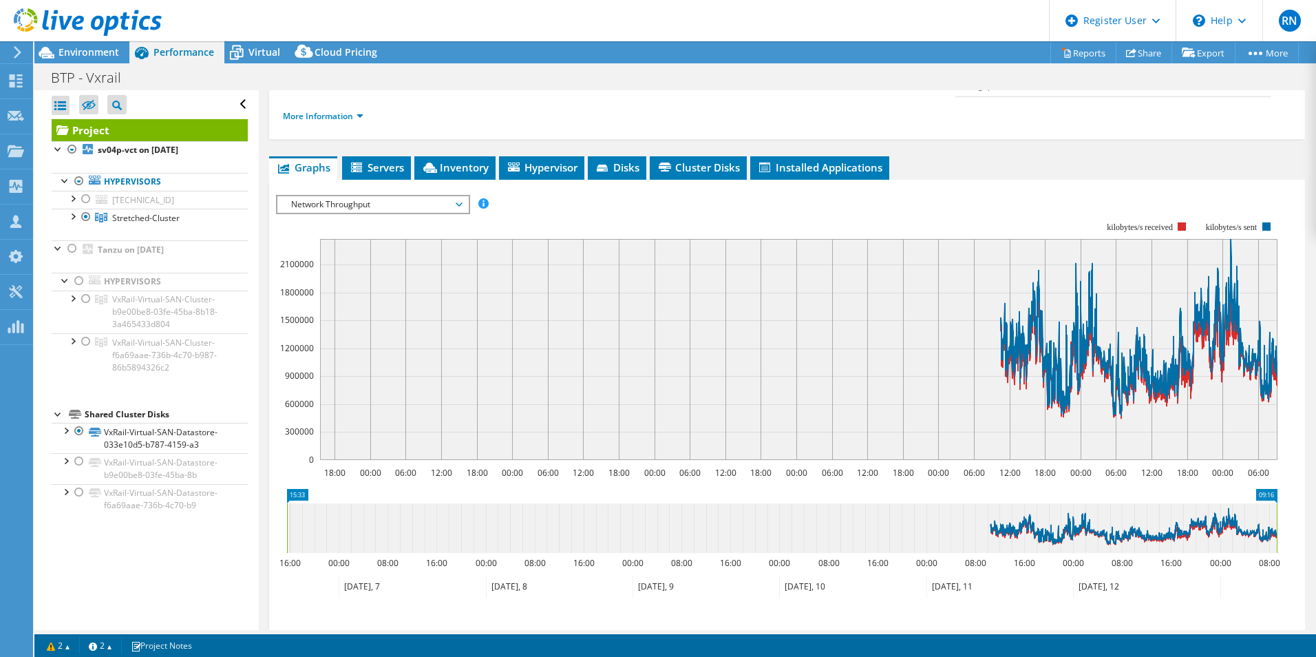
click at [405, 196] on span "Network Throughput" at bounding box center [372, 204] width 177 height 17
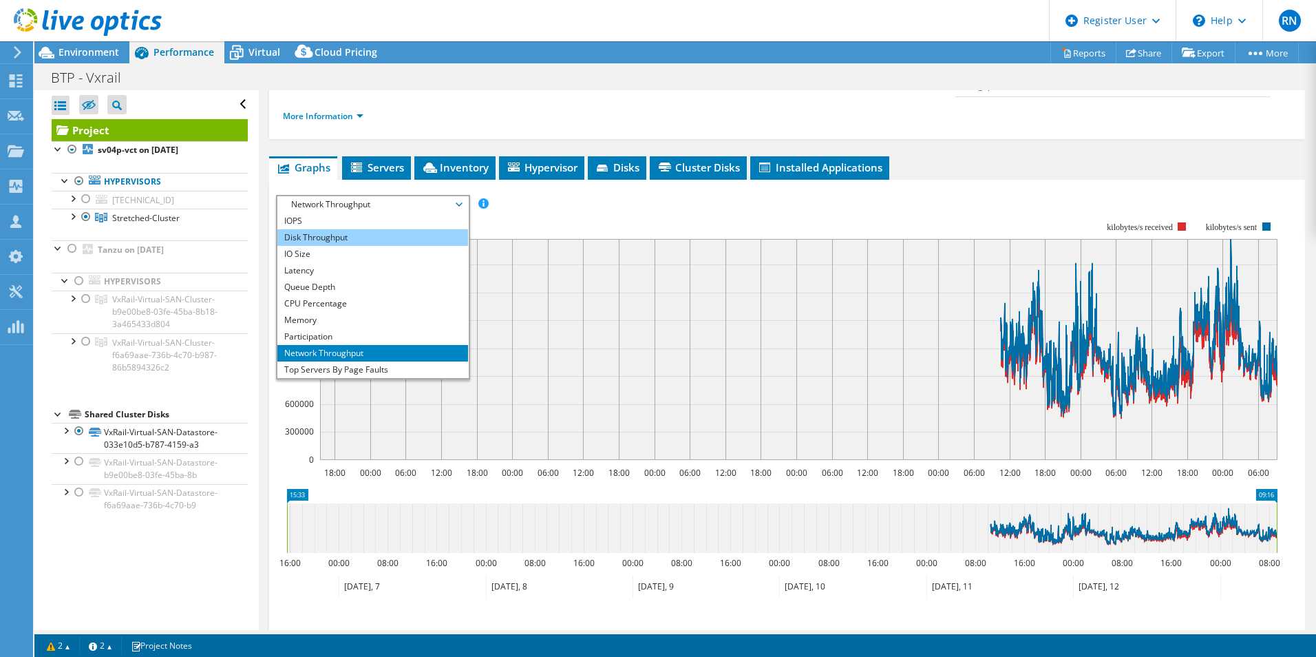
click at [375, 229] on li "Disk Throughput" at bounding box center [372, 237] width 191 height 17
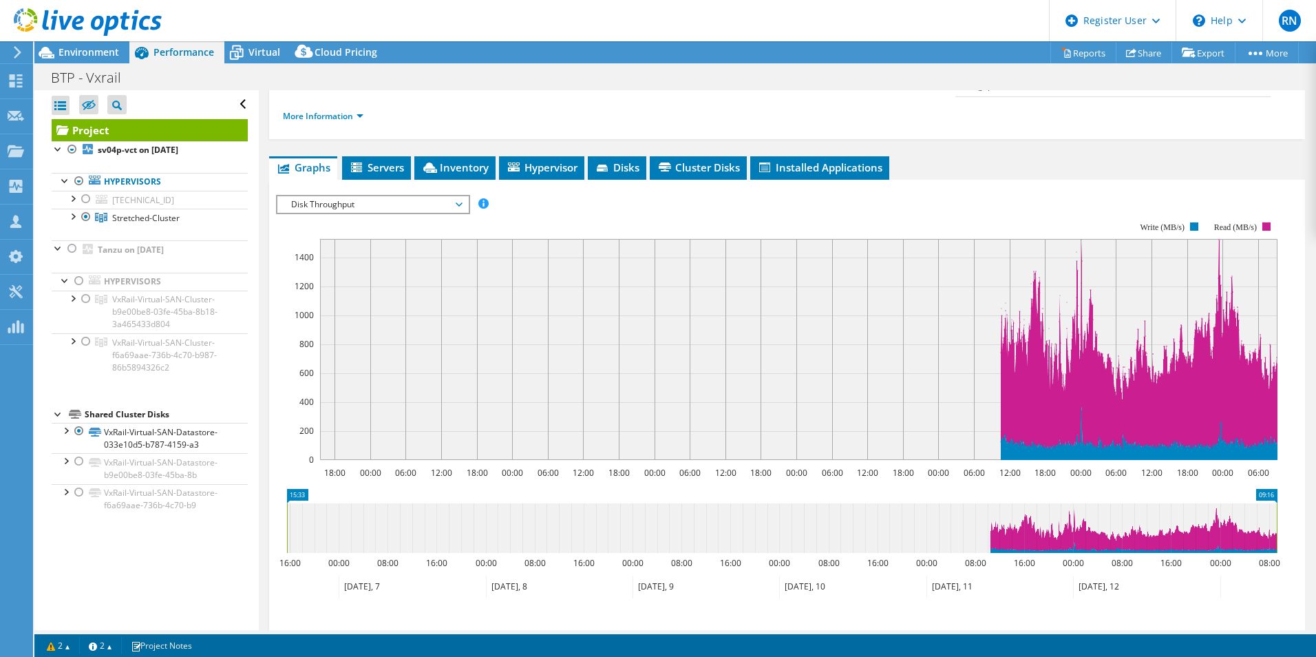
click at [398, 196] on span "Disk Throughput" at bounding box center [372, 204] width 177 height 17
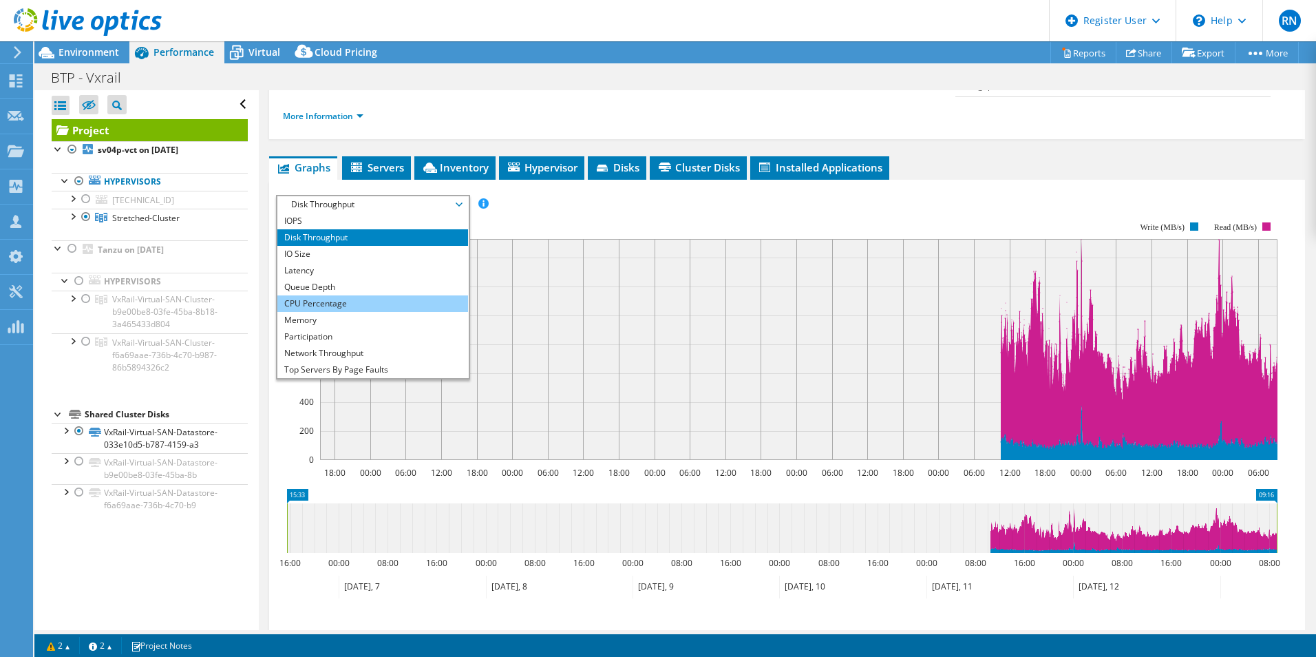
click at [414, 295] on li "CPU Percentage" at bounding box center [372, 303] width 191 height 17
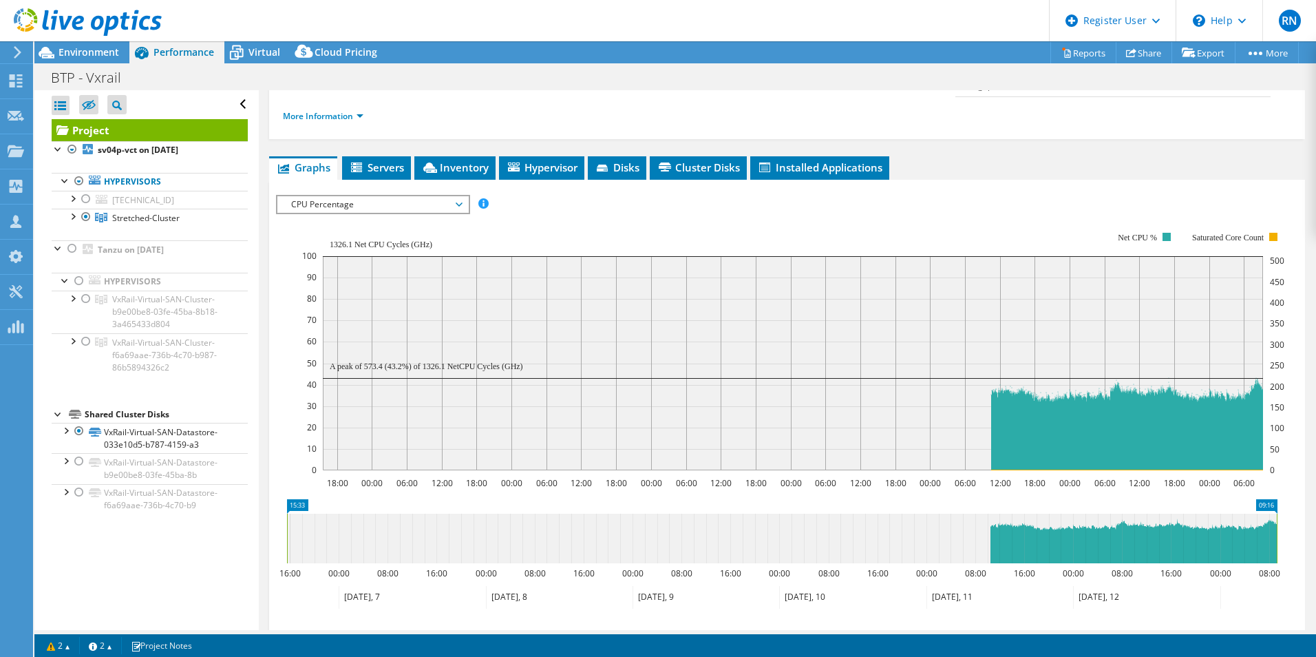
click at [411, 196] on span "CPU Percentage" at bounding box center [372, 204] width 177 height 17
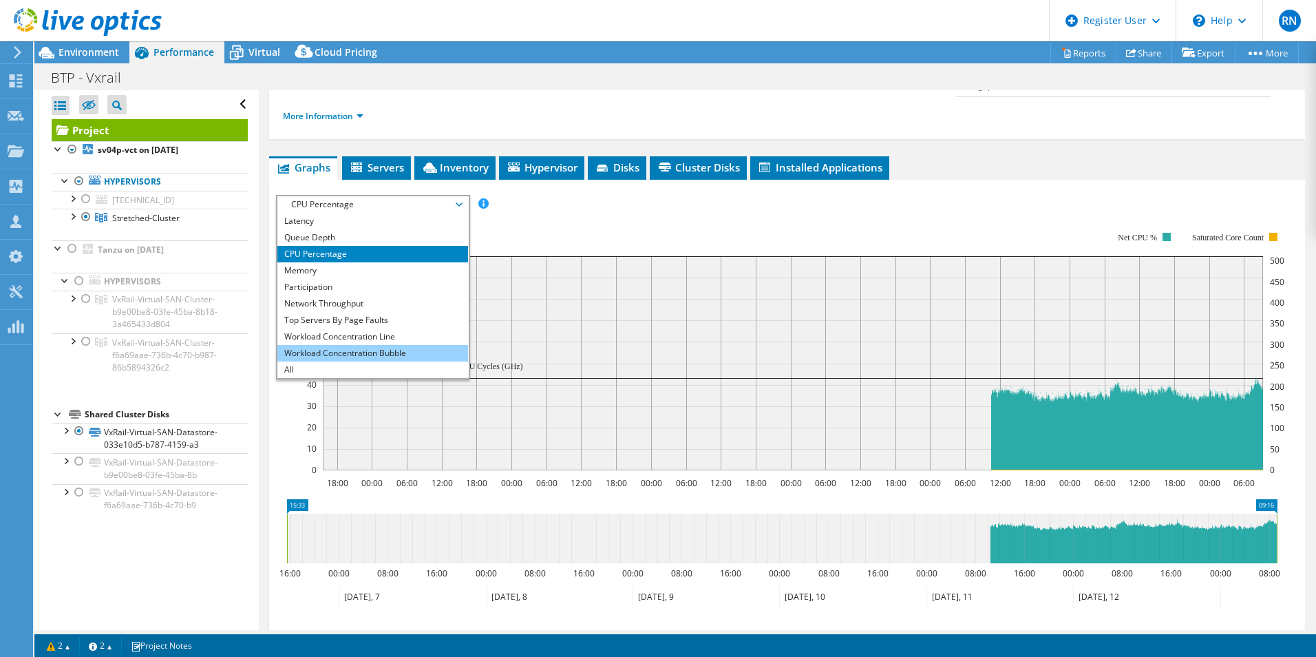
scroll to position [0, 0]
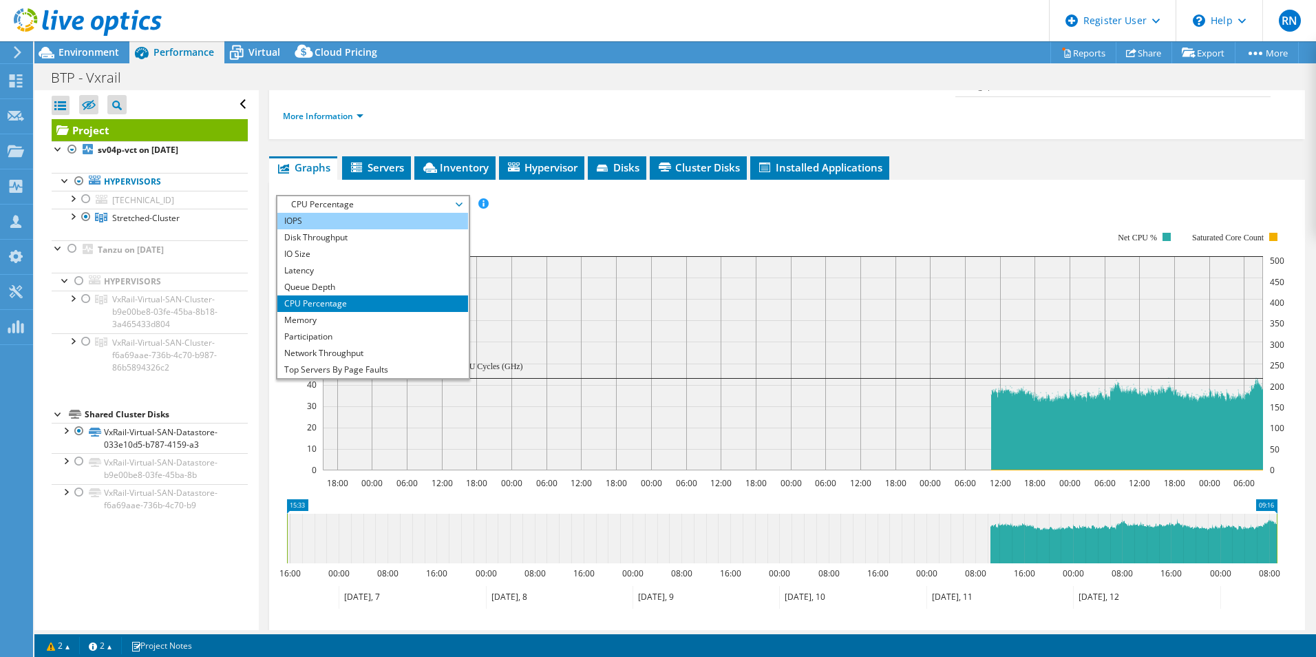
click at [377, 213] on li "IOPS" at bounding box center [372, 221] width 191 height 17
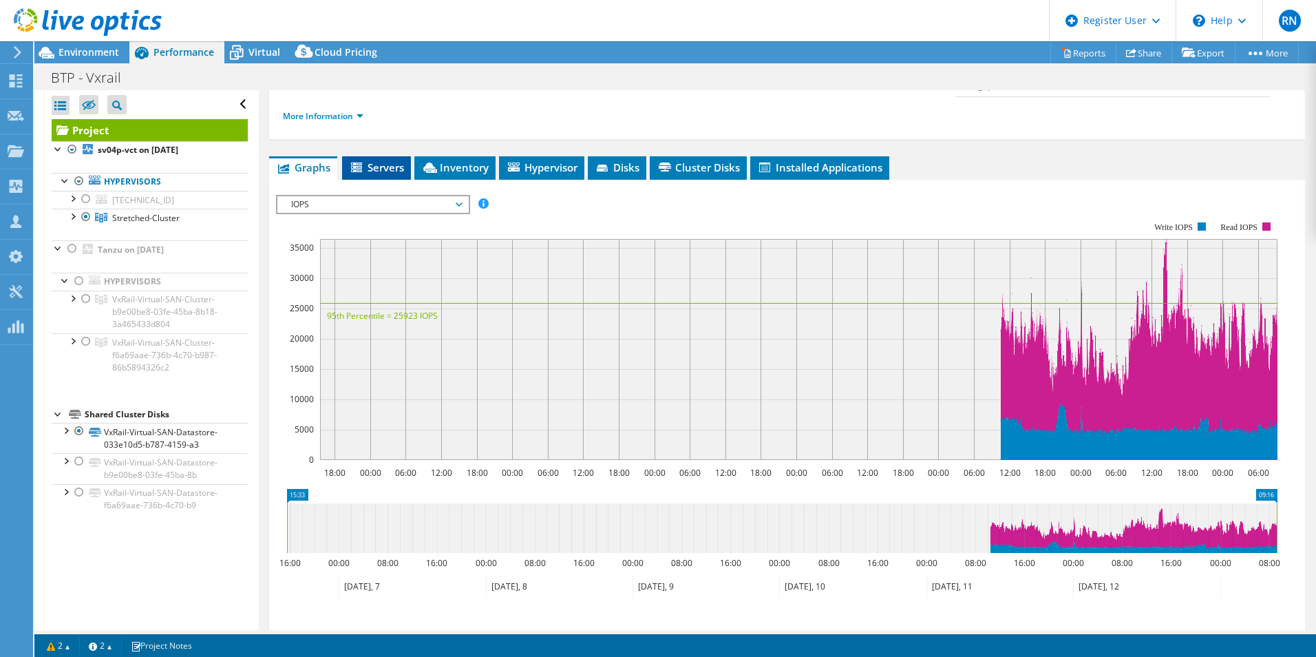
click at [378, 156] on li "Servers" at bounding box center [376, 167] width 69 height 23
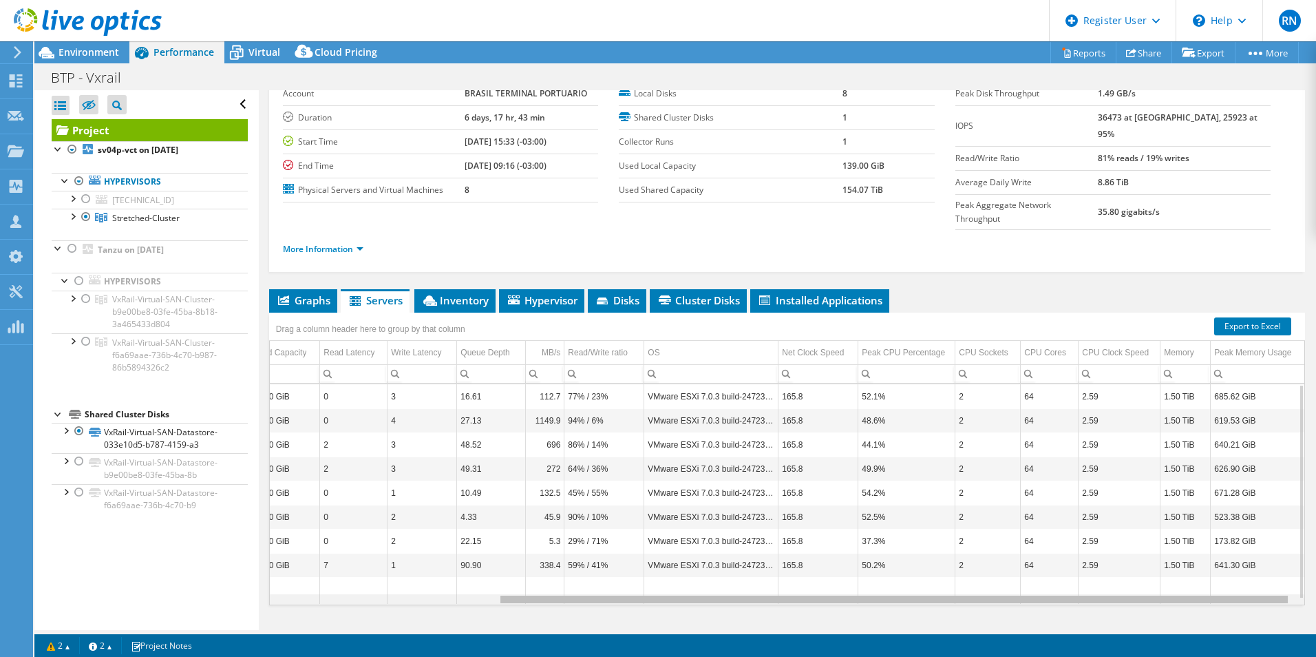
scroll to position [0, 279]
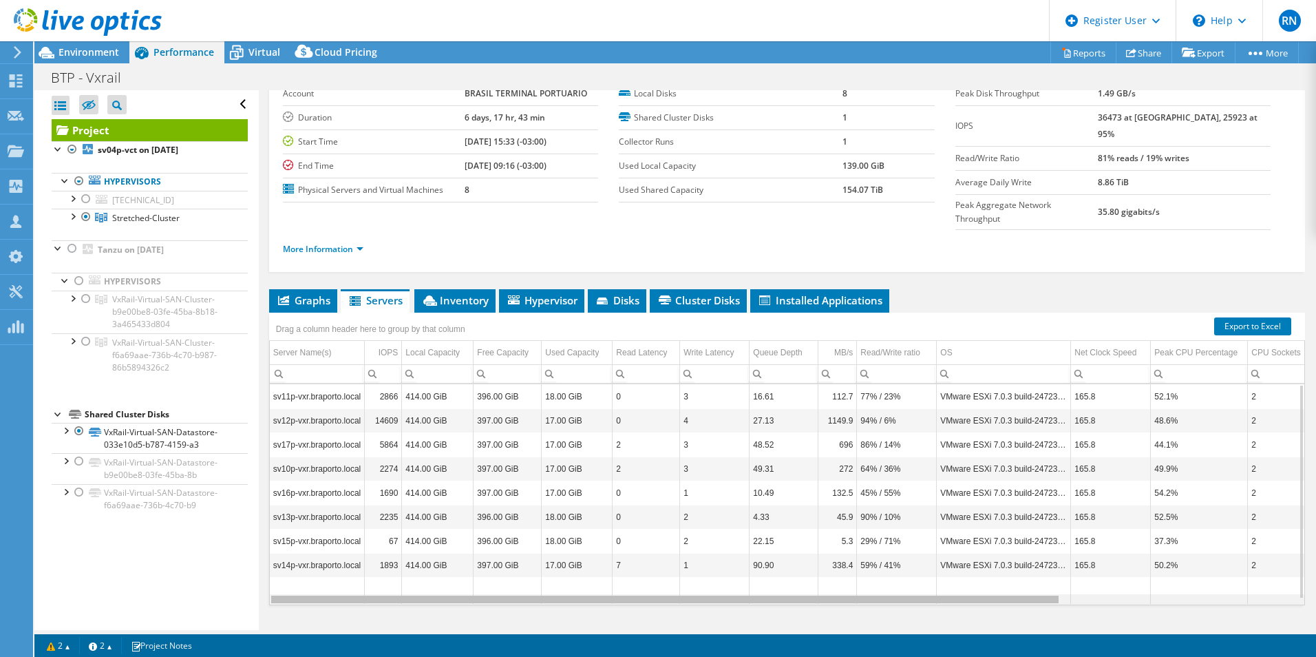
drag, startPoint x: 1046, startPoint y: 571, endPoint x: 792, endPoint y: 559, distance: 255.0
click at [798, 549] on body "RN Dell User Raquel Nava Raquel.Nava@dell.com Dell My Profile Log Out \n Help E…" at bounding box center [658, 328] width 1316 height 657
click at [589, 599] on div "Graphs Servers Inventory Hypervisor Disks Cluster Disks Installed Applications …" at bounding box center [787, 461] width 1036 height 344
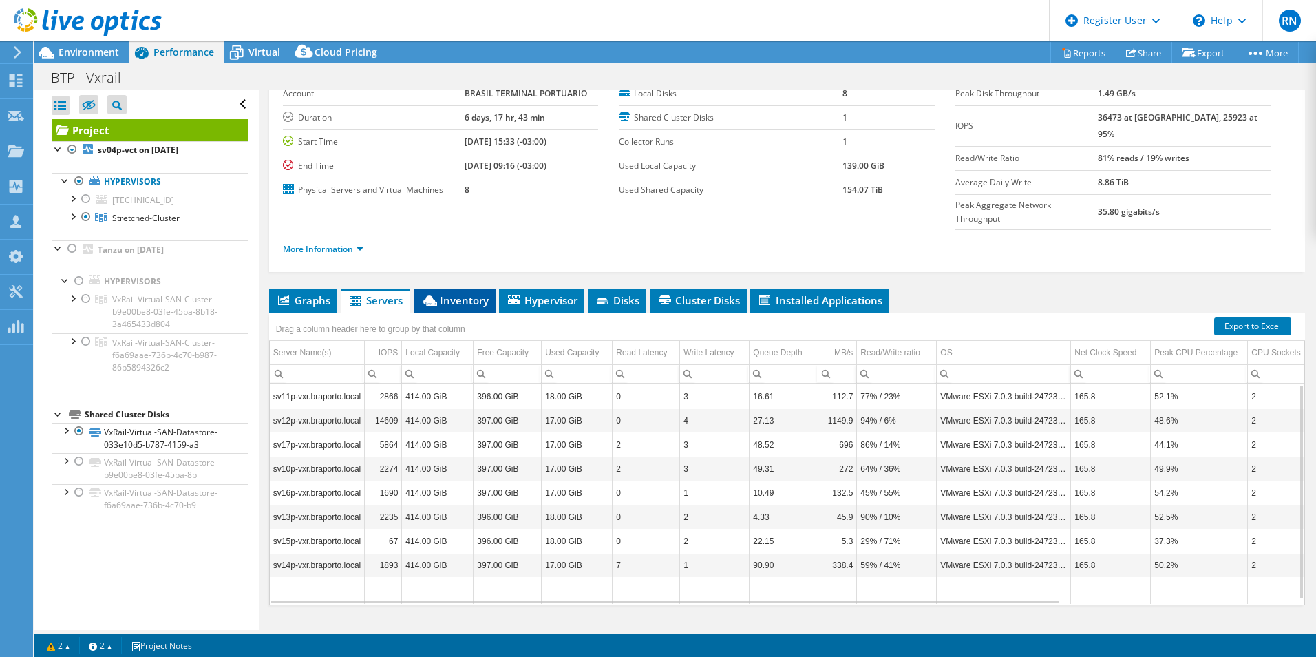
click at [467, 293] on span "Inventory" at bounding box center [454, 300] width 67 height 14
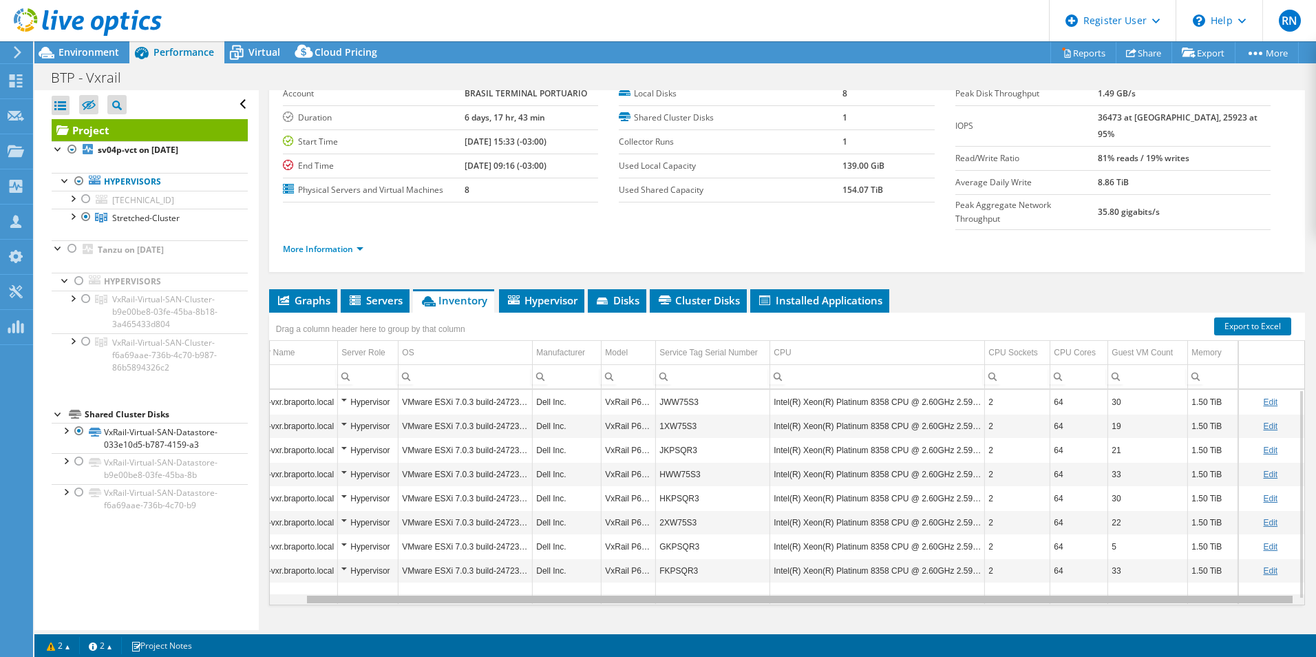
drag, startPoint x: 1119, startPoint y: 573, endPoint x: 1270, endPoint y: 578, distance: 151.5
click at [1270, 578] on body "RN Dell User Raquel Nava Raquel.Nava@dell.com Dell My Profile Log Out \n Help E…" at bounding box center [658, 328] width 1316 height 657
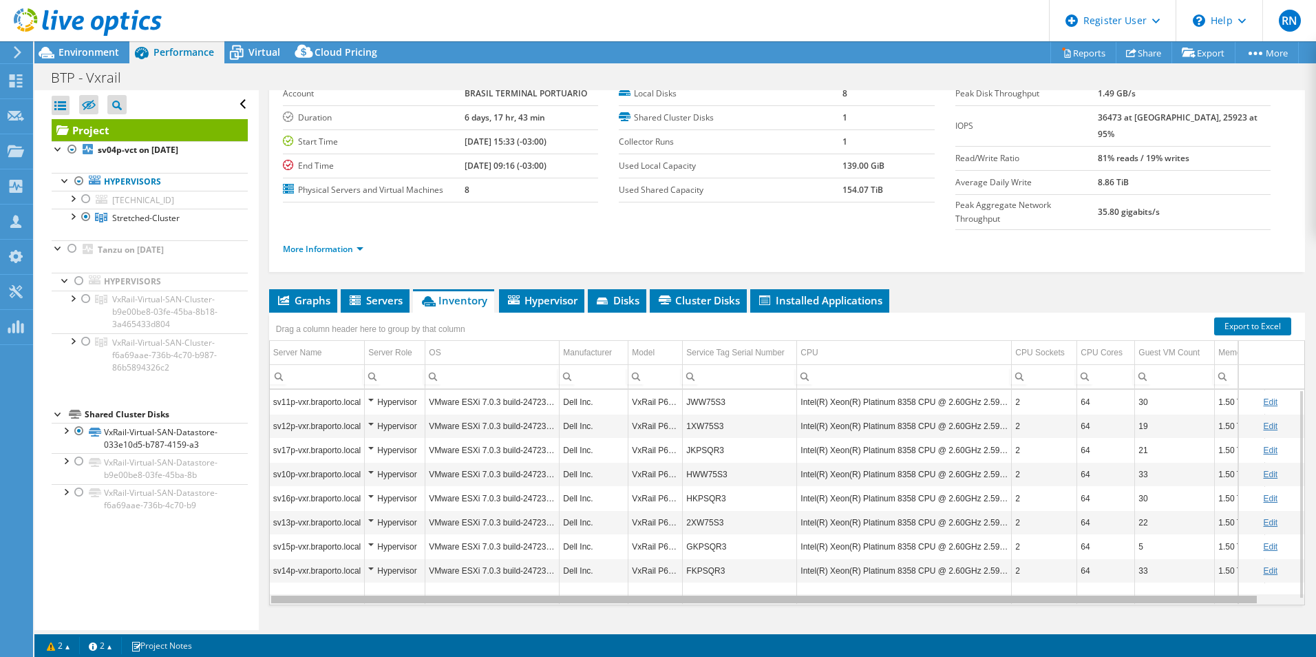
drag, startPoint x: 1270, startPoint y: 572, endPoint x: 848, endPoint y: 544, distance: 423.0
click at [848, 544] on body "RN Dell User Raquel Nava Raquel.Nava@dell.com Dell My Profile Log Out \n Help E…" at bounding box center [658, 328] width 1316 height 657
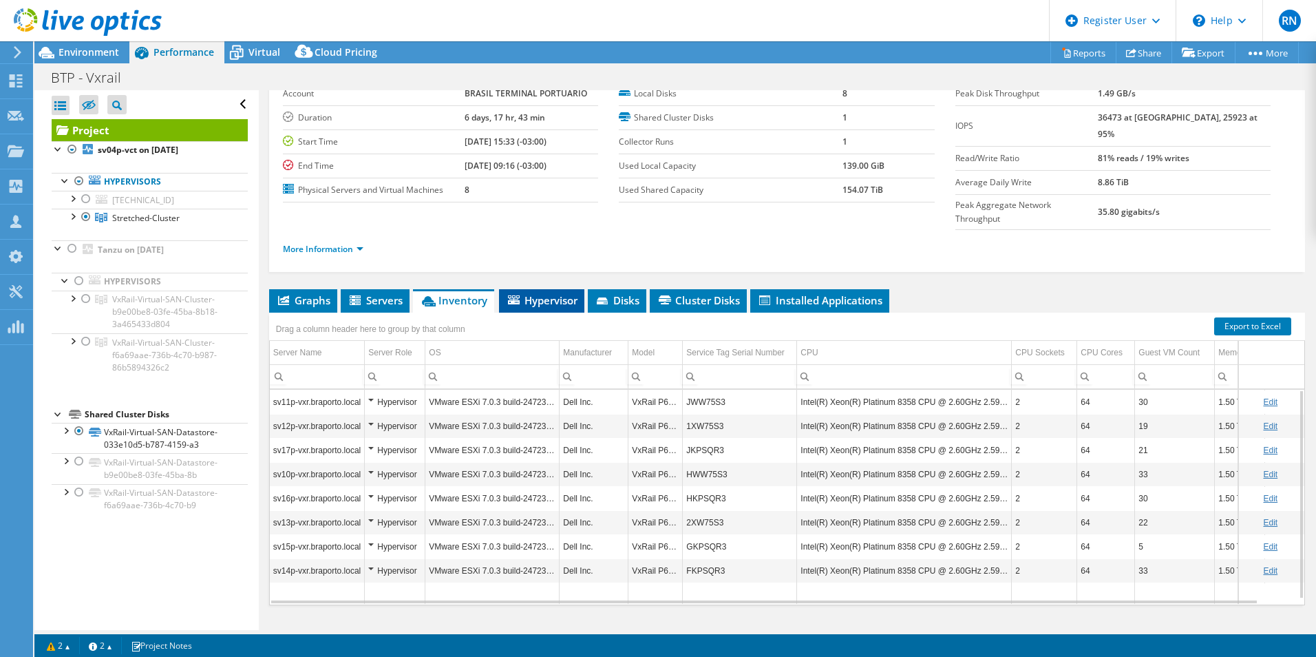
click at [559, 293] on span "Hypervisor" at bounding box center [542, 300] width 72 height 14
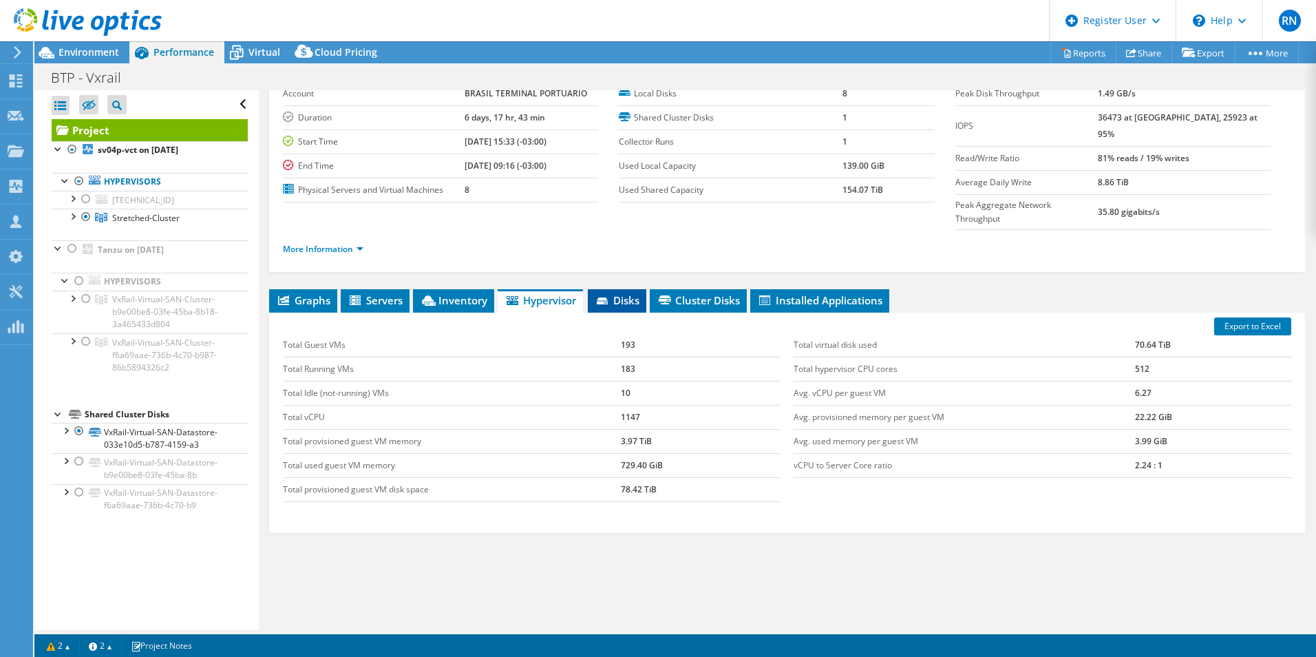
click at [640, 293] on span "Disks" at bounding box center [617, 300] width 45 height 14
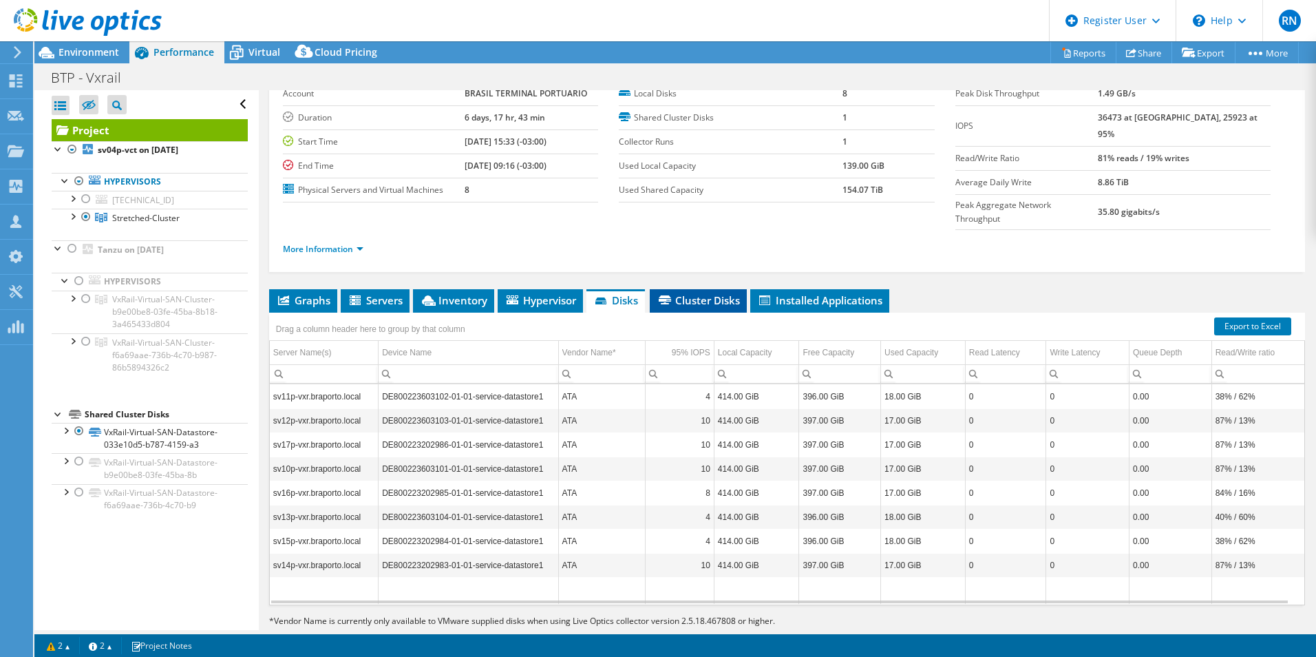
click at [694, 293] on span "Cluster Disks" at bounding box center [698, 300] width 83 height 14
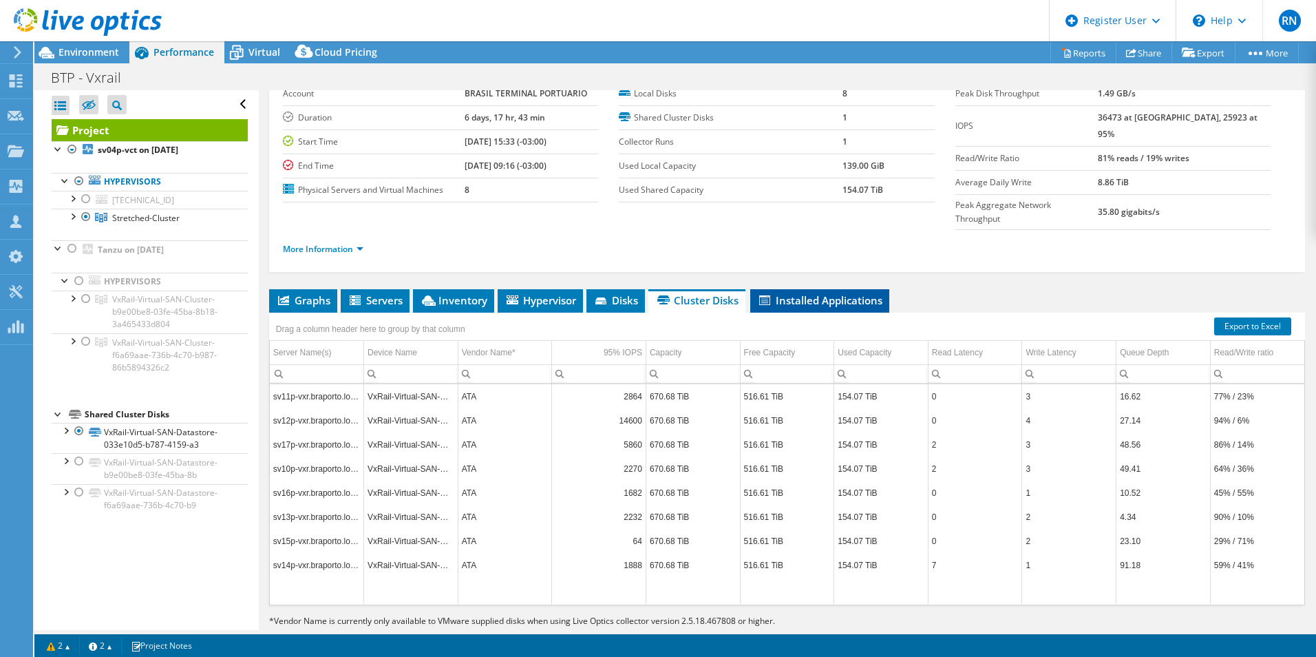
click at [825, 293] on span "Installed Applications" at bounding box center [819, 300] width 125 height 14
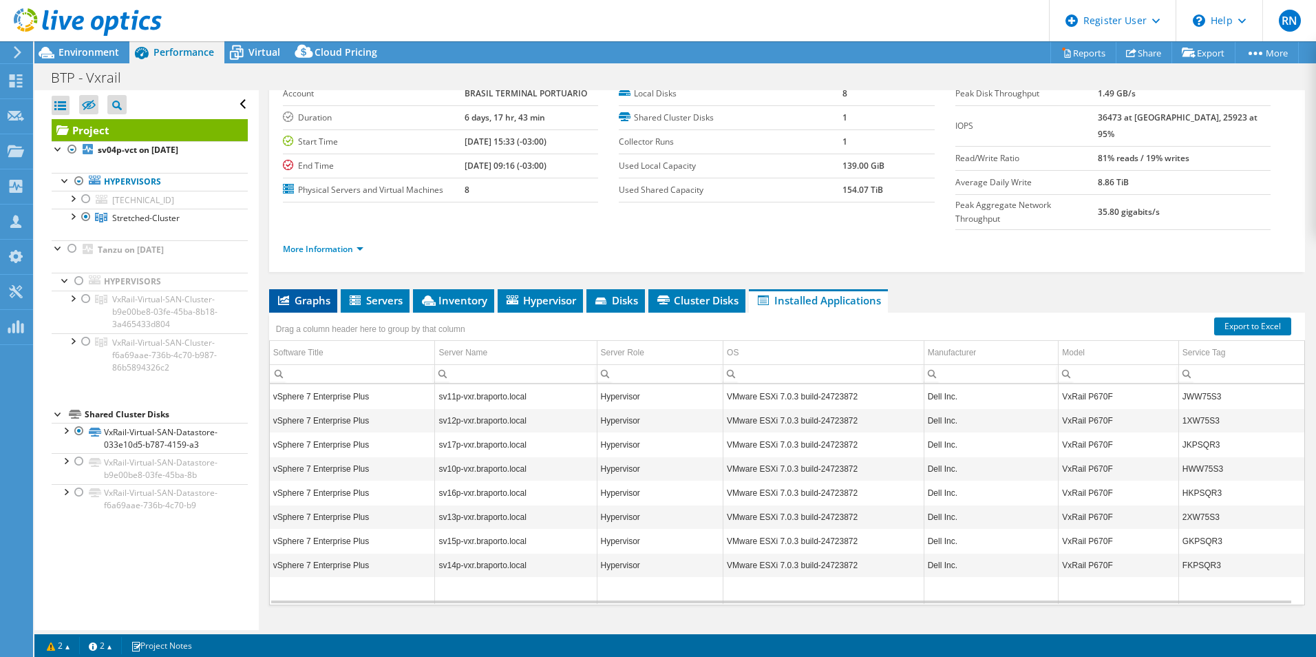
click at [304, 293] on span "Graphs" at bounding box center [303, 300] width 54 height 14
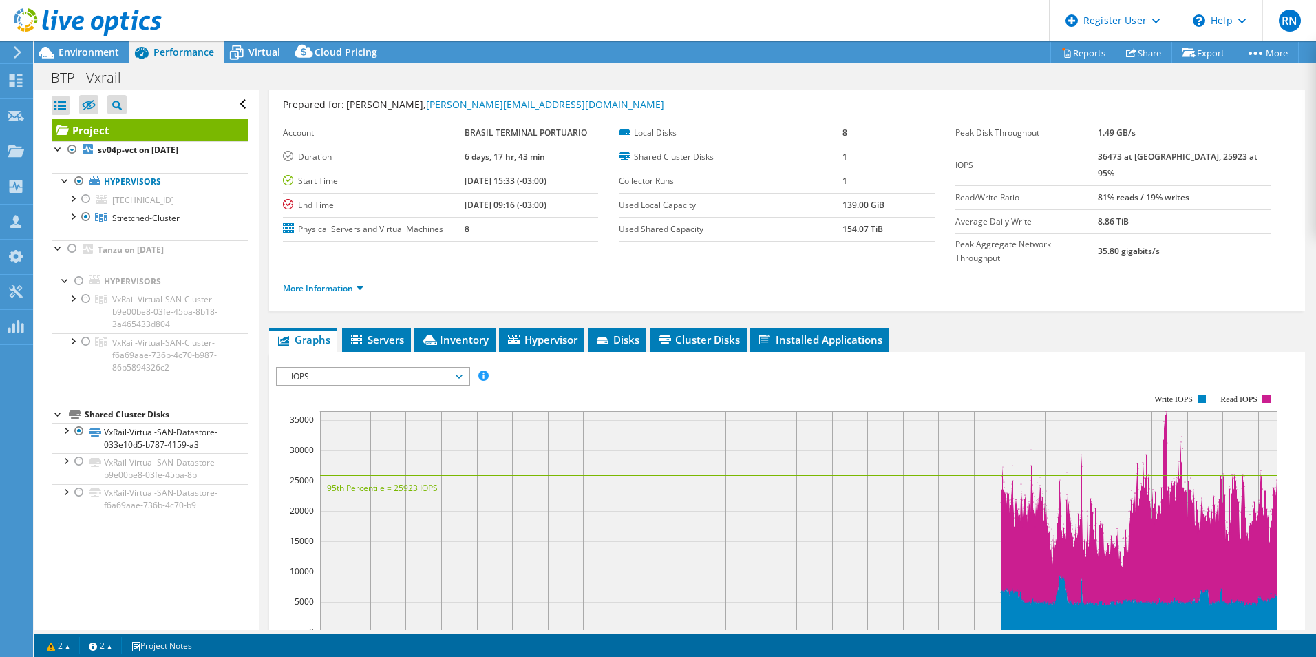
scroll to position [0, 0]
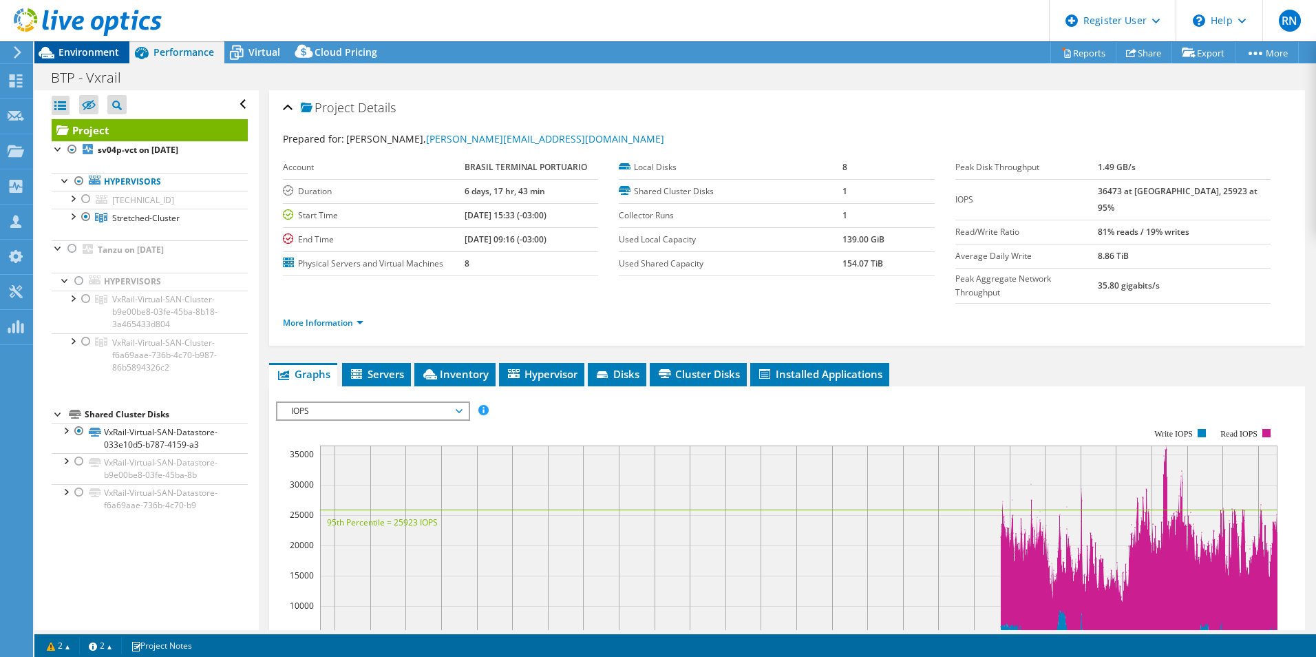
click at [101, 56] on span "Environment" at bounding box center [89, 51] width 61 height 13
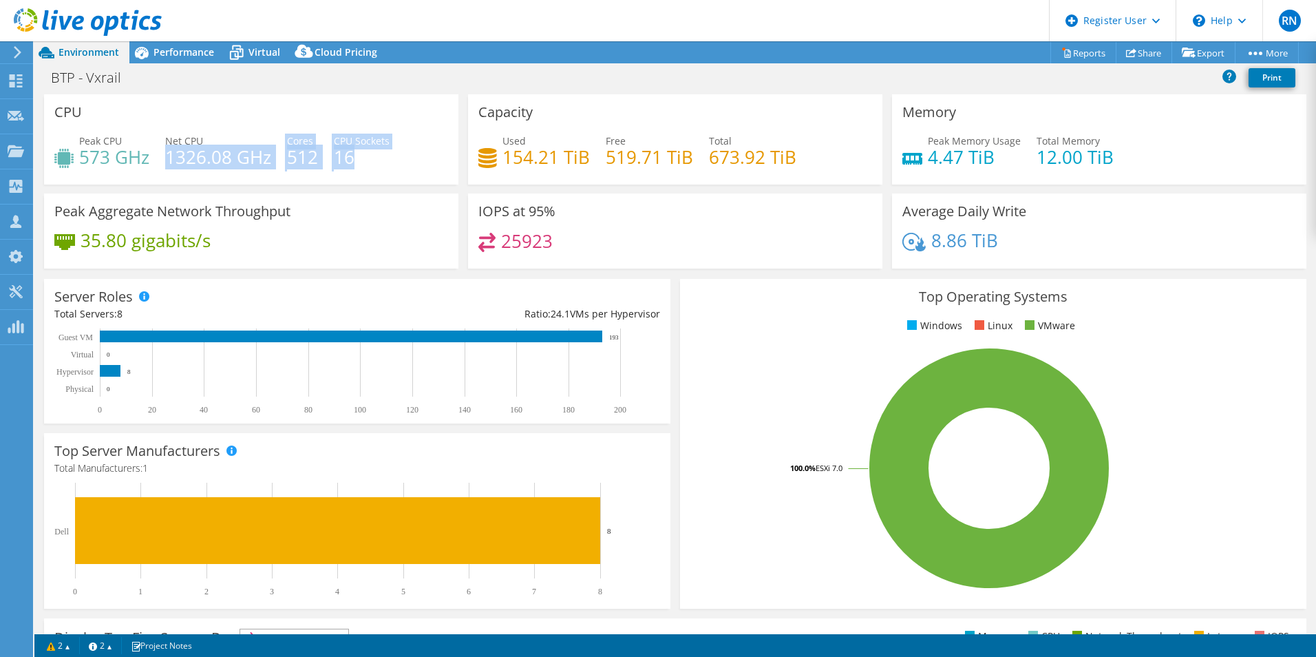
drag, startPoint x: 168, startPoint y: 157, endPoint x: 401, endPoint y: 159, distance: 232.7
click at [401, 159] on div "Peak CPU 573 GHz Net CPU 1326.08 GHz Cores 512 CPU Sockets 16" at bounding box center [251, 156] width 394 height 45
click at [745, 346] on div "Top Operating Systems Windows Linux VMware 100.0% ESXi 7.0" at bounding box center [993, 444] width 626 height 330
drag, startPoint x: 505, startPoint y: 156, endPoint x: 578, endPoint y: 155, distance: 73.0
click at [578, 155] on h4 "154.21 TiB" at bounding box center [546, 156] width 87 height 15
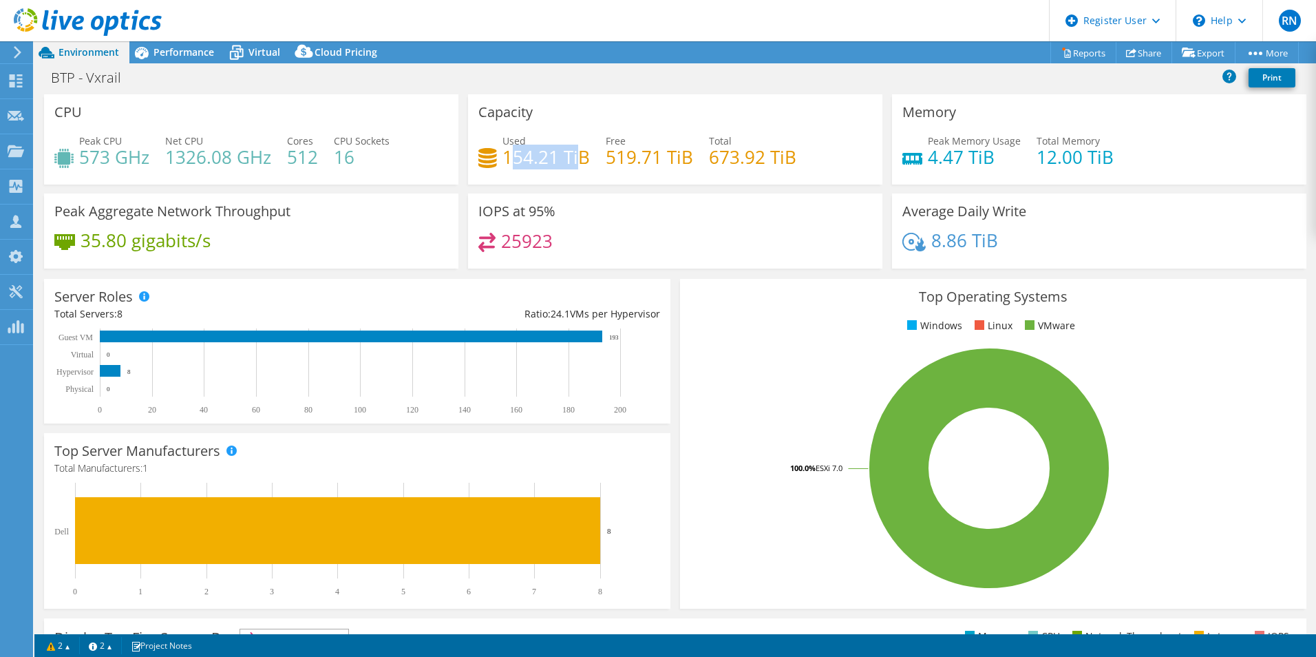
click at [774, 350] on rect at bounding box center [990, 468] width 598 height 241
drag, startPoint x: 924, startPoint y: 150, endPoint x: 1015, endPoint y: 162, distance: 92.4
click at [1015, 162] on div "Peak Memory Usage 4.47 TiB Total Memory 12.00 TiB" at bounding box center [1100, 156] width 394 height 45
drag, startPoint x: 924, startPoint y: 242, endPoint x: 1029, endPoint y: 246, distance: 104.8
click at [1029, 246] on div "8.86 TiB" at bounding box center [1100, 247] width 394 height 29
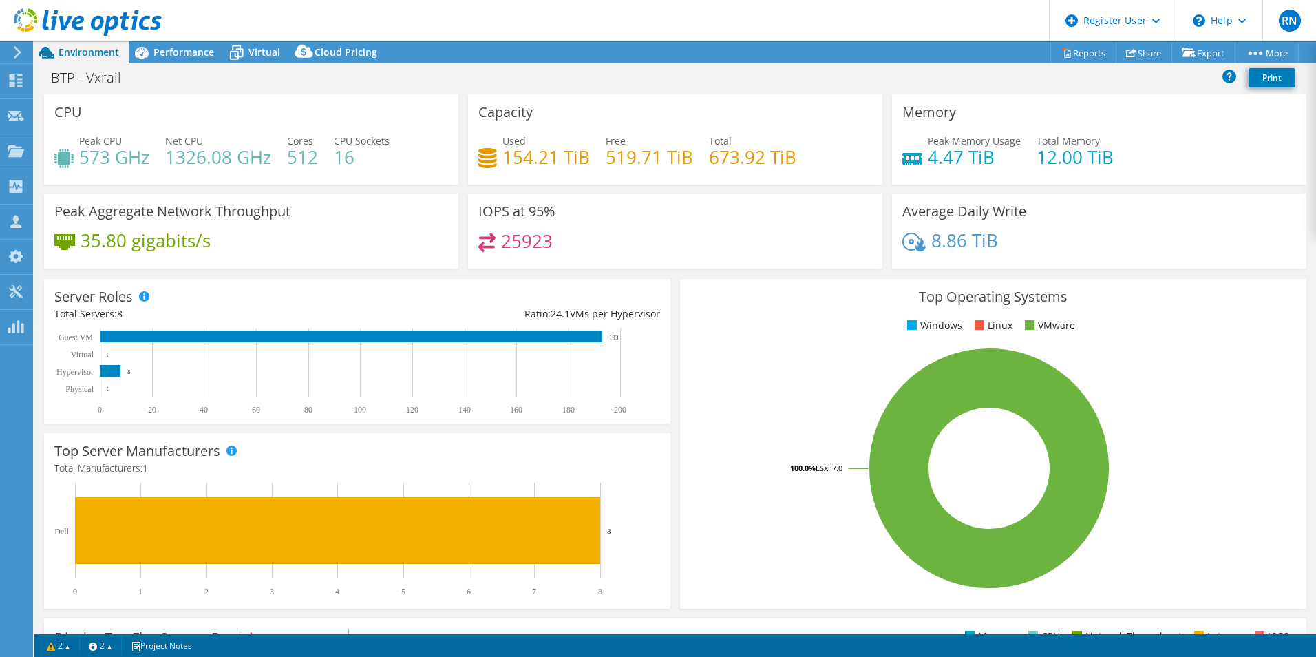
click at [740, 252] on div "25923" at bounding box center [675, 248] width 394 height 30
click at [187, 50] on span "Performance" at bounding box center [184, 51] width 61 height 13
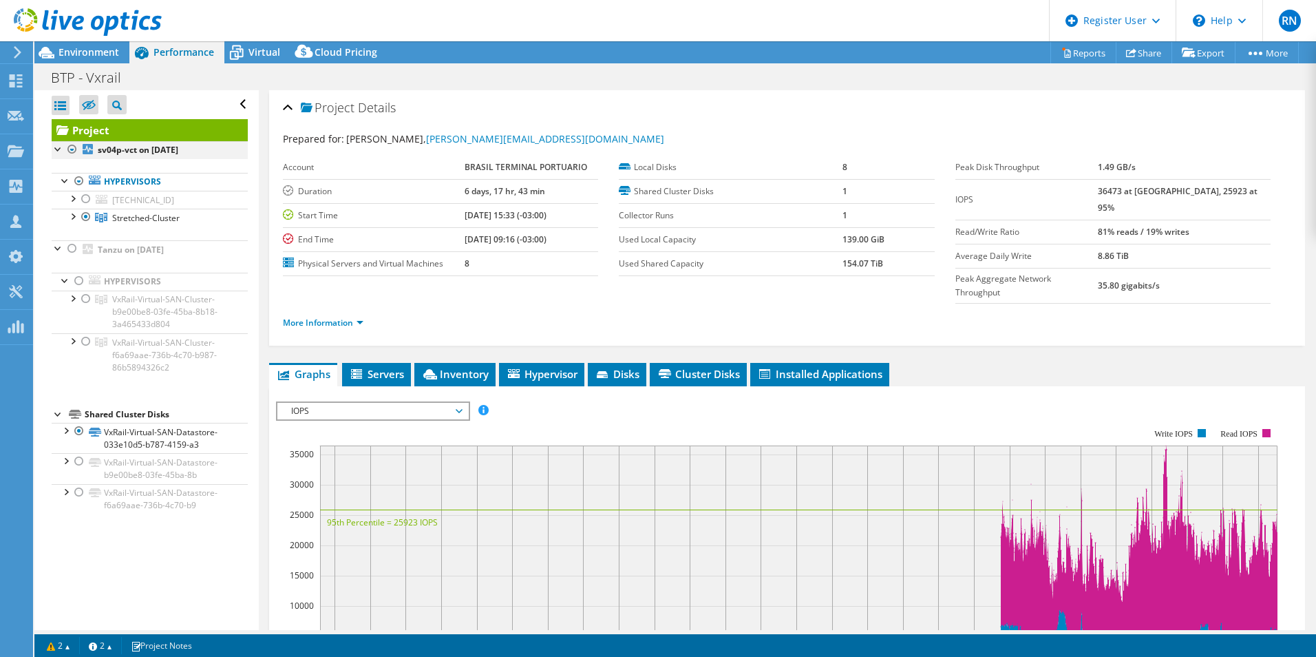
click at [71, 150] on div at bounding box center [72, 149] width 14 height 17
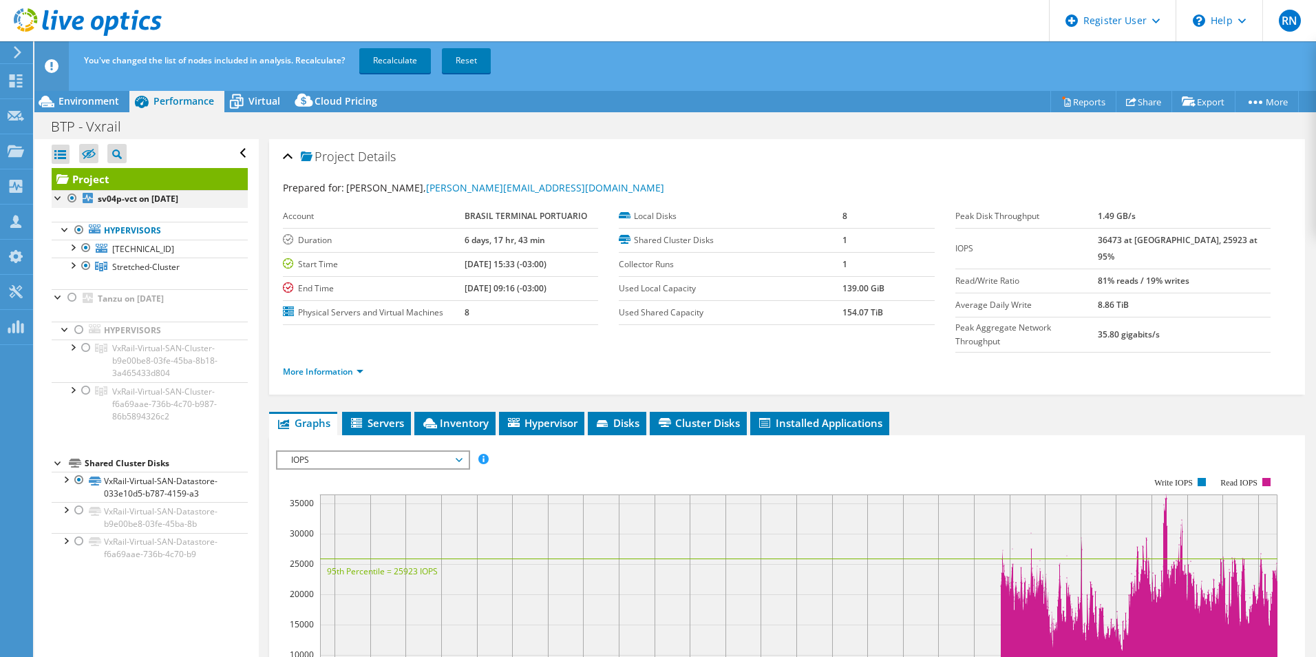
click at [70, 197] on div at bounding box center [72, 198] width 14 height 17
click at [73, 297] on div at bounding box center [72, 297] width 14 height 17
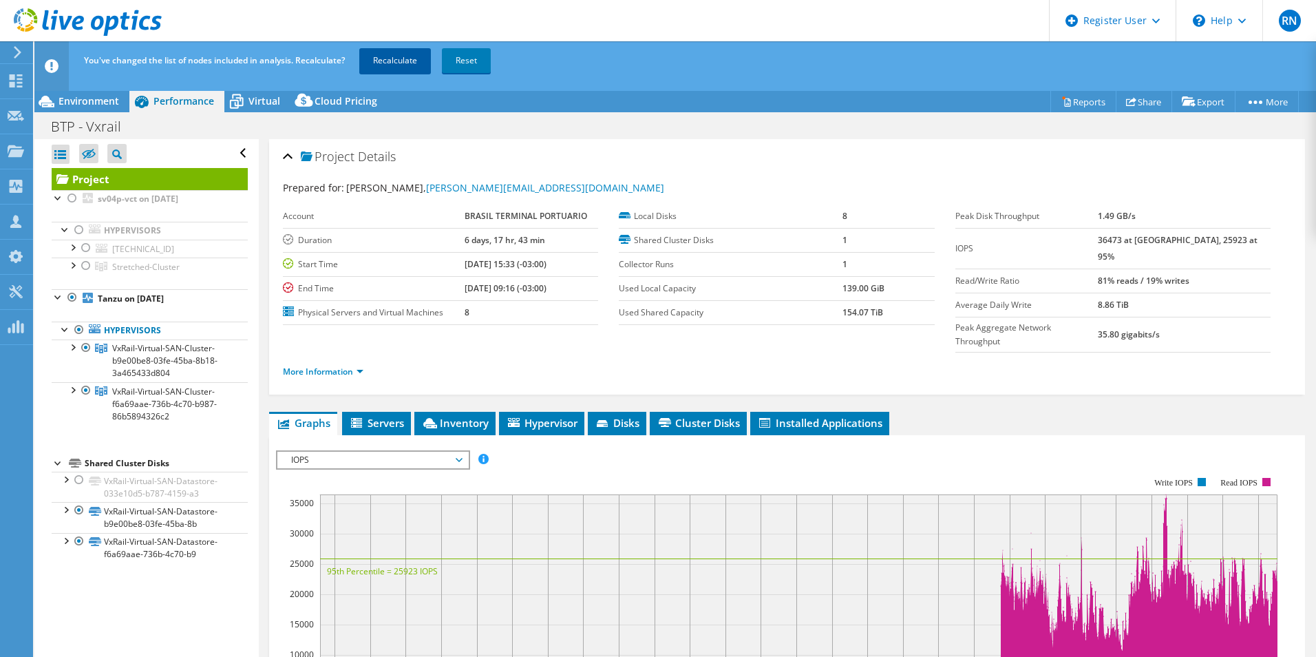
click at [390, 59] on link "Recalculate" at bounding box center [395, 60] width 72 height 25
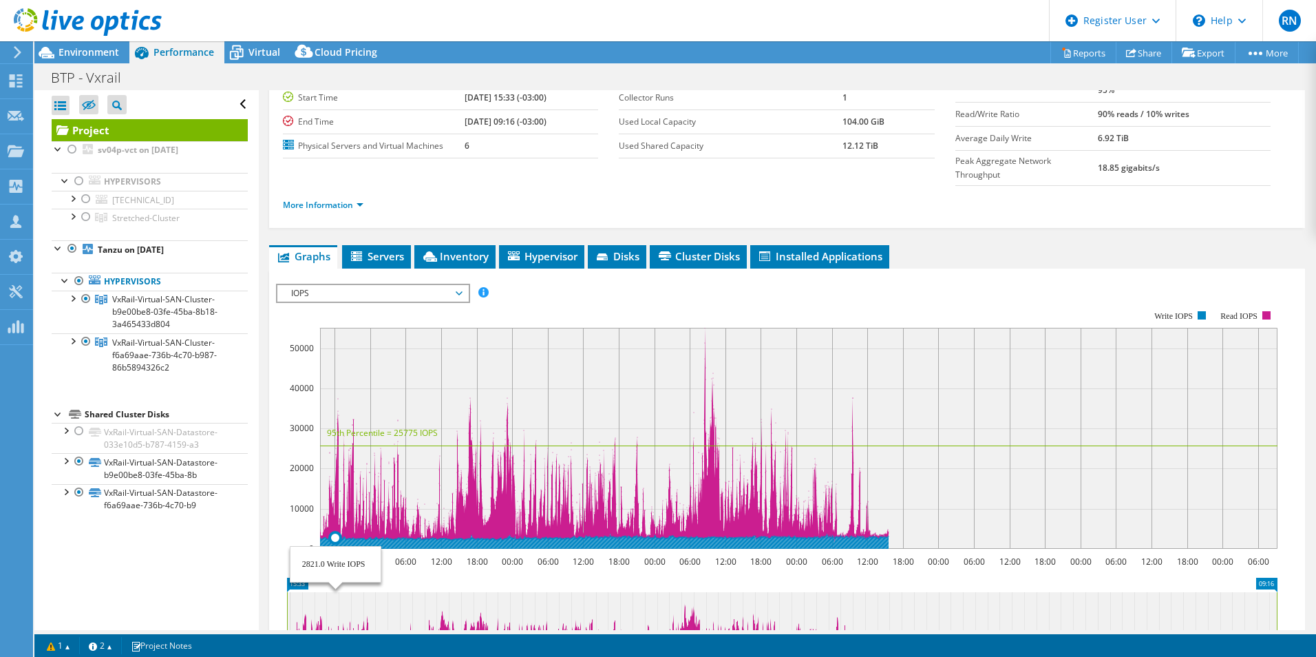
scroll to position [34, 0]
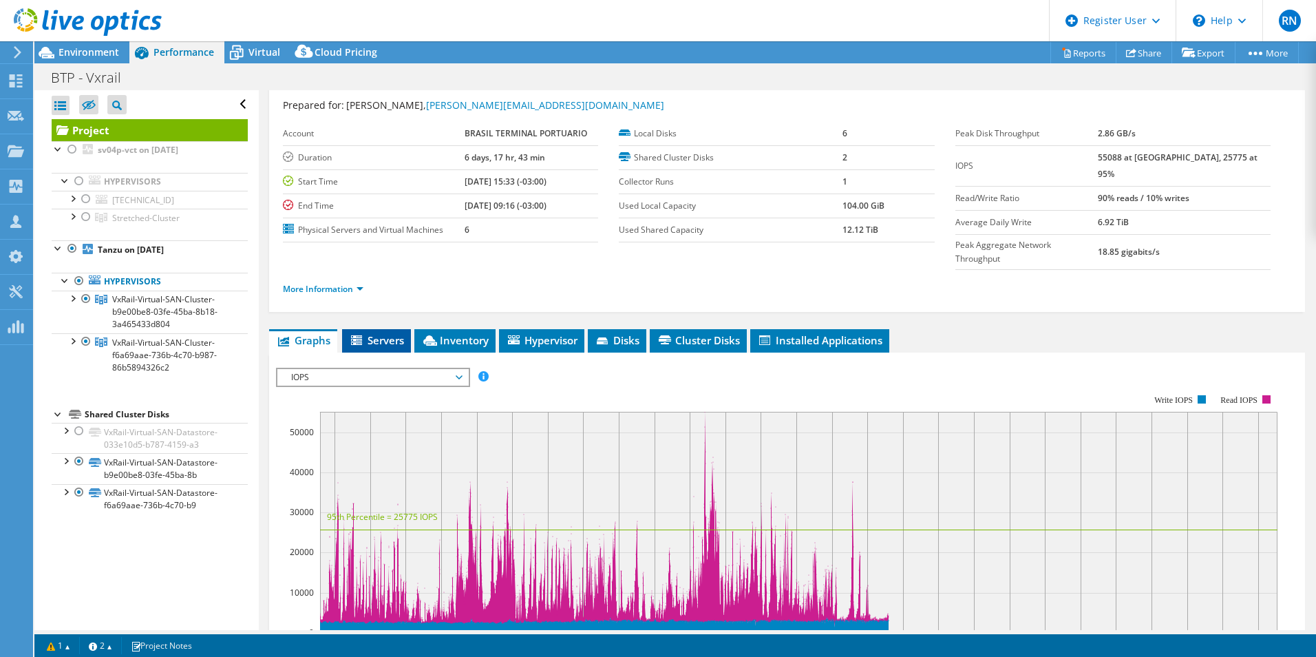
click at [375, 333] on span "Servers" at bounding box center [376, 340] width 55 height 14
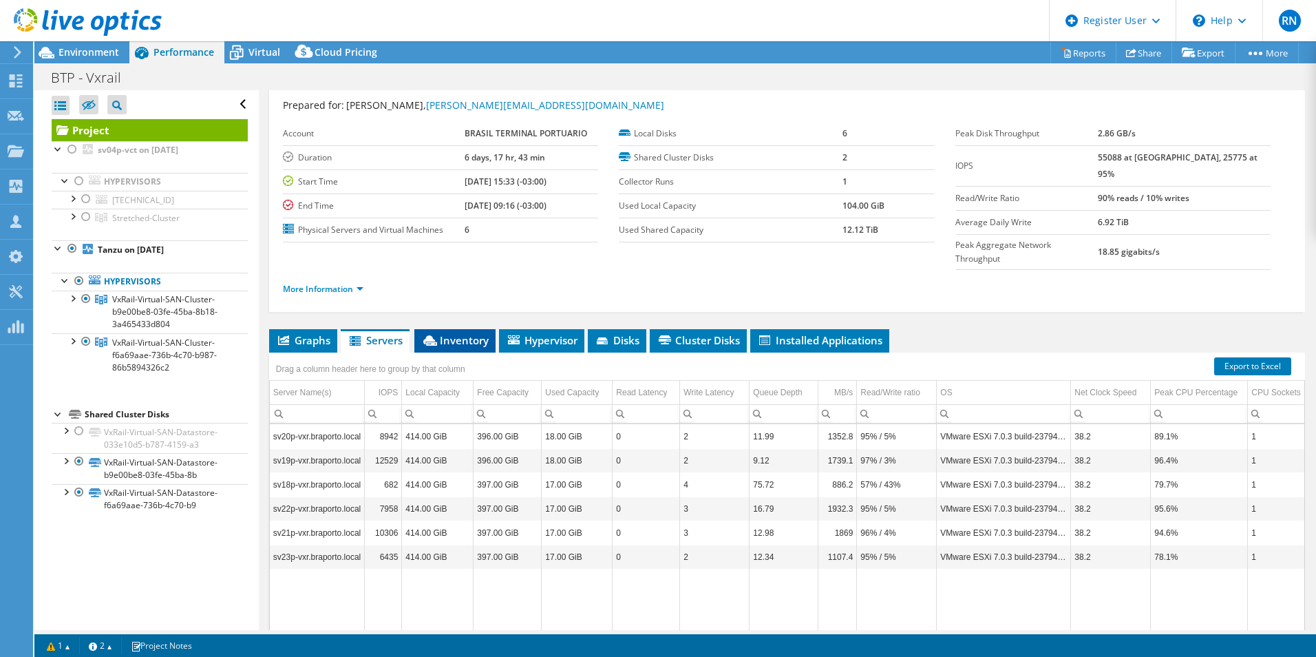
click at [466, 333] on span "Inventory" at bounding box center [454, 340] width 67 height 14
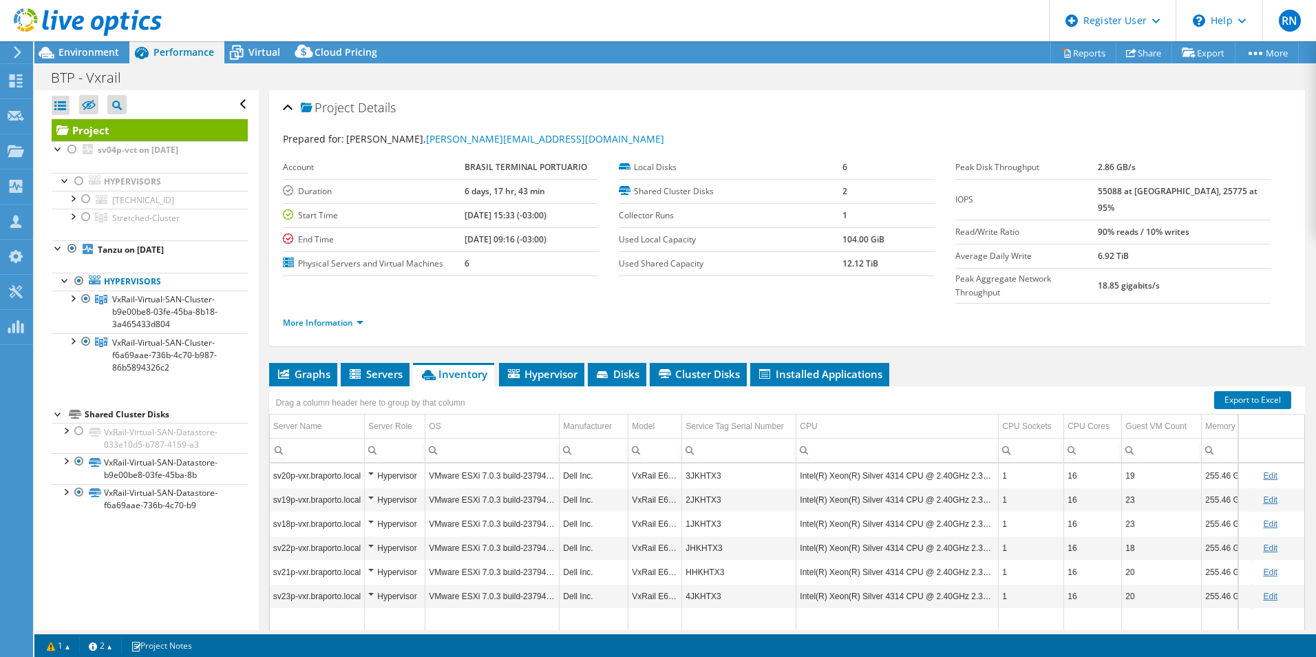
select select "USD"
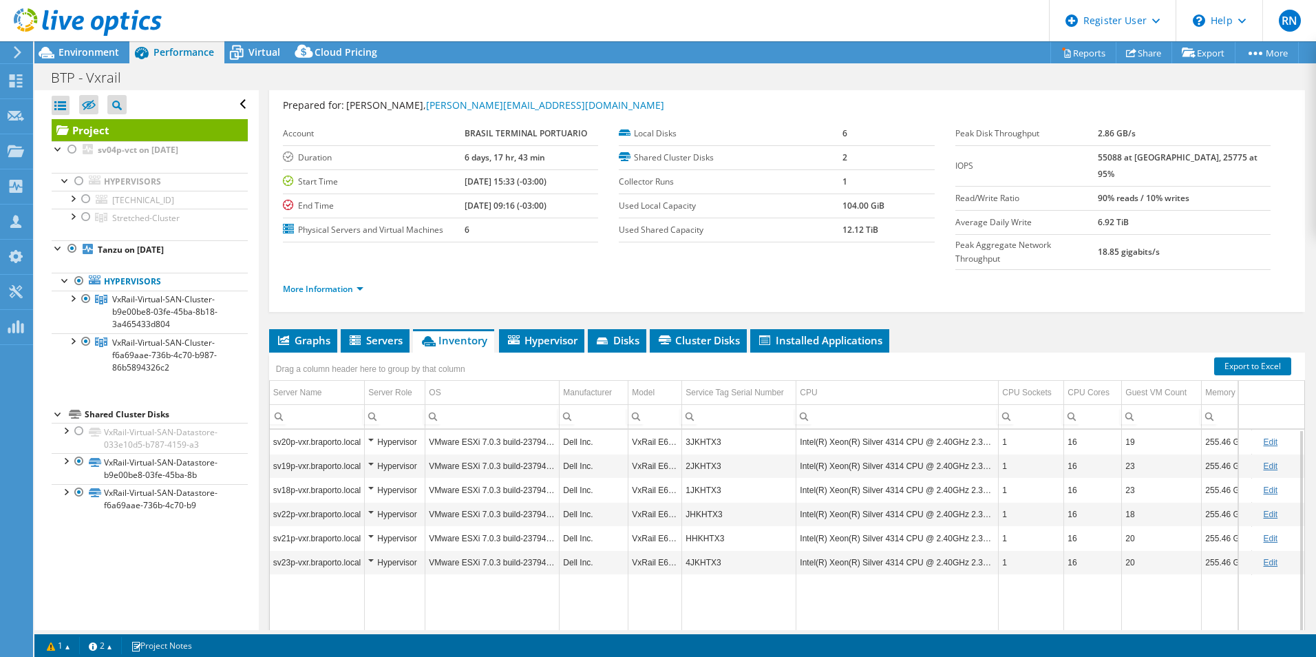
drag, startPoint x: 1043, startPoint y: 613, endPoint x: 700, endPoint y: 610, distance: 342.9
click at [700, 610] on body "RN Dell User Raquel Nava Raquel.Nava@dell.com Dell My Profile Log Out \n Help E…" at bounding box center [658, 328] width 1316 height 657
click at [541, 333] on span "Hypervisor" at bounding box center [542, 340] width 72 height 14
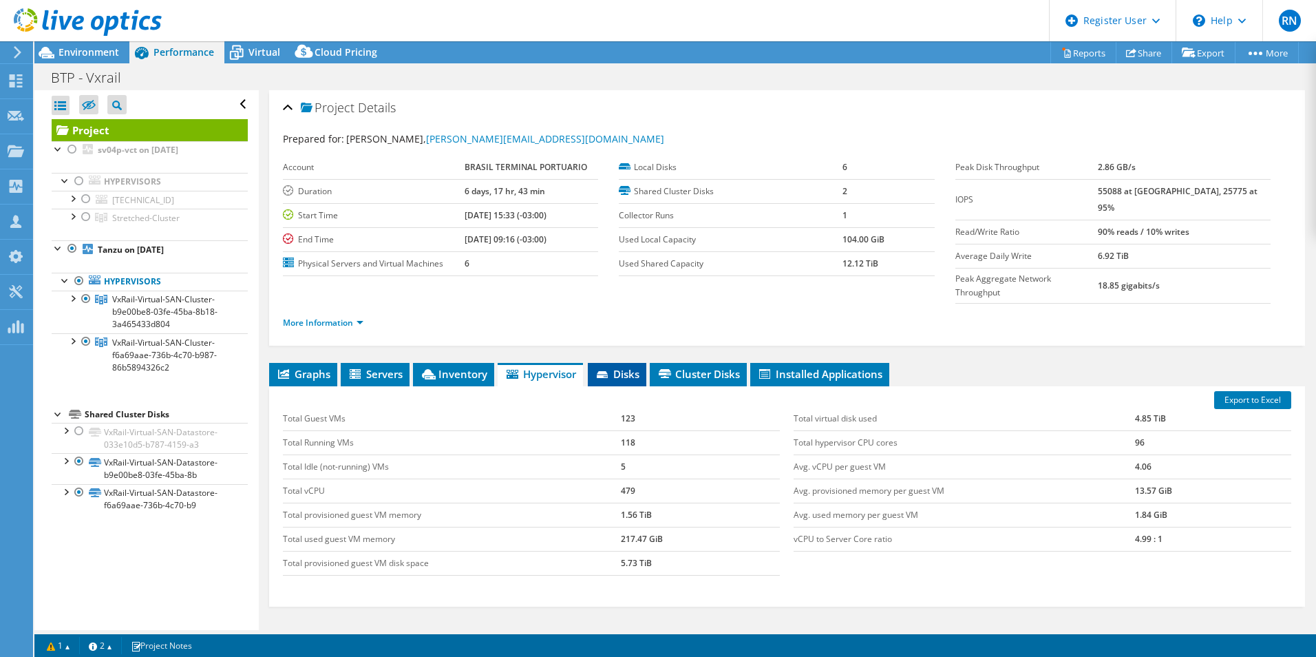
click at [629, 367] on span "Disks" at bounding box center [617, 374] width 45 height 14
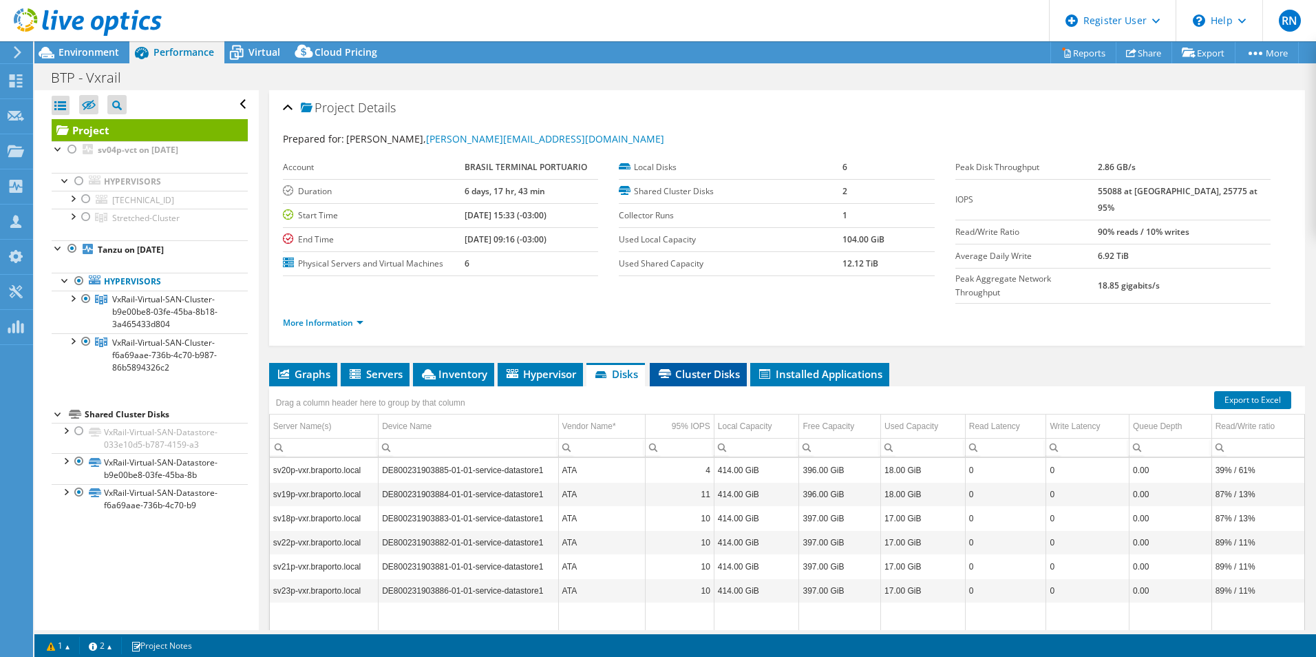
click at [711, 367] on span "Cluster Disks" at bounding box center [698, 374] width 83 height 14
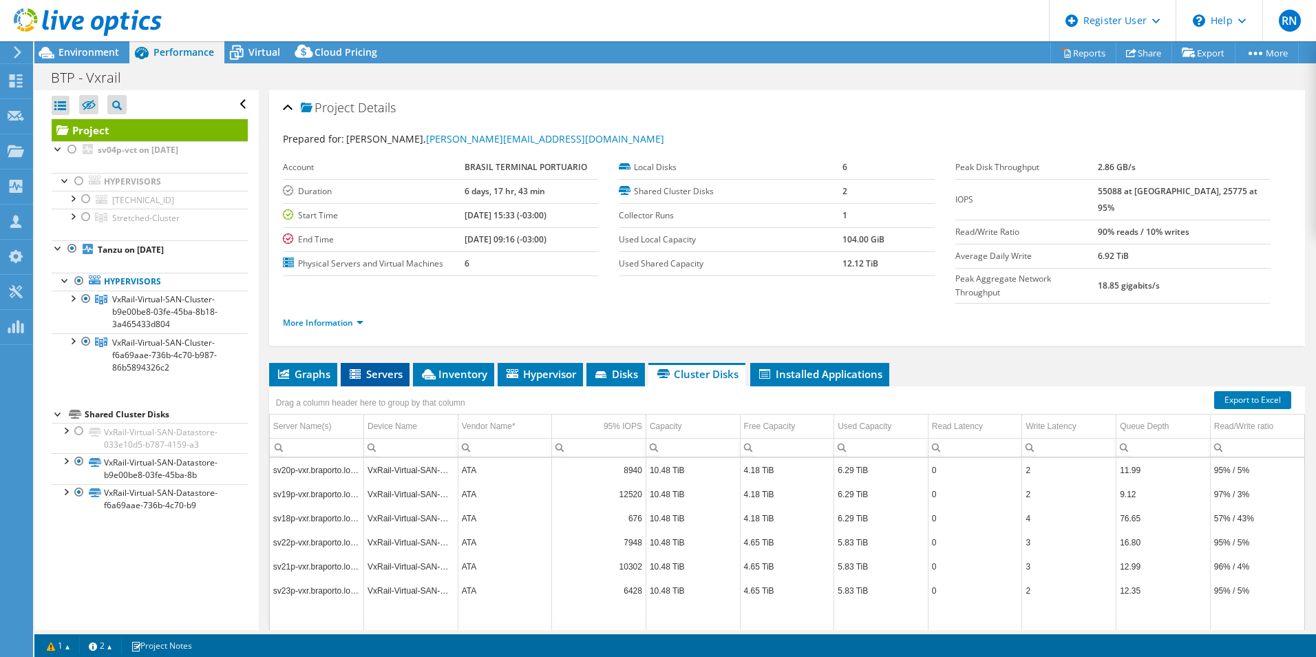
click at [383, 367] on span "Servers" at bounding box center [375, 374] width 55 height 14
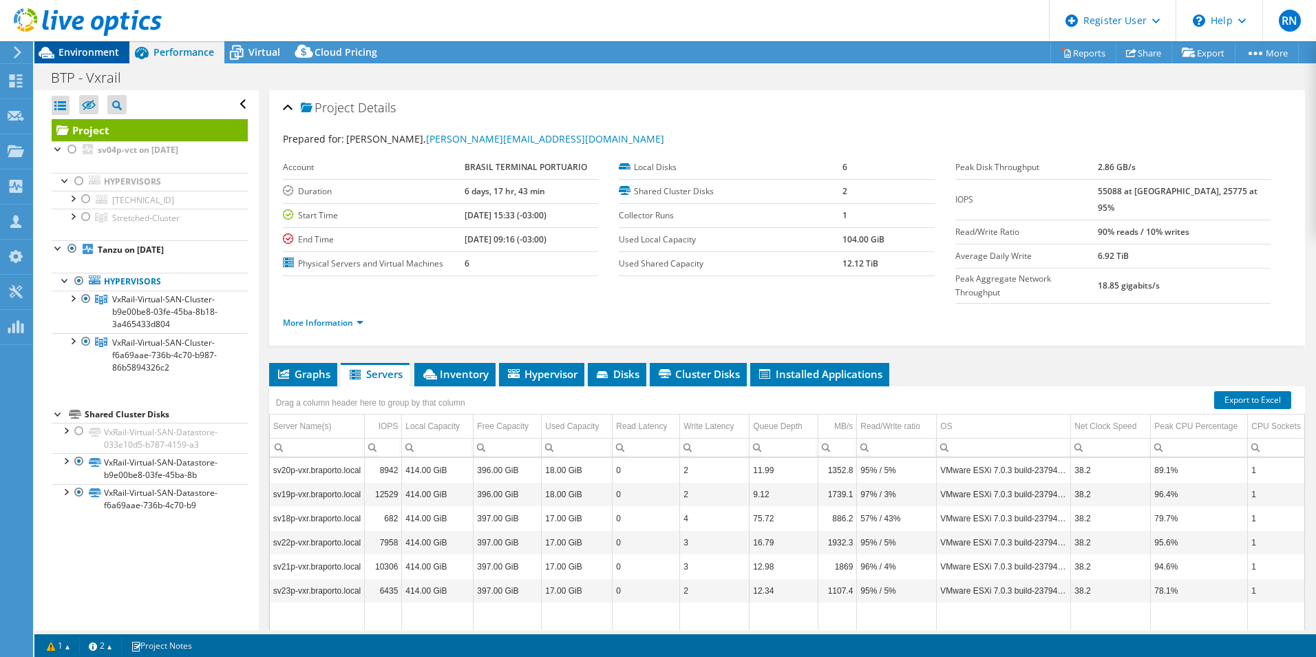
click at [82, 54] on span "Environment" at bounding box center [89, 51] width 61 height 13
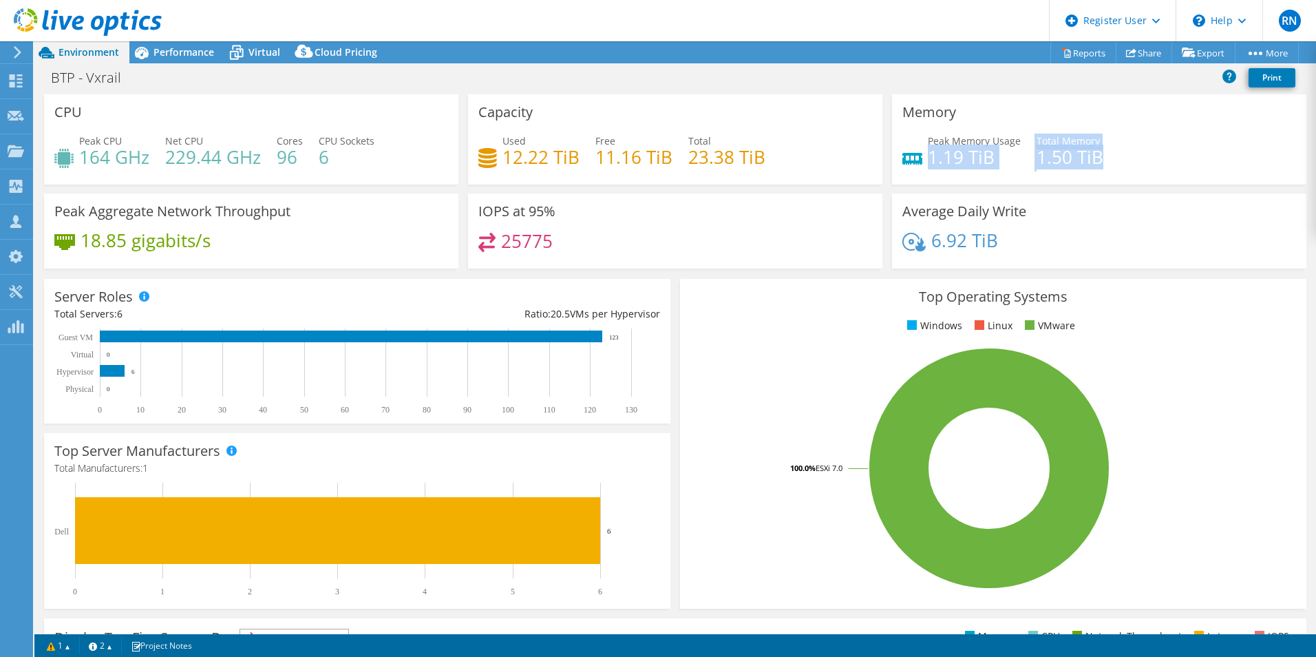
drag, startPoint x: 923, startPoint y: 154, endPoint x: 1121, endPoint y: 168, distance: 198.8
click at [1121, 168] on div "Peak Memory Usage 1.19 TiB Total Memory 1.50 TiB" at bounding box center [1100, 156] width 394 height 45
drag, startPoint x: 1121, startPoint y: 168, endPoint x: 1095, endPoint y: 246, distance: 82.5
click at [1095, 246] on div "6.92 TiB" at bounding box center [1100, 247] width 394 height 29
click at [180, 50] on span "Performance" at bounding box center [184, 51] width 61 height 13
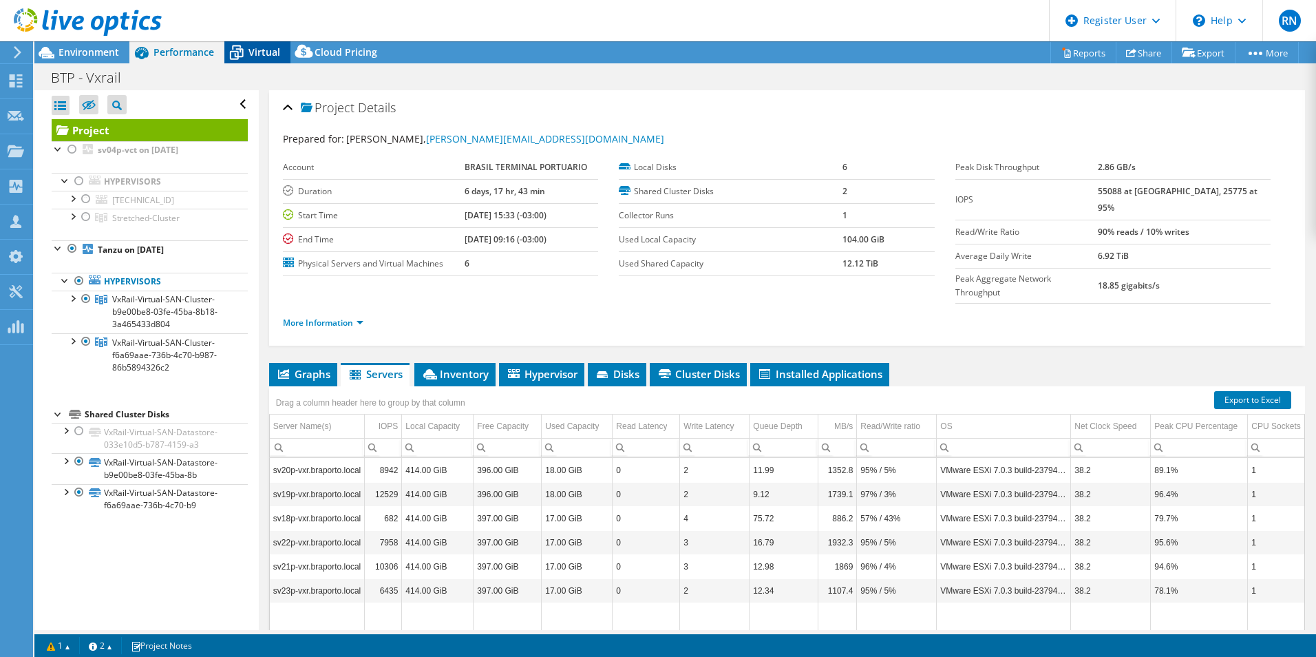
click at [259, 50] on span "Virtual" at bounding box center [265, 51] width 32 height 13
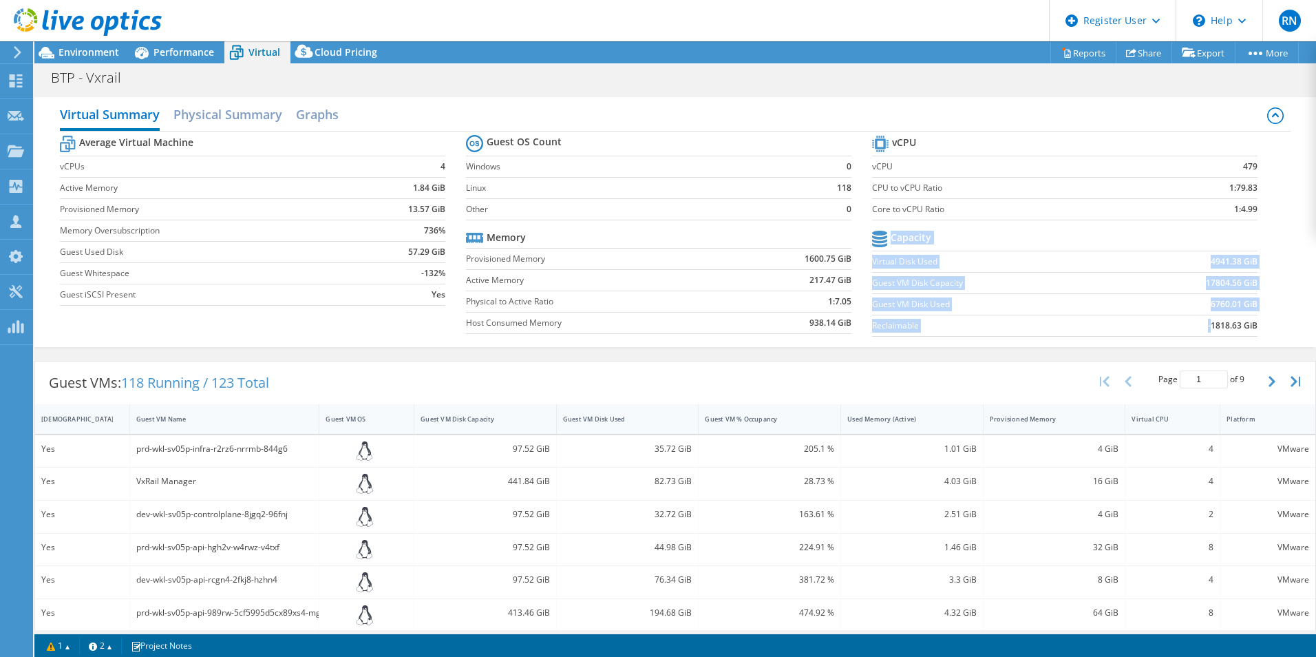
drag, startPoint x: 1201, startPoint y: 328, endPoint x: 1277, endPoint y: 328, distance: 75.7
click at [1277, 328] on div "Average Virtual Machine vCPUs 4 Active Memory 1.84 GiB Provisioned Memory 13.57…" at bounding box center [675, 237] width 1231 height 212
drag, startPoint x: 1277, startPoint y: 328, endPoint x: 1247, endPoint y: 304, distance: 38.2
click at [1247, 304] on b "6760.01 GiB" at bounding box center [1234, 304] width 47 height 14
drag, startPoint x: 1247, startPoint y: 304, endPoint x: 1219, endPoint y: 285, distance: 34.2
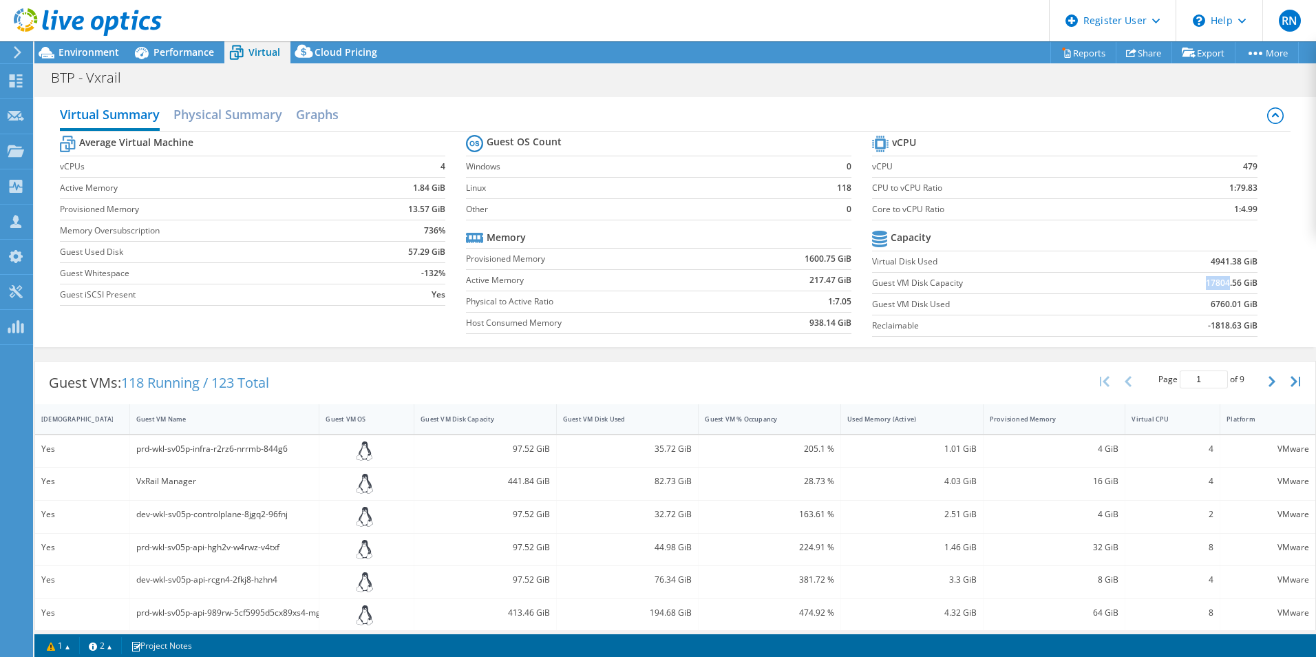
click at [1219, 285] on b "17804.56 GiB" at bounding box center [1232, 283] width 52 height 14
drag, startPoint x: 1216, startPoint y: 285, endPoint x: 1229, endPoint y: 304, distance: 22.7
click at [1229, 304] on b "6760.01 GiB" at bounding box center [1234, 304] width 47 height 14
click at [1099, 310] on label "Guest VM Disk Used" at bounding box center [998, 304] width 252 height 14
drag, startPoint x: 1229, startPoint y: 209, endPoint x: 1247, endPoint y: 208, distance: 18.0
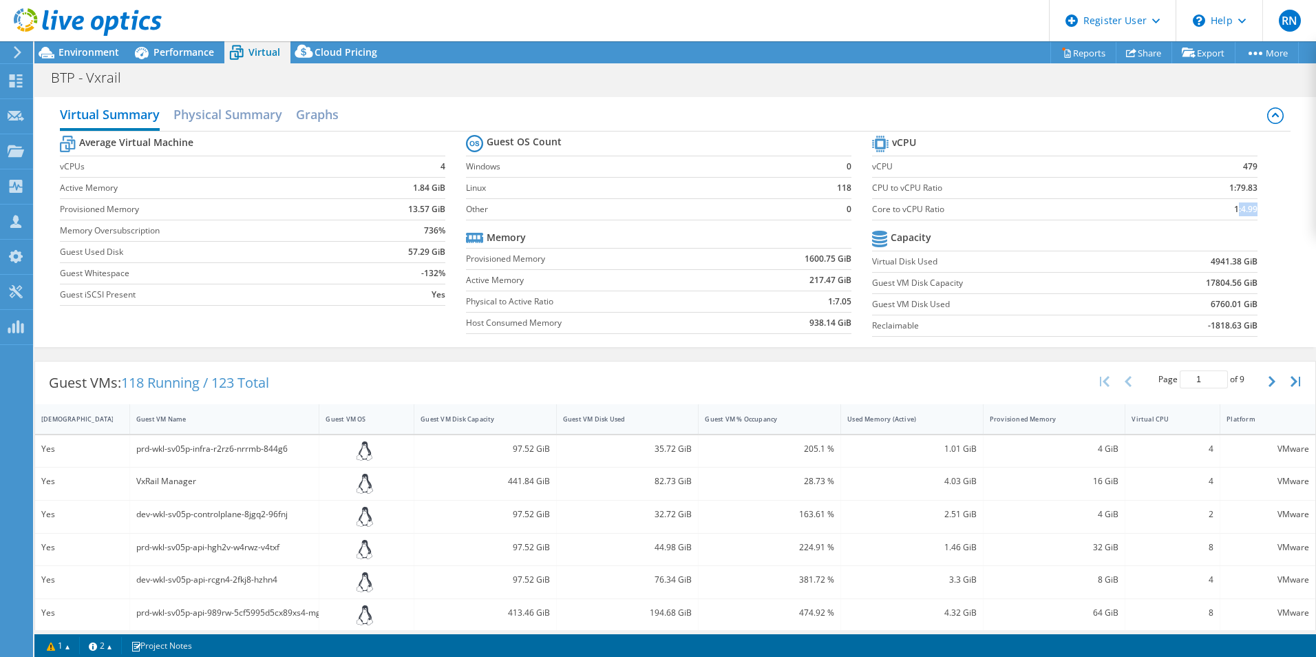
click at [1247, 208] on b "1:4.99" at bounding box center [1245, 209] width 23 height 14
click at [652, 200] on td "Other" at bounding box center [633, 208] width 335 height 21
drag, startPoint x: 435, startPoint y: 169, endPoint x: 441, endPoint y: 227, distance: 58.1
click at [441, 227] on tbody "Average Virtual Machine vCPUs 4 Active Memory 1.84 GiB Provisioned Memory 13.57…" at bounding box center [253, 218] width 386 height 173
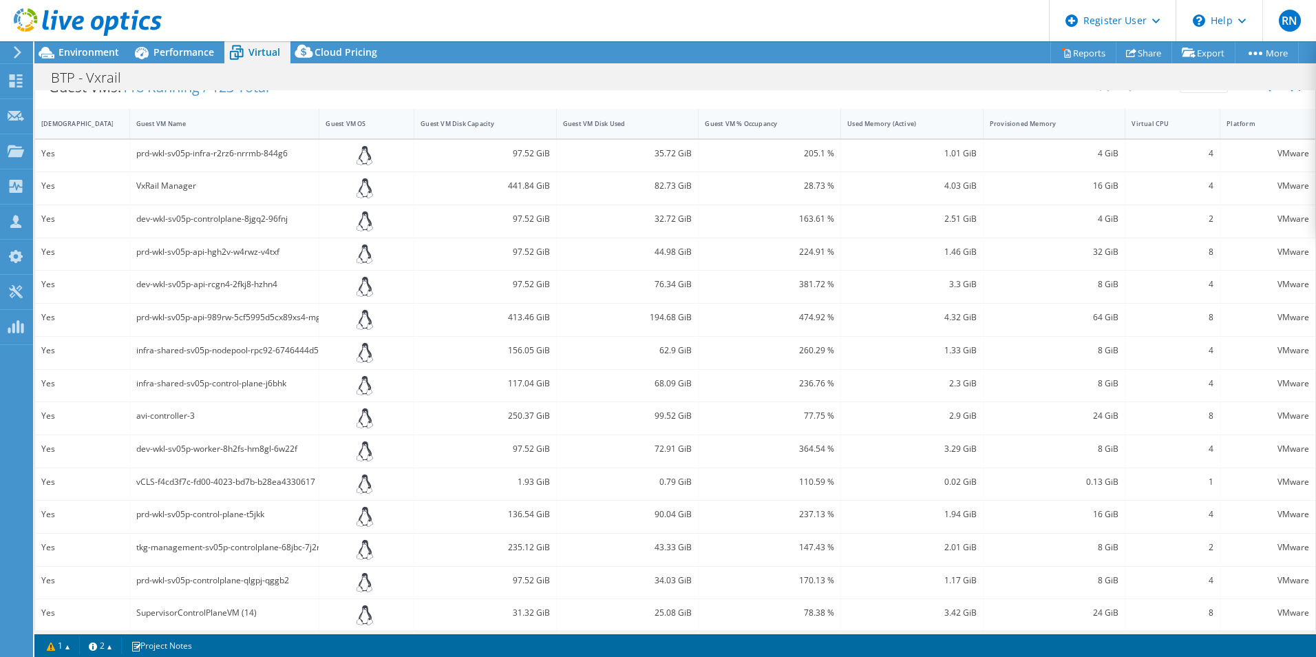
scroll to position [304, 0]
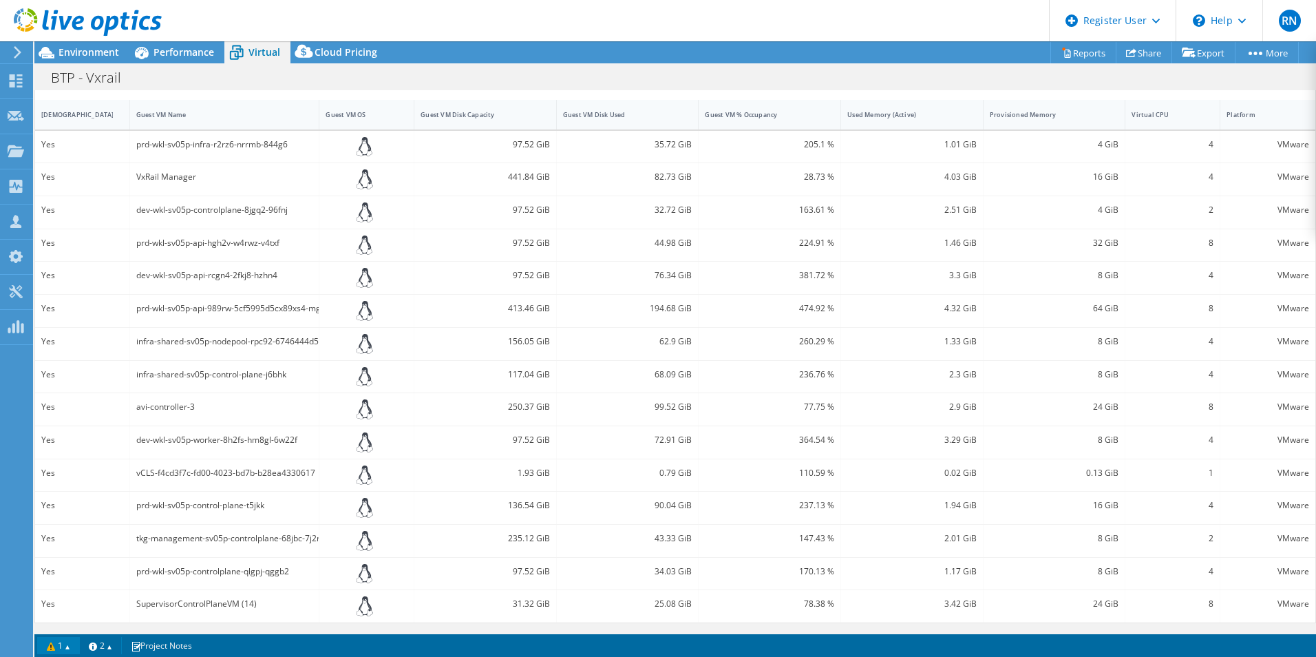
click at [52, 649] on link "1" at bounding box center [58, 645] width 43 height 17
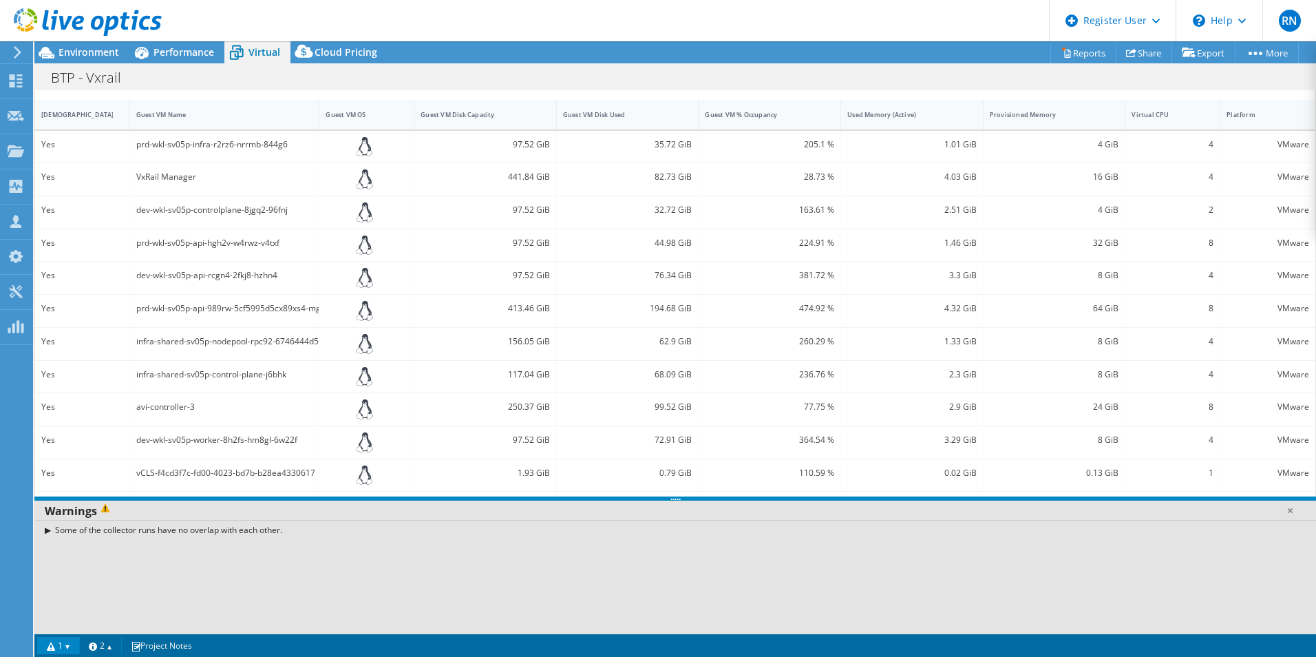
click at [48, 529] on div "Some of the collector runs have no overlap with each other." at bounding box center [675, 530] width 1282 height 20
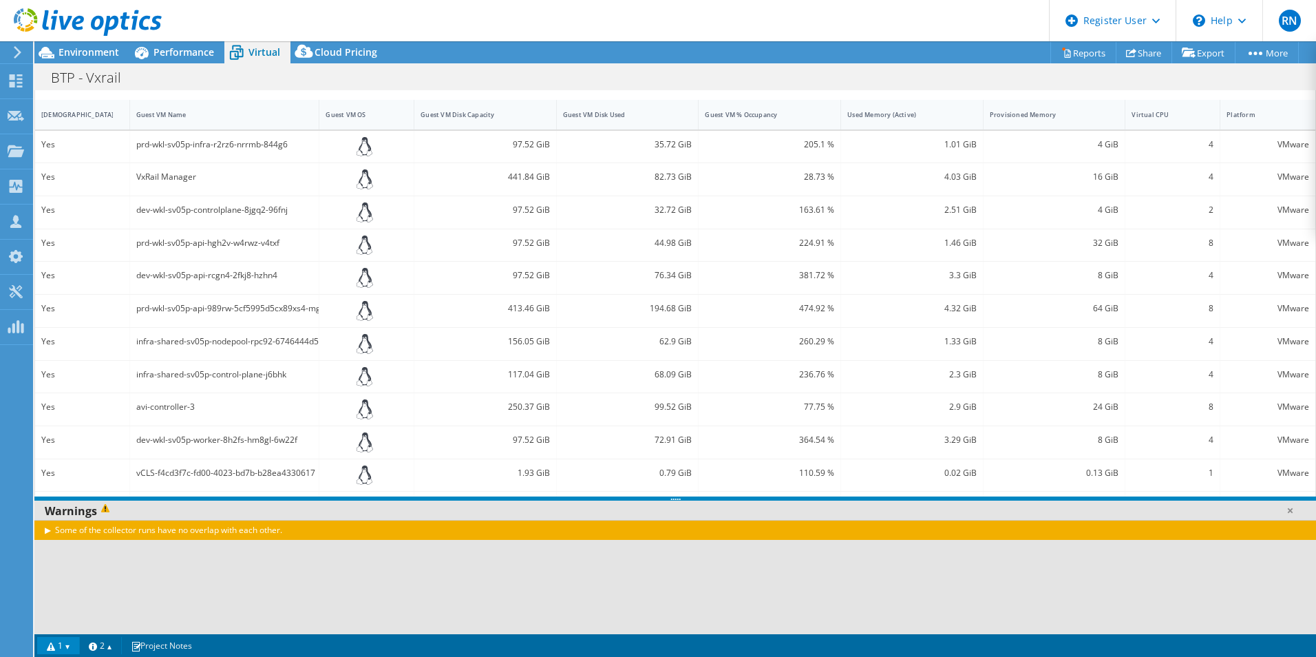
click at [48, 529] on div "Some of the collector runs have no overlap with each other." at bounding box center [675, 530] width 1282 height 20
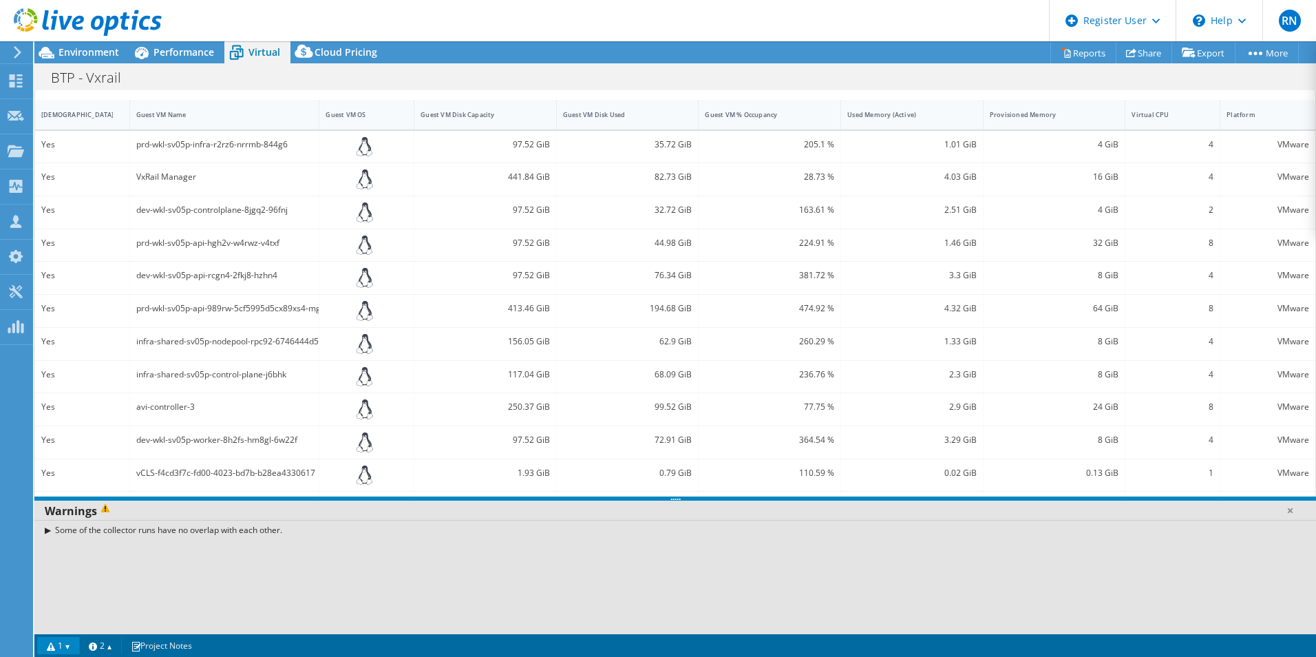
click at [530, 603] on div "Some of the collector runs have no overlap with each other." at bounding box center [675, 577] width 1282 height 114
click at [1291, 512] on link at bounding box center [1290, 510] width 14 height 14
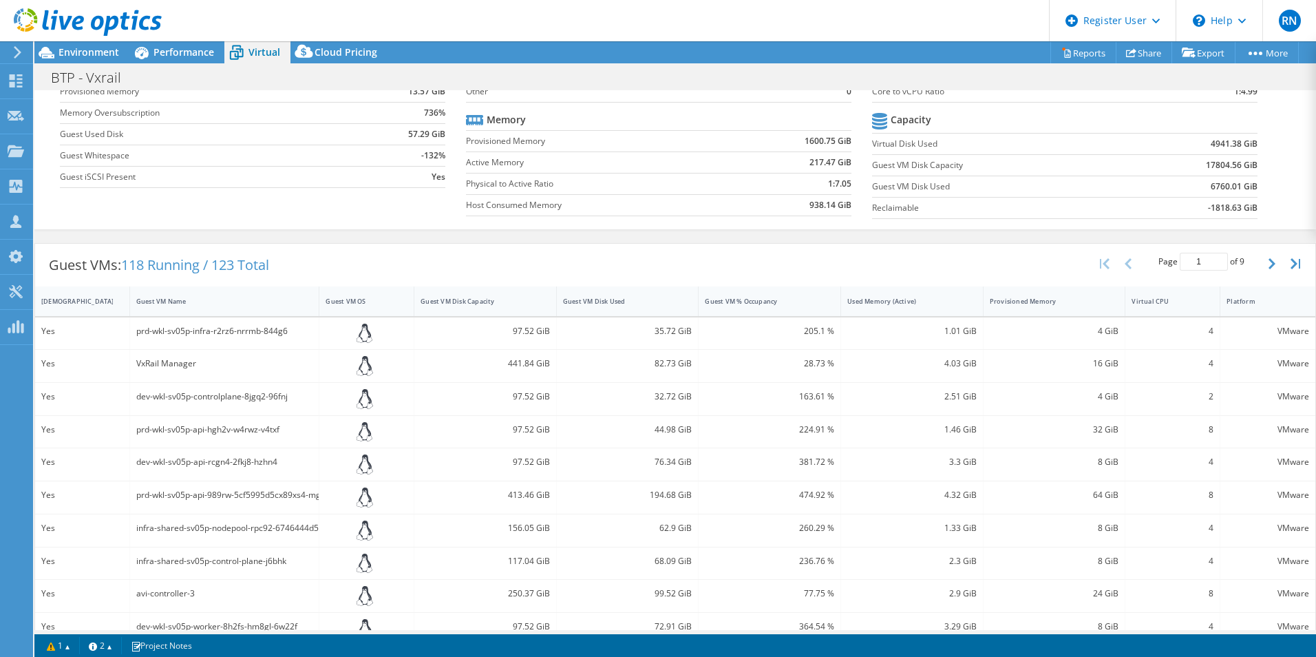
scroll to position [138, 0]
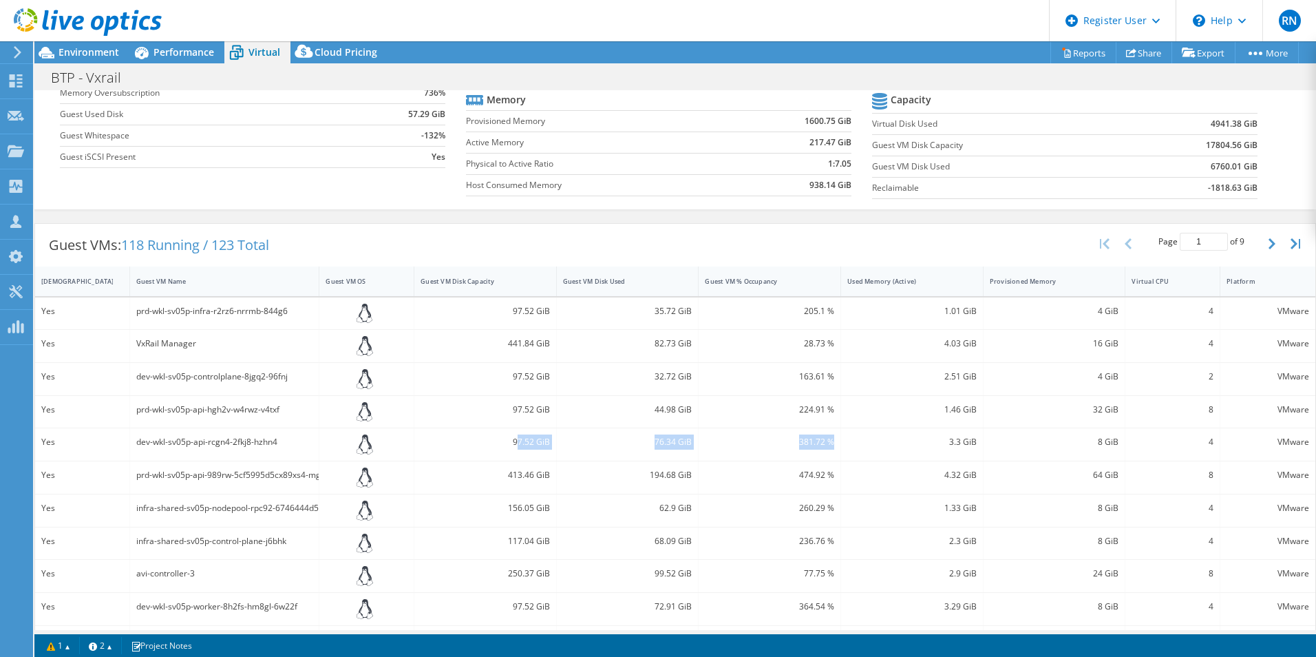
drag, startPoint x: 515, startPoint y: 443, endPoint x: 828, endPoint y: 439, distance: 312.6
click at [828, 439] on div "Yes dev-wkl-sv05p-api-rcgn4-2fkj8-hzhn4 97.52 GiB 76.34 GiB 381.72 % 3.3 GiB 8 …" at bounding box center [675, 444] width 1281 height 32
drag, startPoint x: 828, startPoint y: 439, endPoint x: 900, endPoint y: 452, distance: 74.3
click at [900, 452] on div "3.3 GiB" at bounding box center [912, 444] width 143 height 32
drag, startPoint x: 944, startPoint y: 442, endPoint x: 972, endPoint y: 442, distance: 28.2
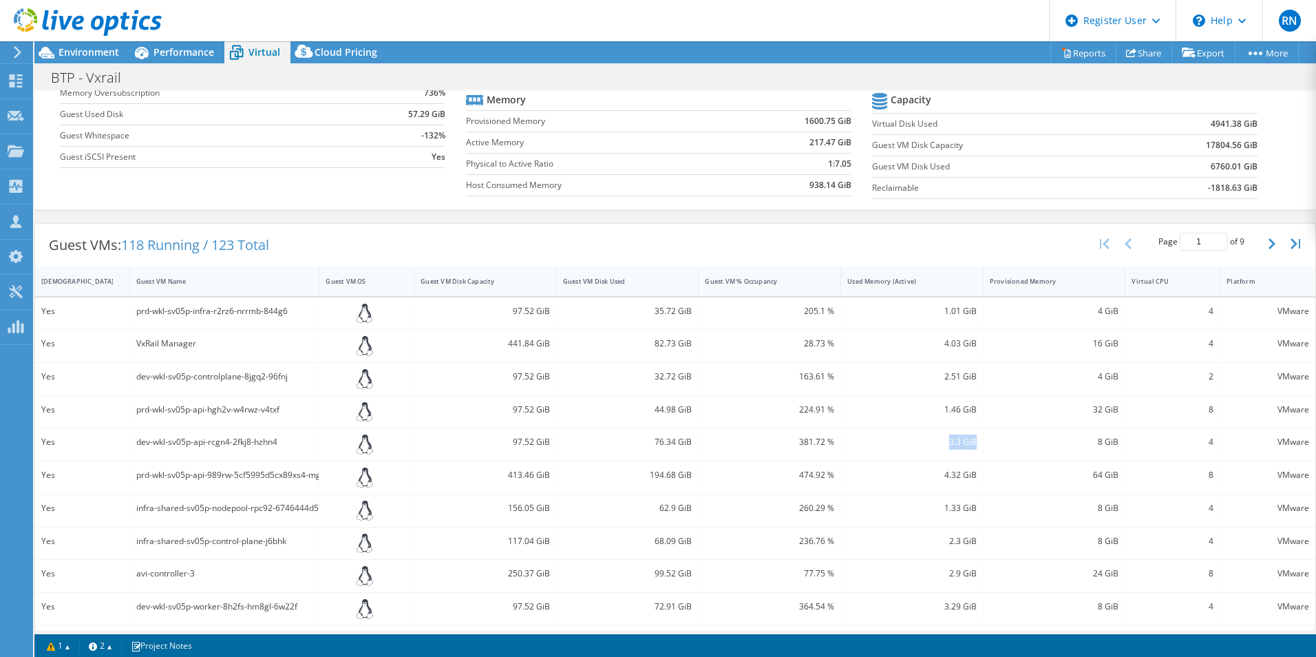
click at [972, 442] on div "3.3 GiB" at bounding box center [912, 444] width 143 height 32
drag, startPoint x: 972, startPoint y: 442, endPoint x: 1126, endPoint y: 445, distance: 154.3
click at [1126, 445] on div "Yes dev-wkl-sv05p-api-rcgn4-2fkj8-hzhn4 97.52 GiB 76.34 GiB 381.72 % 3.3 GiB 8 …" at bounding box center [675, 444] width 1281 height 32
drag, startPoint x: 932, startPoint y: 408, endPoint x: 1108, endPoint y: 409, distance: 175.6
click at [1108, 409] on div "Yes prd-wkl-sv05p-api-hgh2v-w4rwz-v4txf 97.52 GiB 44.98 GiB 224.91 % 1.46 GiB 3…" at bounding box center [675, 412] width 1281 height 32
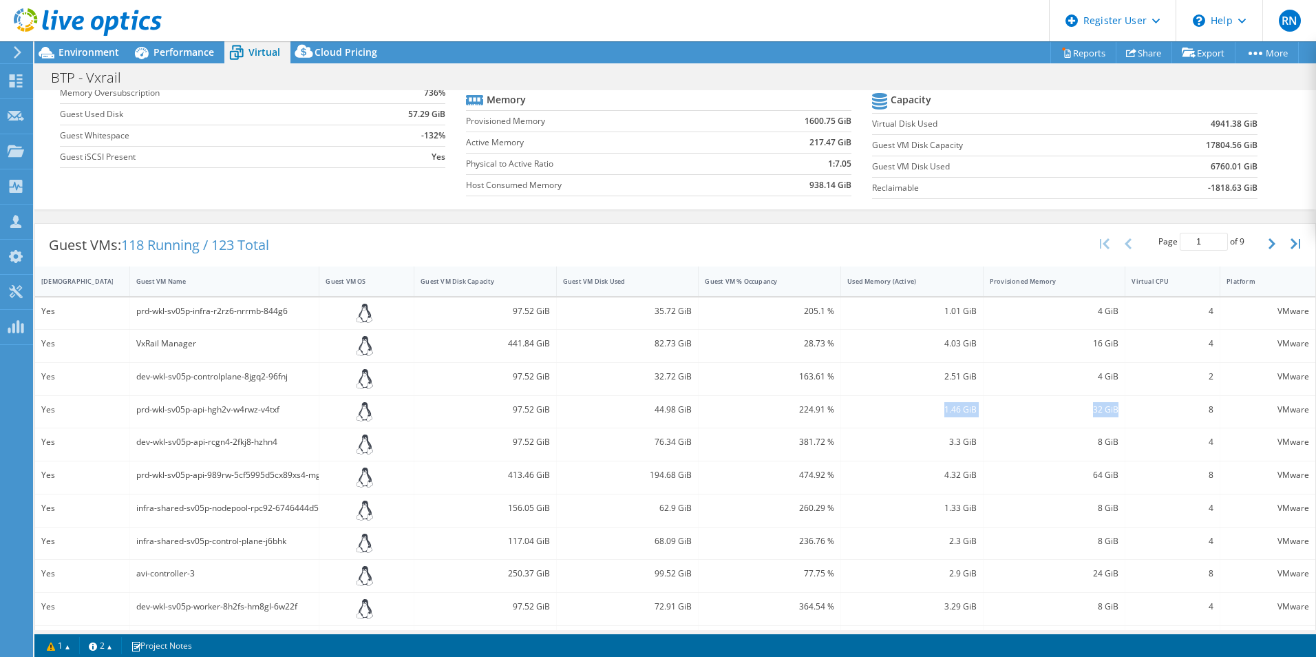
drag, startPoint x: 1108, startPoint y: 409, endPoint x: 1049, endPoint y: 412, distance: 58.6
click at [1049, 412] on div "32 GiB" at bounding box center [1054, 409] width 129 height 15
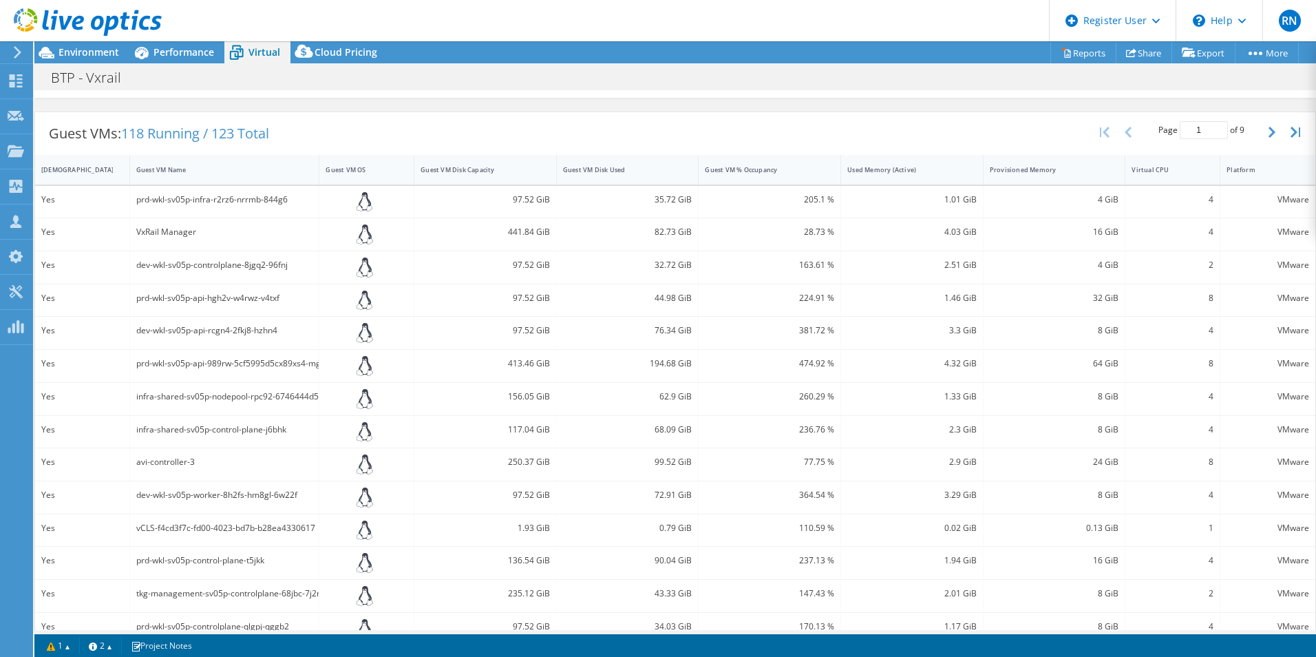
scroll to position [275, 0]
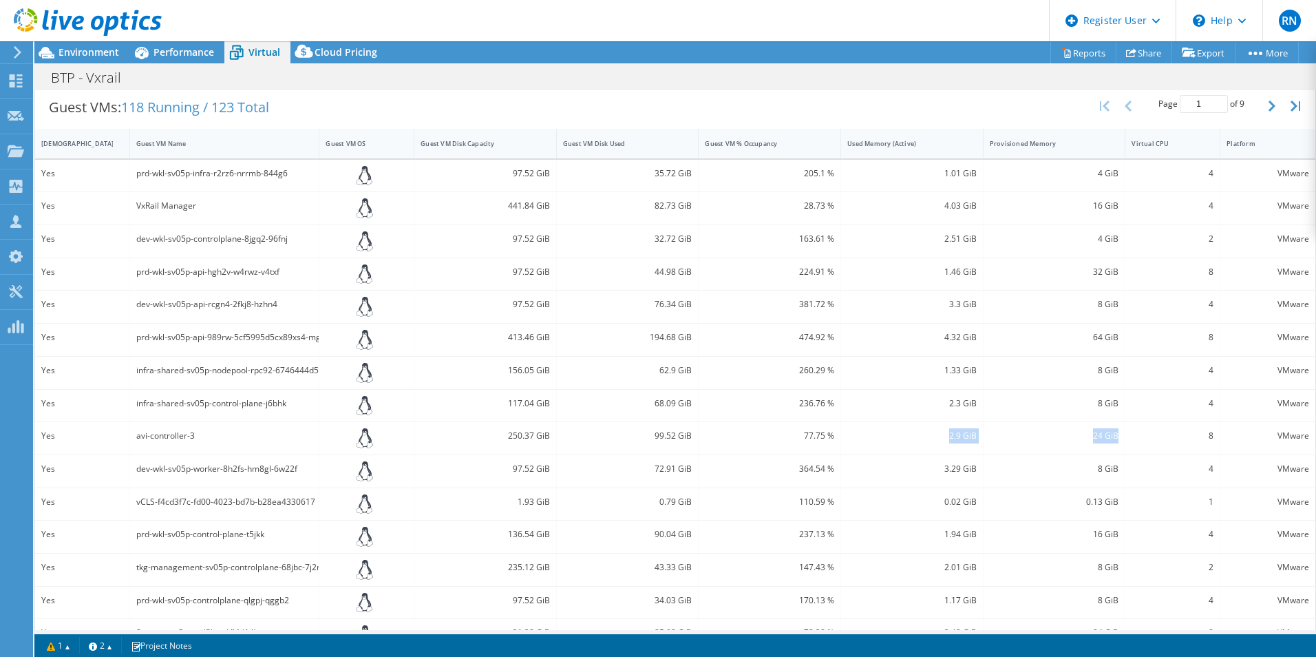
drag, startPoint x: 943, startPoint y: 435, endPoint x: 1113, endPoint y: 438, distance: 169.4
click at [1113, 438] on div "Yes avi-controller-3 250.37 GiB 99.52 GiB 77.75 % 2.9 GiB 24 GiB 8 VMware" at bounding box center [675, 438] width 1281 height 32
drag, startPoint x: 1004, startPoint y: 470, endPoint x: 1121, endPoint y: 464, distance: 117.2
click at [1121, 464] on div "Yes dev-wkl-sv05p-worker-8h2fs-hm8gl-6w22f 97.52 GiB 72.91 GiB 364.54 % 3.29 Gi…" at bounding box center [675, 471] width 1281 height 32
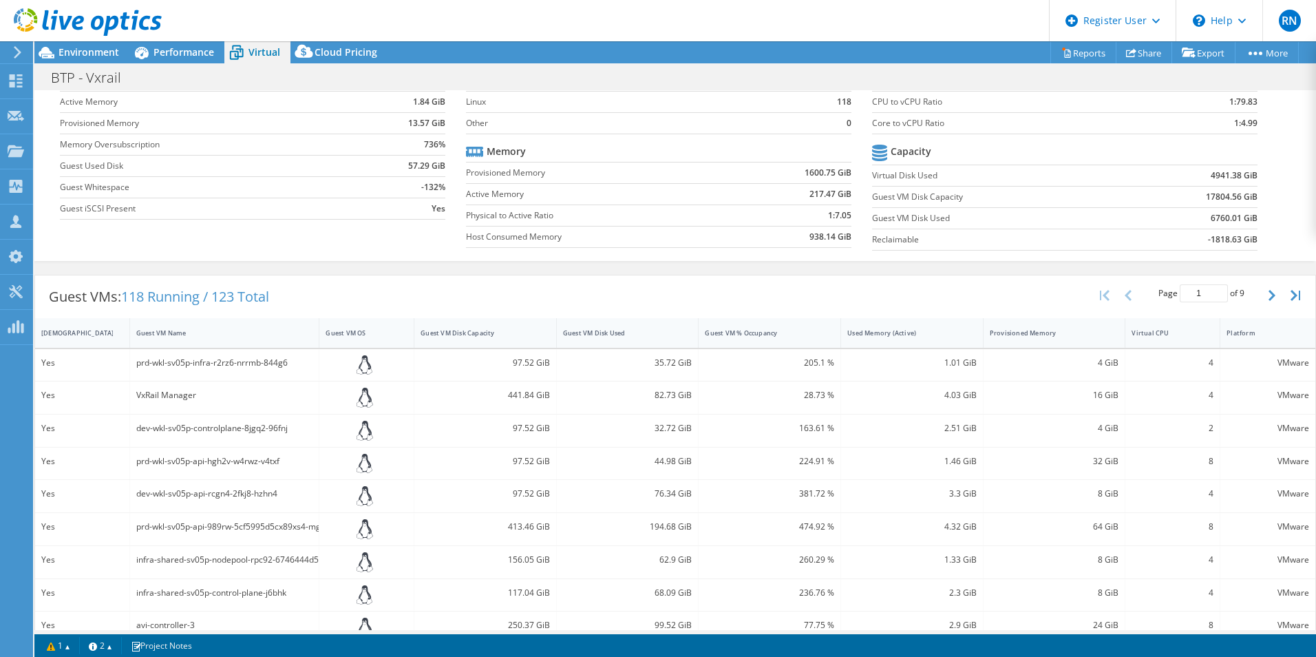
scroll to position [0, 0]
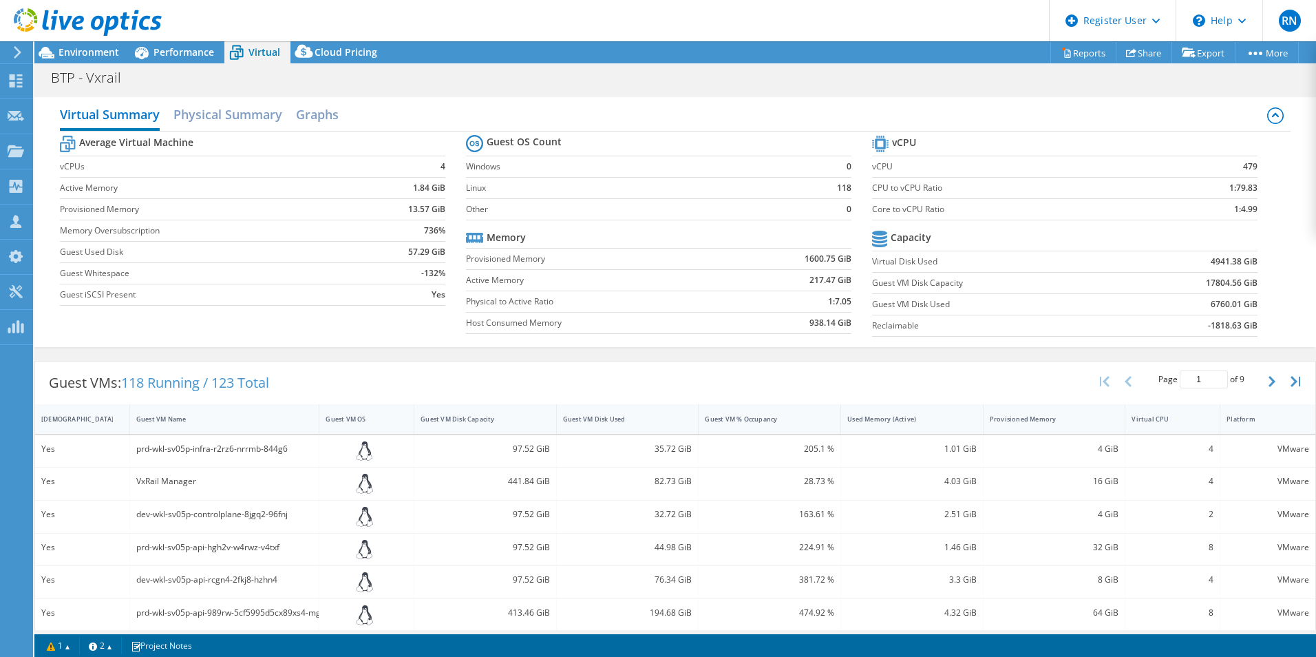
click at [947, 630] on div "Project Actions Project Actions Reports Share Export vSAN ReadyNode Sizer" at bounding box center [675, 348] width 1282 height 615
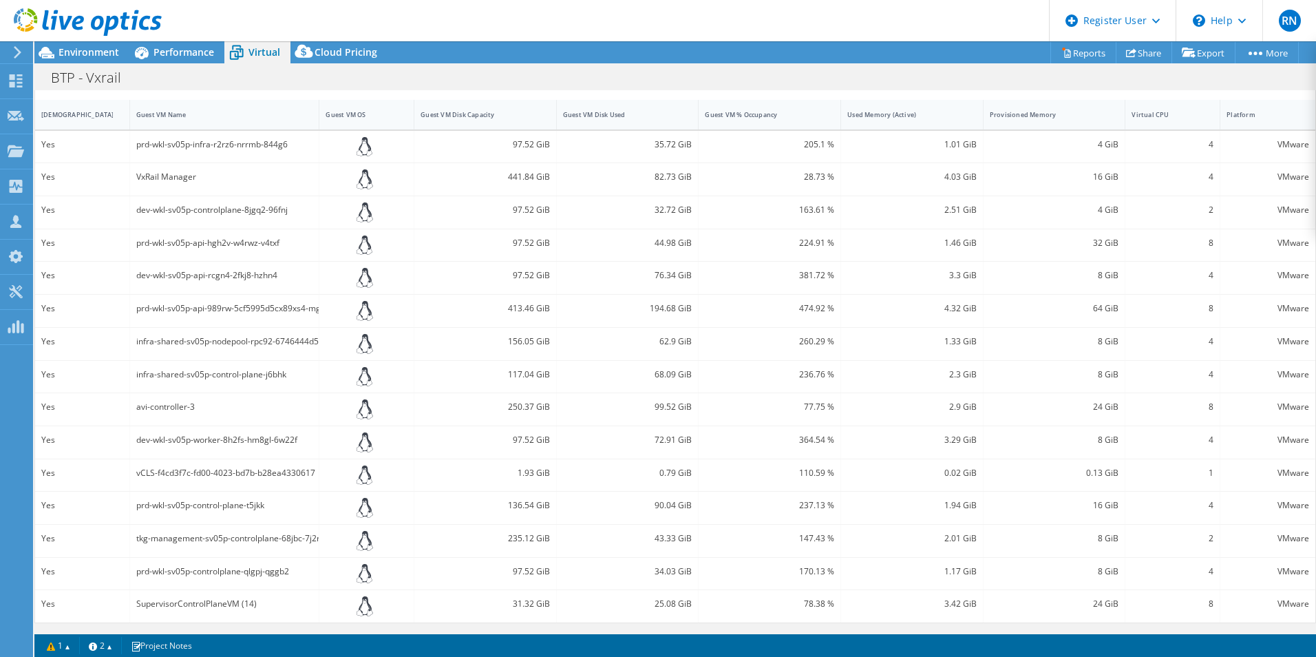
click at [1260, 631] on div "Project Actions Project Actions Reports Share Export vSAN ReadyNode Sizer" at bounding box center [675, 348] width 1282 height 615
click at [1277, 623] on div "Guest VMs: 118 Running / 123 Total Page 1 of 9 5 rows 10 rows 20 rows 25 rows 5…" at bounding box center [675, 340] width 1282 height 580
drag, startPoint x: 938, startPoint y: 208, endPoint x: 971, endPoint y: 209, distance: 33.1
click at [971, 209] on div "2.51 GiB" at bounding box center [912, 212] width 143 height 32
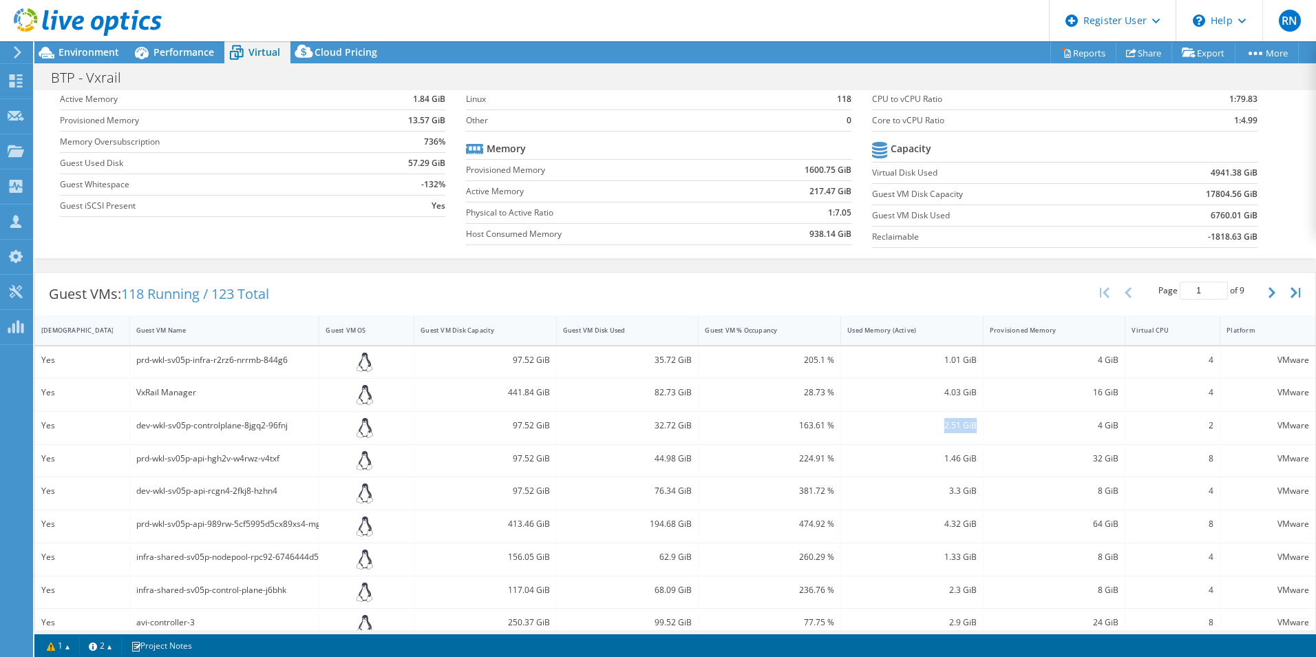
scroll to position [0, 0]
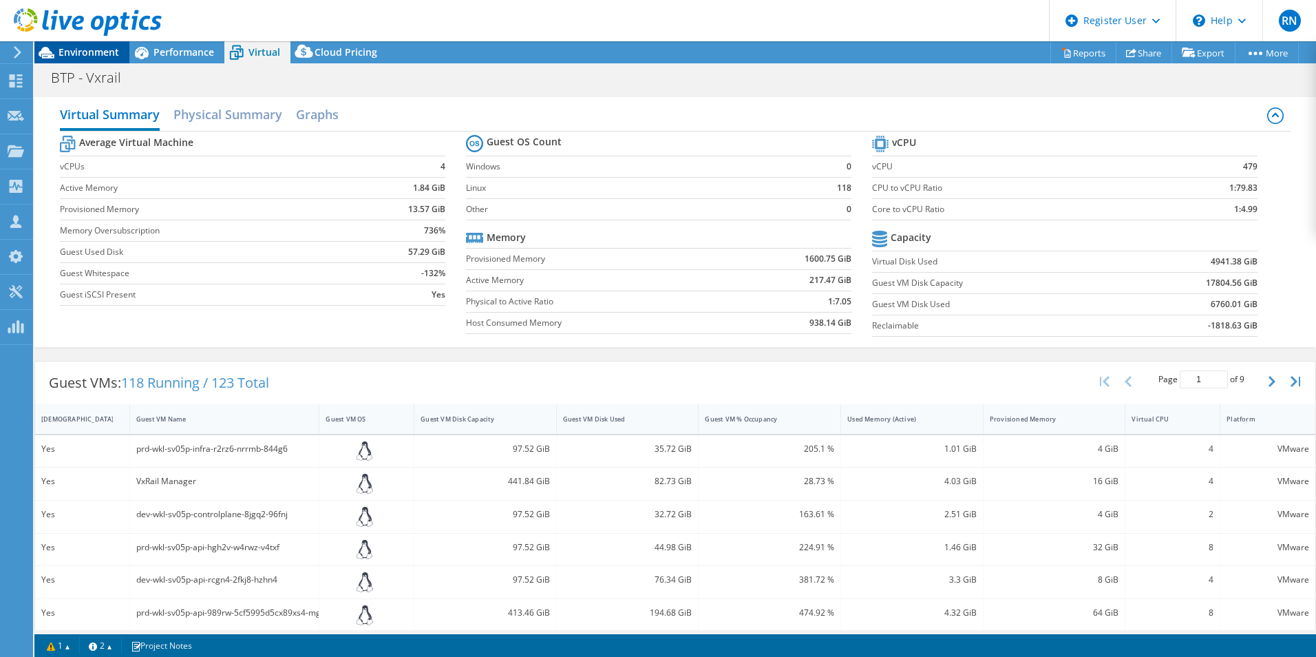
click at [80, 46] on span "Environment" at bounding box center [89, 51] width 61 height 13
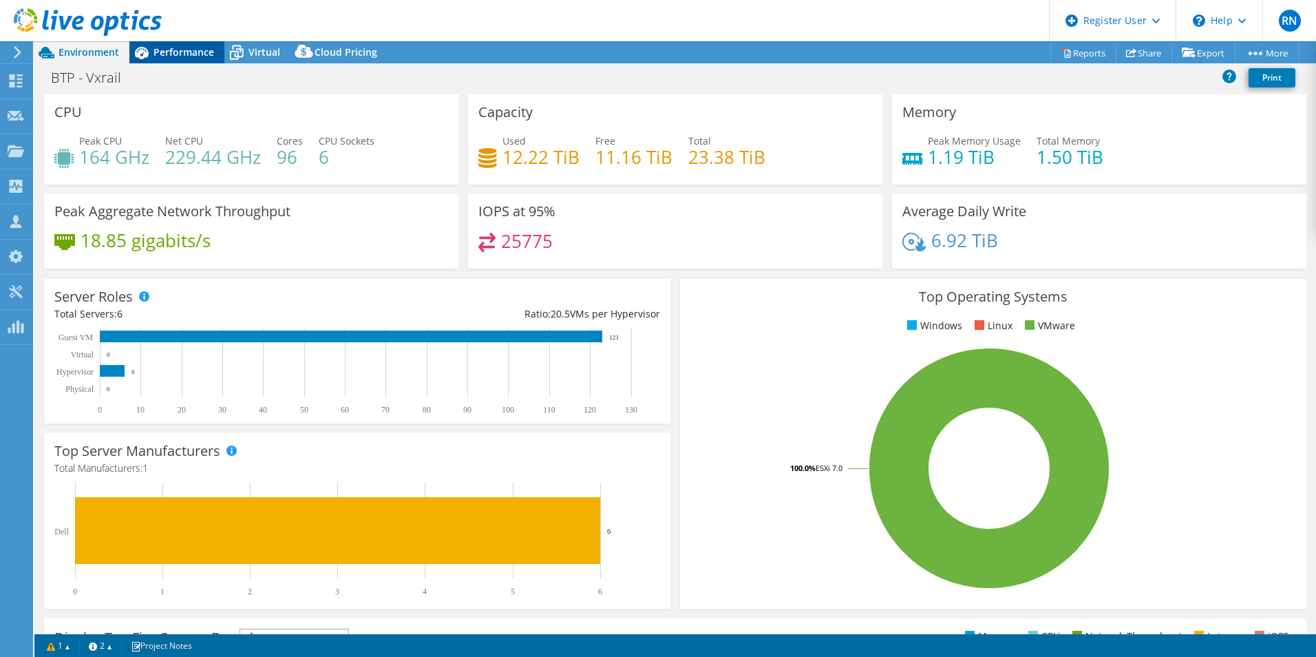
click at [182, 52] on span "Performance" at bounding box center [184, 51] width 61 height 13
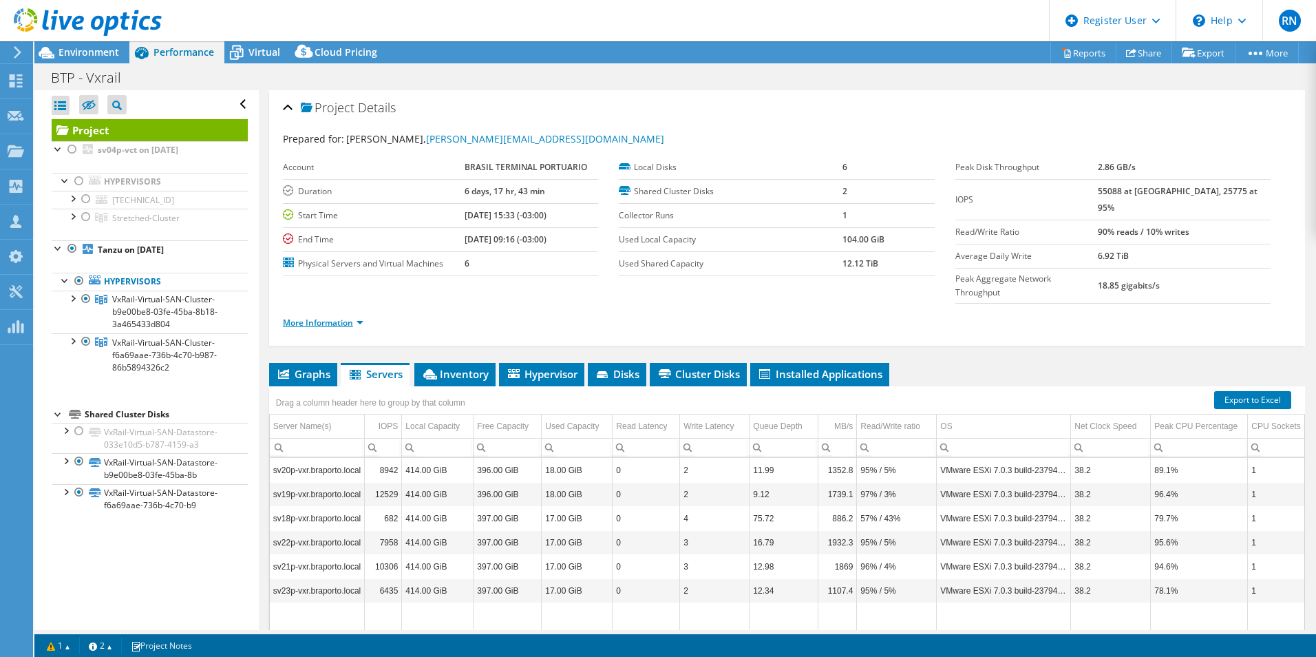
click at [320, 317] on link "More Information" at bounding box center [323, 323] width 81 height 12
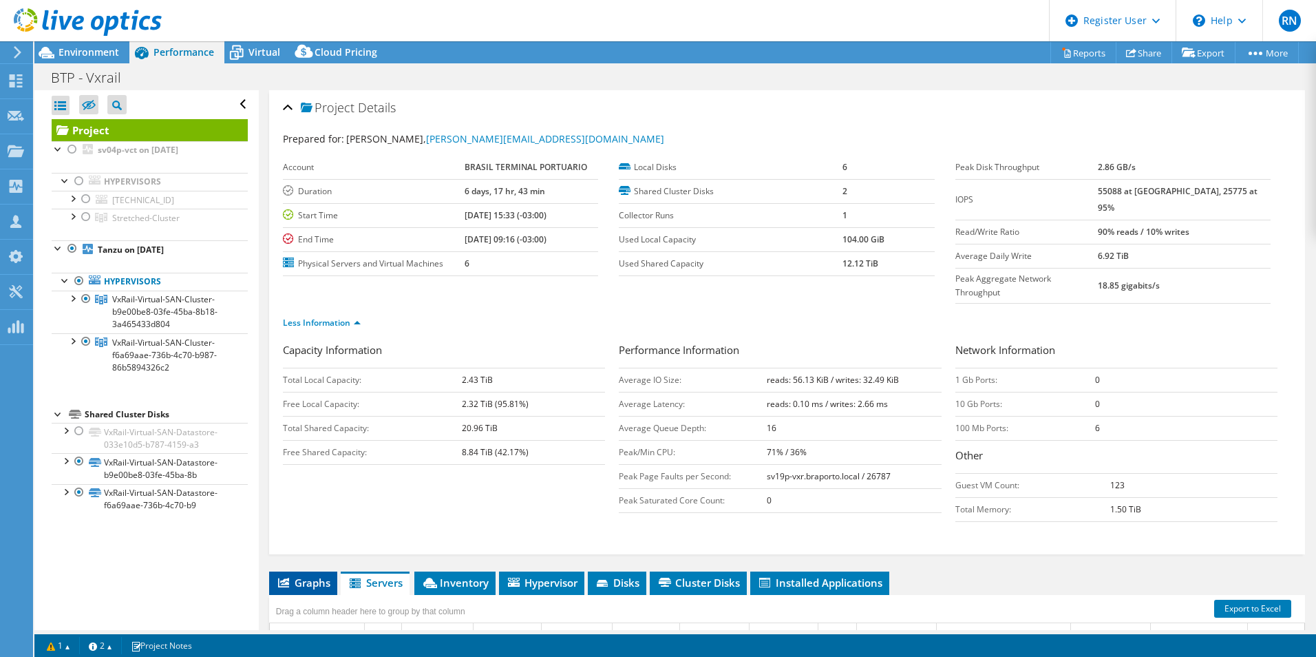
click at [305, 576] on span "Graphs" at bounding box center [303, 583] width 54 height 14
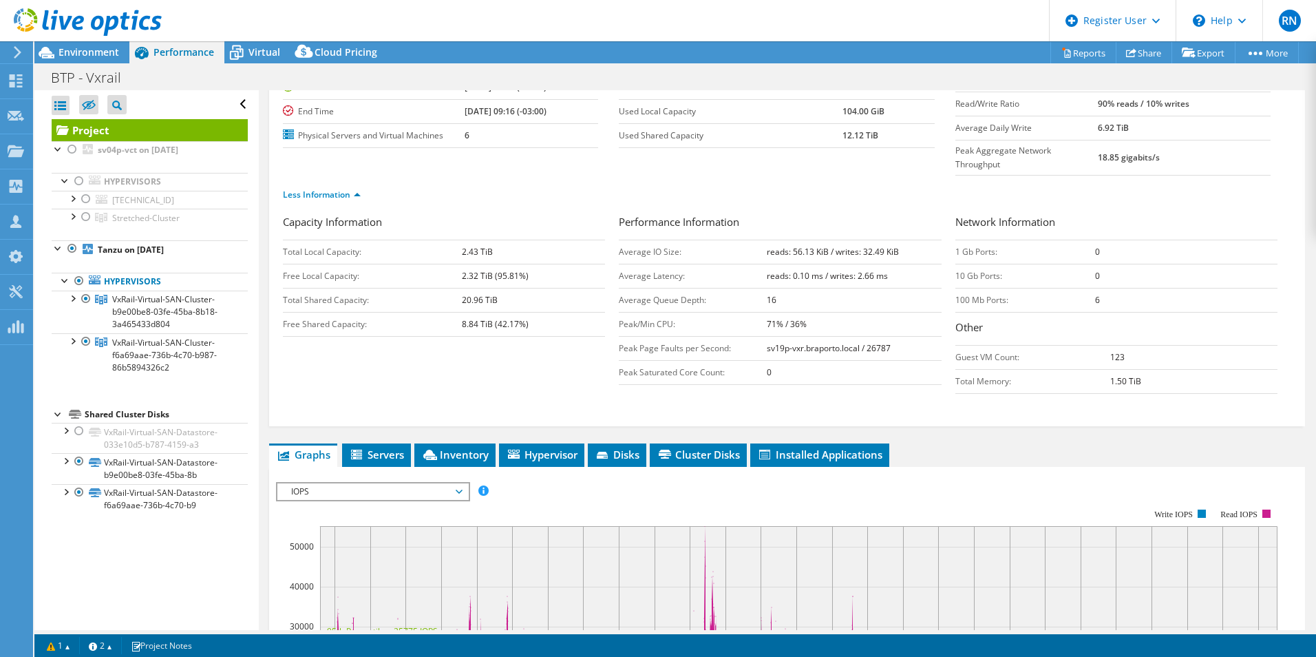
scroll to position [386, 0]
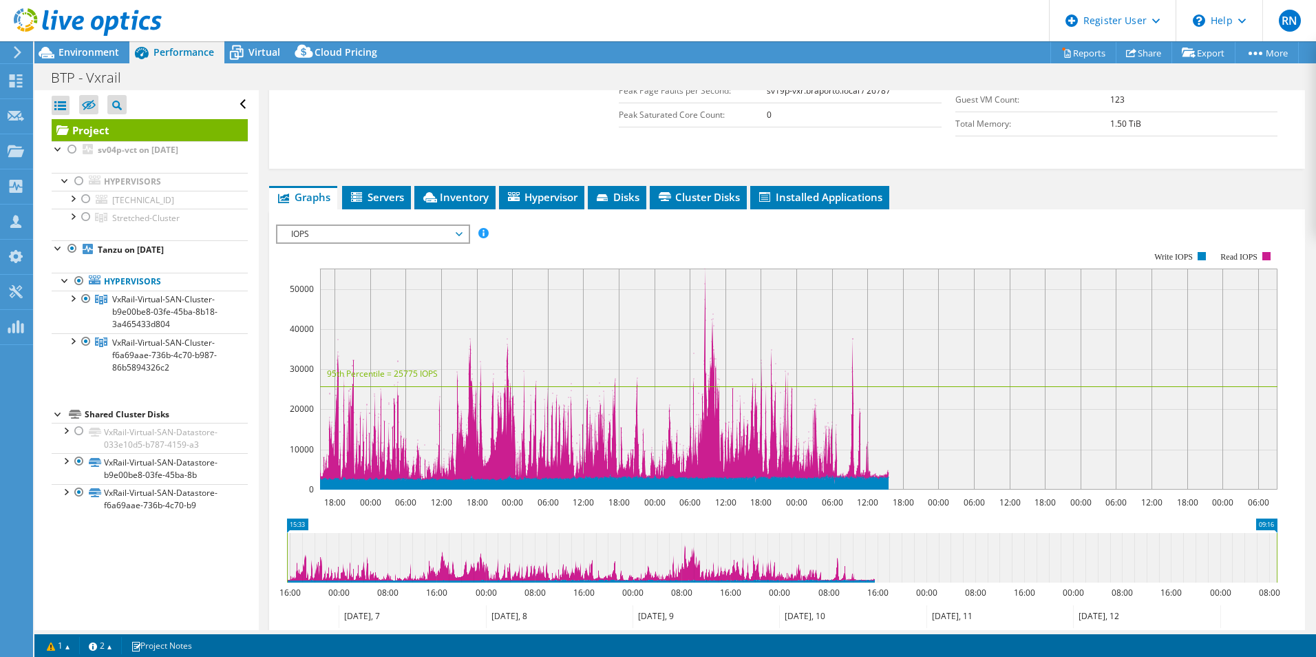
click at [350, 226] on span "IOPS" at bounding box center [372, 234] width 177 height 17
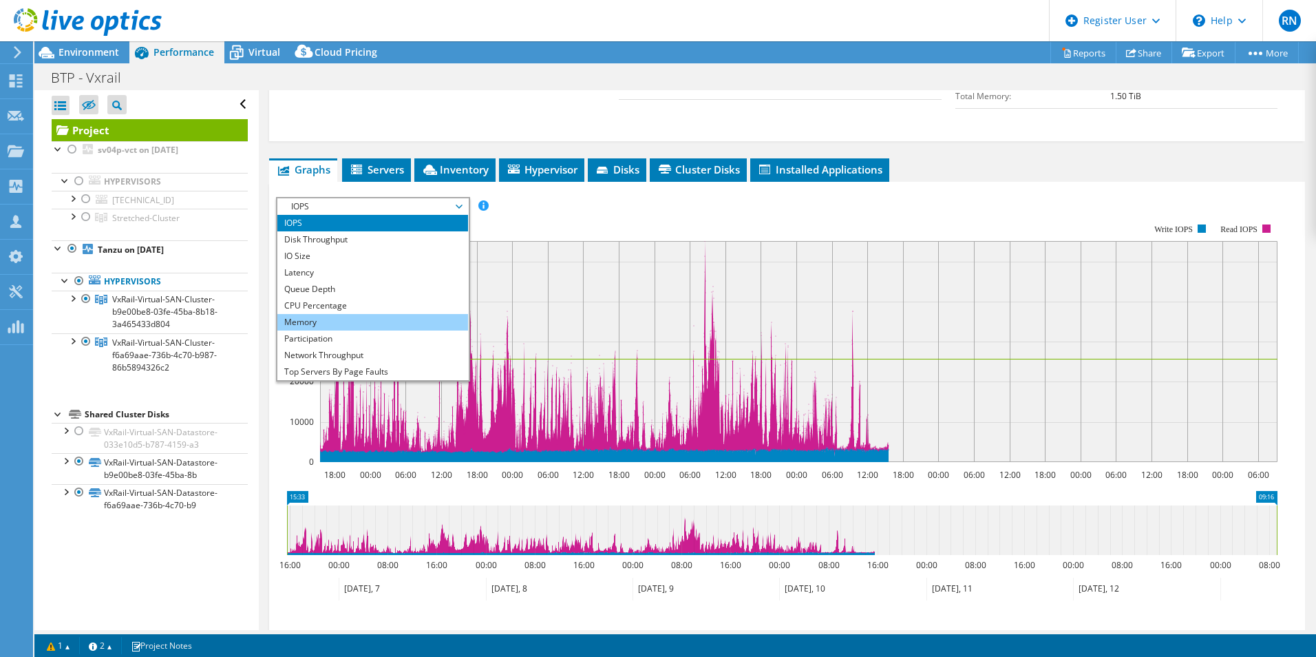
click at [347, 314] on li "Memory" at bounding box center [372, 322] width 191 height 17
